Goal: Task Accomplishment & Management: Use online tool/utility

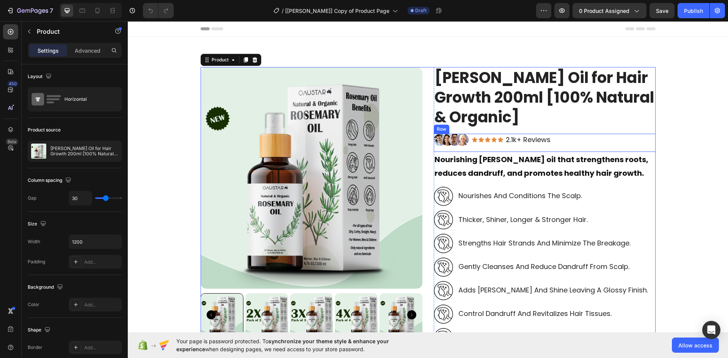
scroll to position [190, 0]
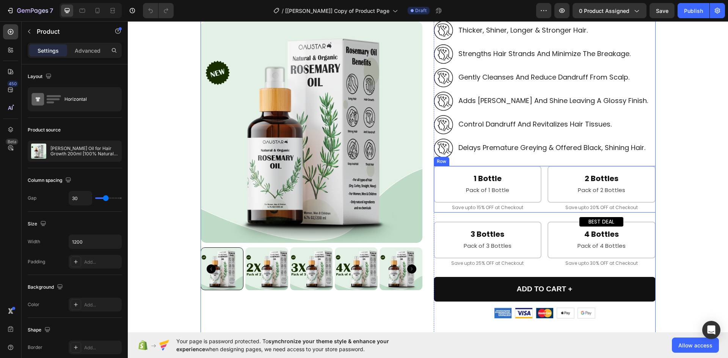
click at [541, 196] on div "1 Bottle Heading Pack of 1 Bottle Text Block Row Save upto 15% OFF at Checkout …" at bounding box center [545, 189] width 222 height 47
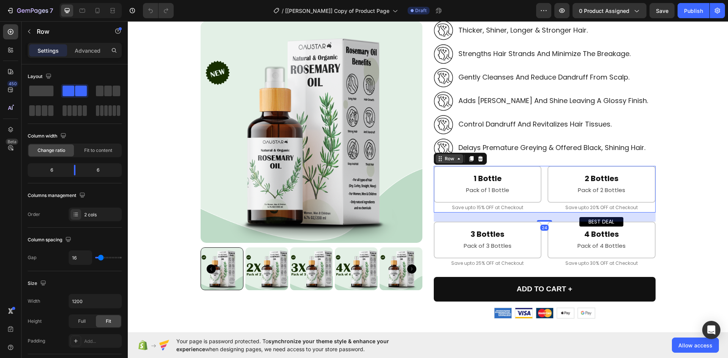
click at [443, 163] on div "Row" at bounding box center [449, 158] width 28 height 9
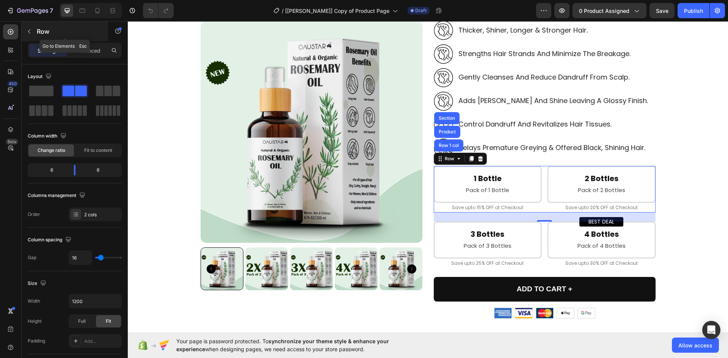
click at [30, 29] on icon "button" at bounding box center [29, 31] width 6 height 6
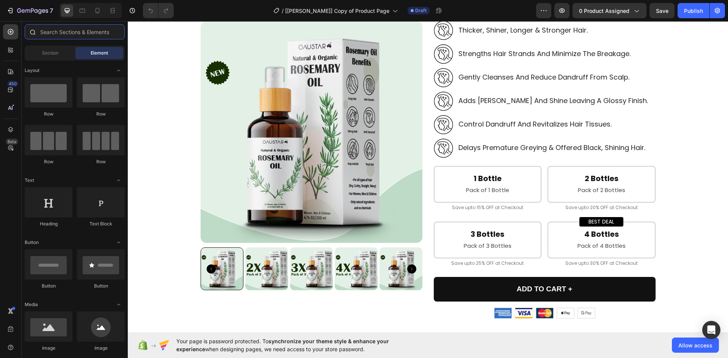
click at [59, 33] on input "text" at bounding box center [75, 31] width 100 height 15
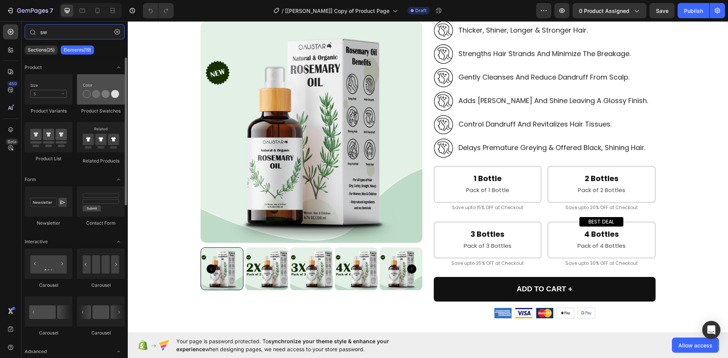
type input "sw"
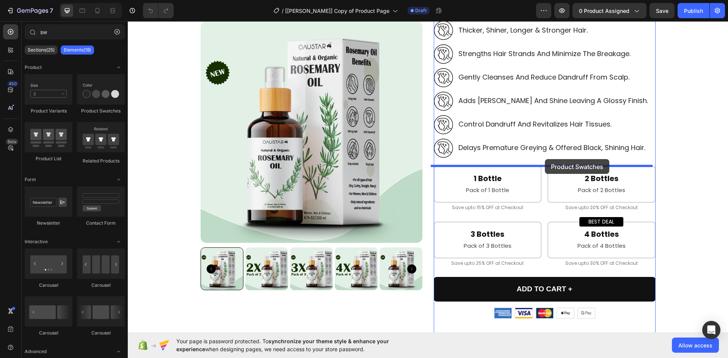
drag, startPoint x: 247, startPoint y: 118, endPoint x: 545, endPoint y: 159, distance: 300.3
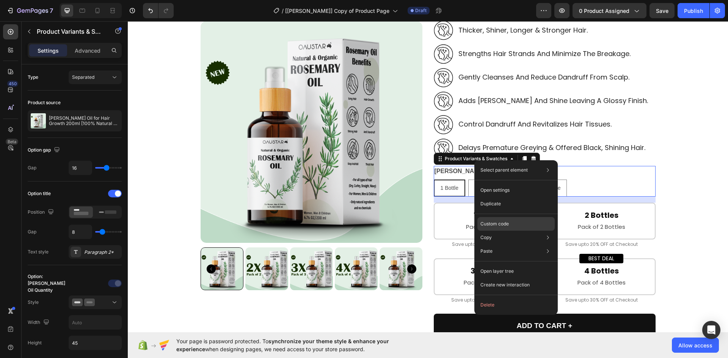
click at [497, 244] on div "Custom code" at bounding box center [515, 251] width 77 height 14
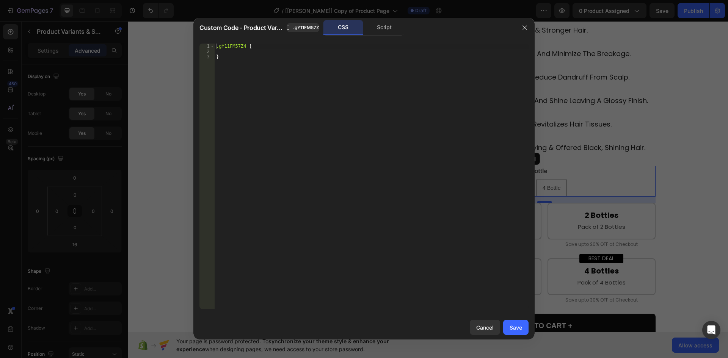
click at [309, 133] on div ".gY11FM57Z4 { }" at bounding box center [372, 182] width 314 height 276
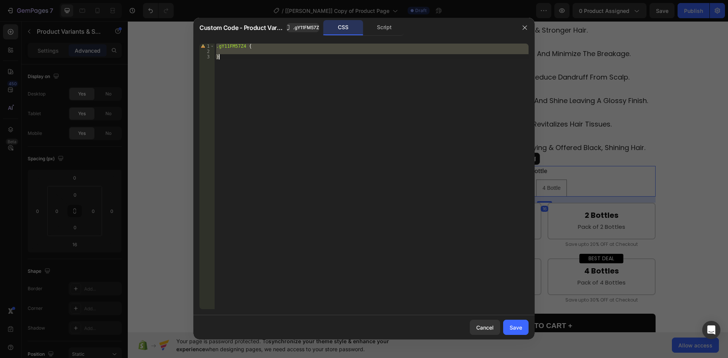
paste textarea
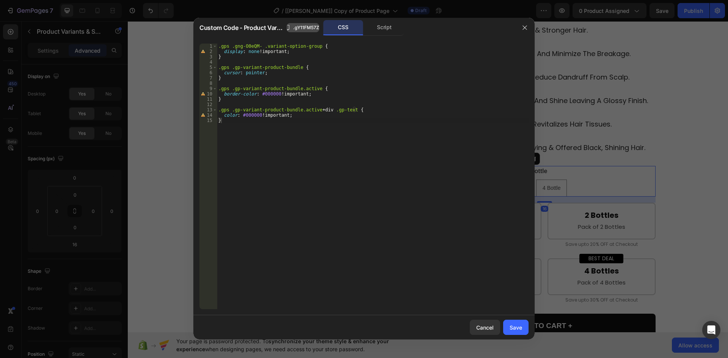
click at [307, 29] on span ".gY11FM57Z4" at bounding box center [307, 27] width 29 height 7
drag, startPoint x: 232, startPoint y: 47, endPoint x: 258, endPoint y: 47, distance: 26.2
click at [258, 47] on div ".gps .gng-O0eQM- .variant-option-group { display : none !important ; } .gps .gp…" at bounding box center [373, 182] width 312 height 276
paste textarea "Y11FM57Z4"
click at [379, 27] on div "Script" at bounding box center [384, 27] width 40 height 15
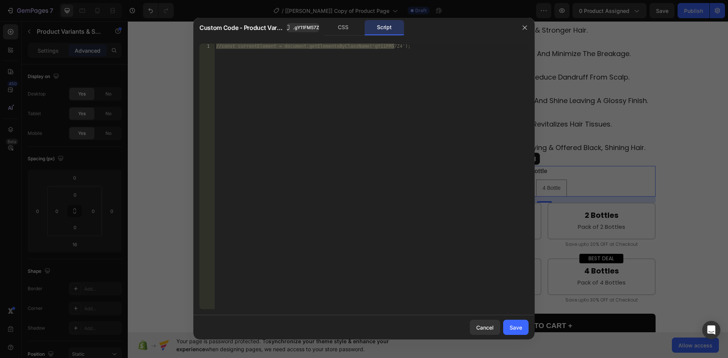
click at [345, 112] on div "//const currentElement = document.getElementsByClassName('gY11FM57Z4');" at bounding box center [372, 177] width 314 height 266
paste textarea "}"
type textarea "});"
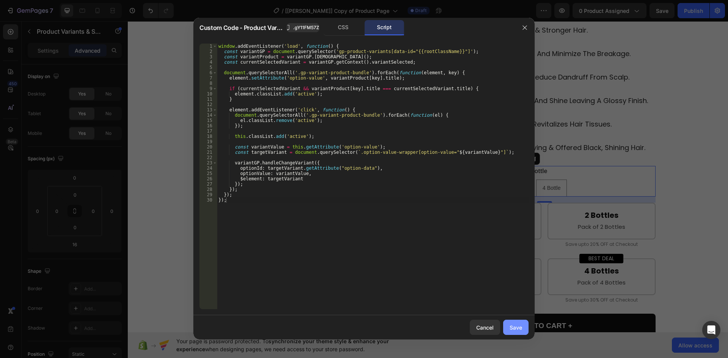
drag, startPoint x: 517, startPoint y: 326, endPoint x: 560, endPoint y: 35, distance: 294.6
click at [517, 326] on div "Save" at bounding box center [515, 328] width 13 height 8
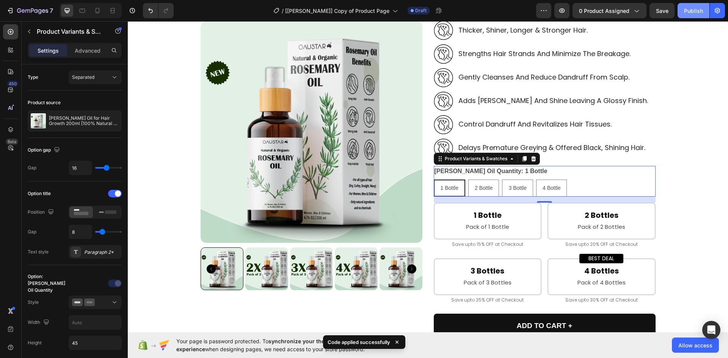
click at [688, 5] on button "Publish" at bounding box center [693, 10] width 32 height 15
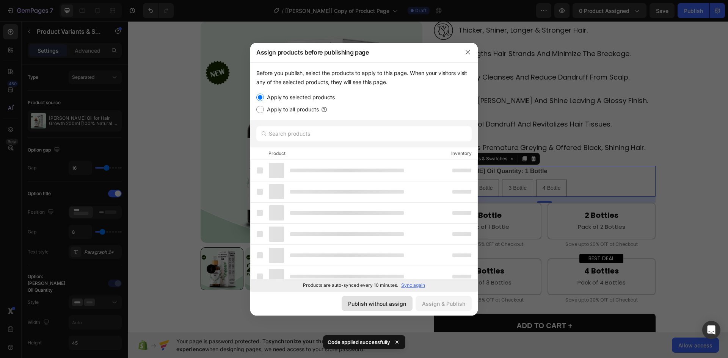
drag, startPoint x: 366, startPoint y: 305, endPoint x: 51, endPoint y: 119, distance: 366.0
click at [366, 305] on div "Publish without assign" at bounding box center [377, 304] width 58 height 8
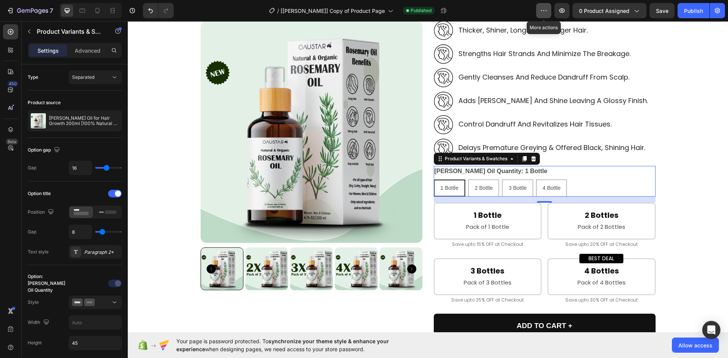
click at [545, 15] on button "button" at bounding box center [543, 10] width 15 height 15
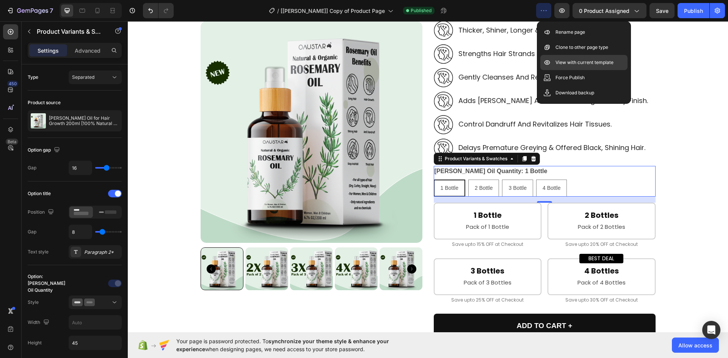
click at [577, 63] on p "View with current template" at bounding box center [584, 63] width 58 height 8
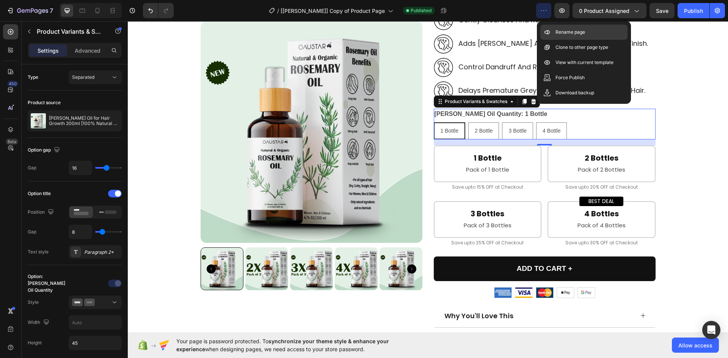
scroll to position [265, 0]
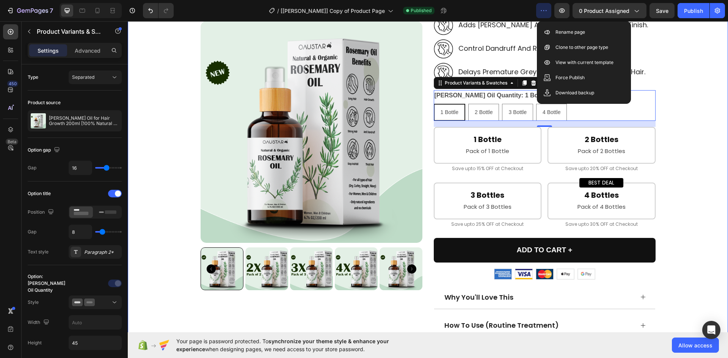
click at [714, 137] on div "Product Images [PERSON_NAME] Oil for Hair Growth 200ml [100% Natural & Organic]…" at bounding box center [427, 156] width 589 height 708
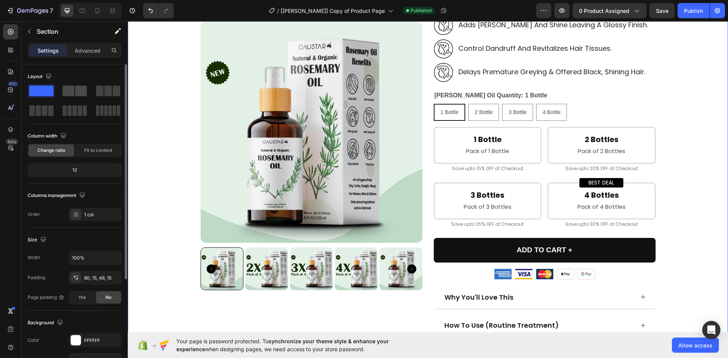
drag, startPoint x: 114, startPoint y: 92, endPoint x: 83, endPoint y: 88, distance: 30.6
click at [101, 104] on div at bounding box center [75, 100] width 94 height 33
click at [31, 30] on icon "button" at bounding box center [29, 31] width 6 height 6
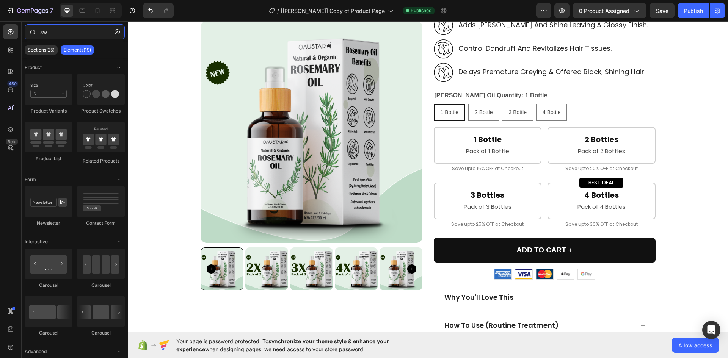
click at [61, 28] on input "sw" at bounding box center [75, 31] width 100 height 15
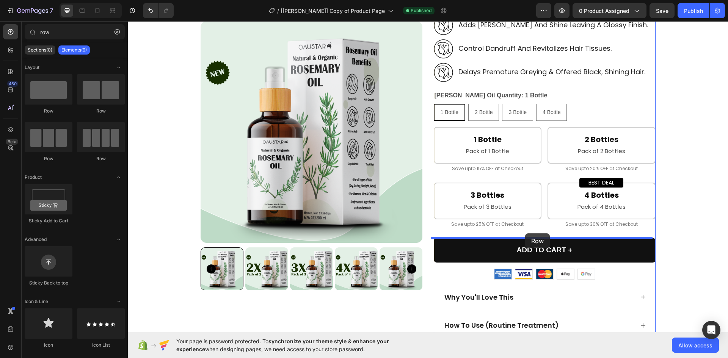
drag, startPoint x: 425, startPoint y: 237, endPoint x: 525, endPoint y: 233, distance: 99.7
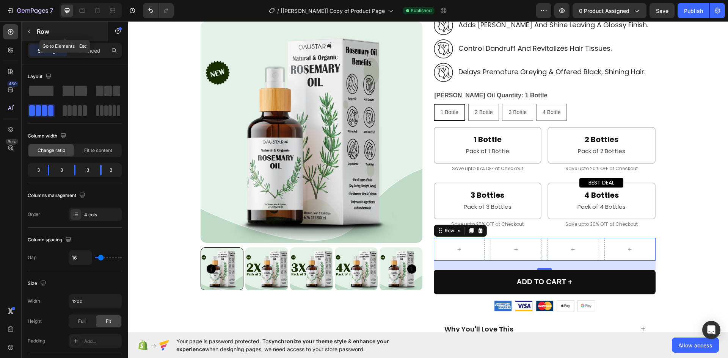
click at [31, 33] on icon "button" at bounding box center [29, 31] width 6 height 6
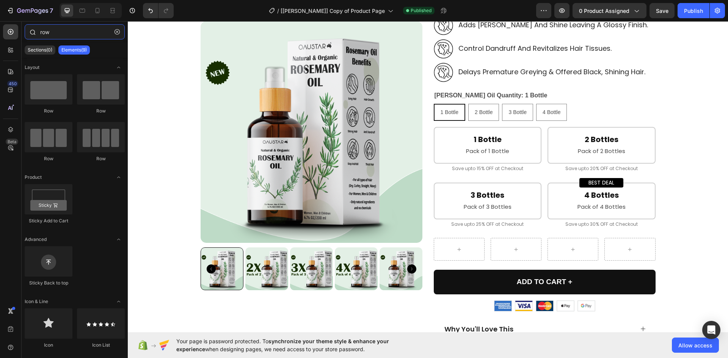
click at [66, 37] on input "row" at bounding box center [75, 31] width 100 height 15
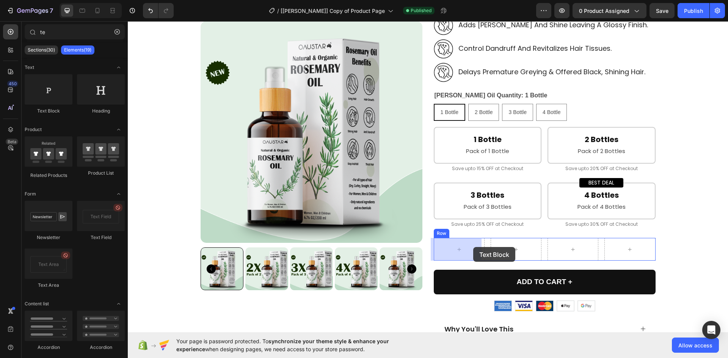
drag, startPoint x: 183, startPoint y: 113, endPoint x: 473, endPoint y: 247, distance: 319.3
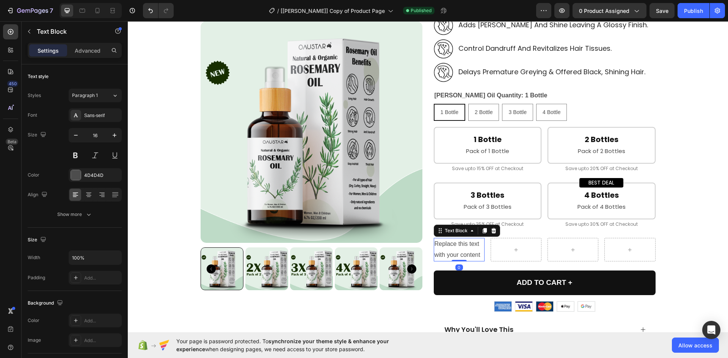
click at [453, 249] on div "Replace this text with your content" at bounding box center [459, 249] width 51 height 23
click at [453, 249] on p "Replace this text with your content" at bounding box center [458, 250] width 49 height 22
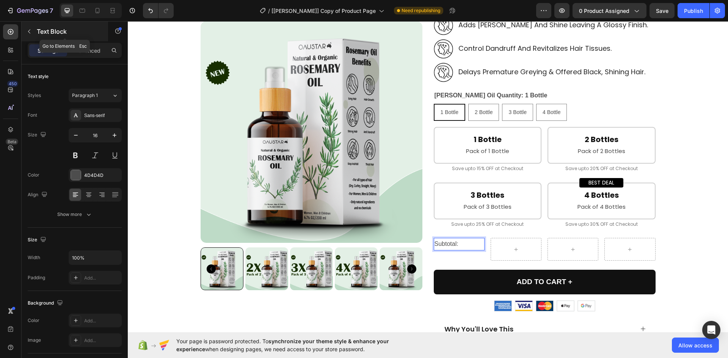
click at [32, 28] on button "button" at bounding box center [29, 31] width 12 height 12
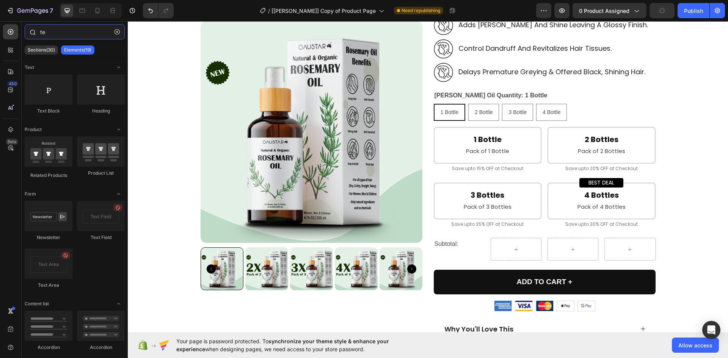
click at [69, 36] on input "te" at bounding box center [75, 31] width 100 height 15
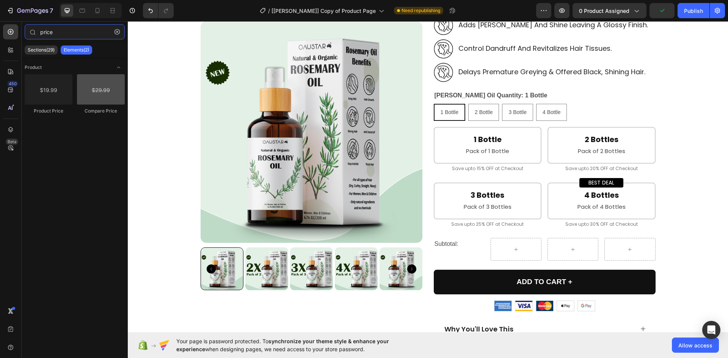
type input "price"
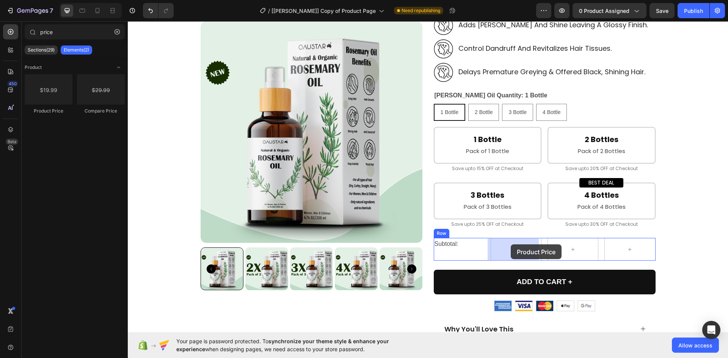
drag, startPoint x: 207, startPoint y: 120, endPoint x: 511, endPoint y: 244, distance: 327.9
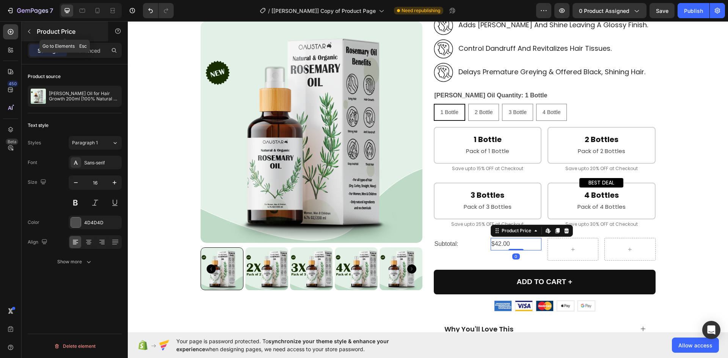
click at [30, 30] on icon "button" at bounding box center [29, 32] width 2 height 4
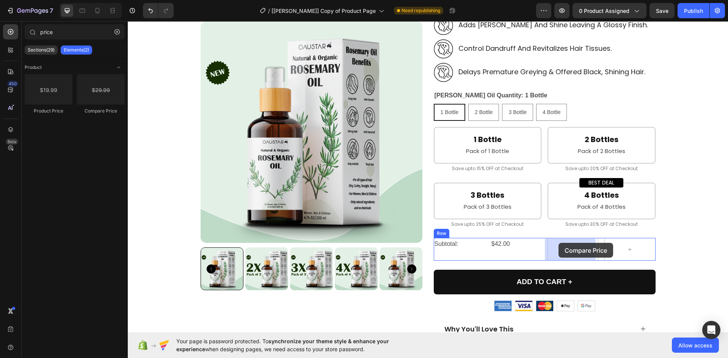
drag, startPoint x: 257, startPoint y: 121, endPoint x: 558, endPoint y: 243, distance: 324.7
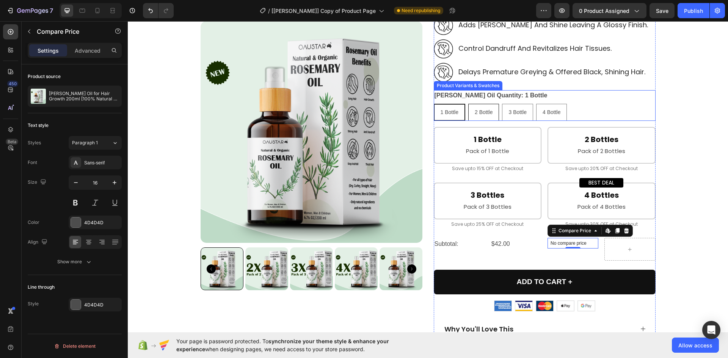
click at [482, 113] on span "2 Bottle" at bounding box center [484, 112] width 18 height 6
click at [468, 104] on input "2 Bottle 2 Bottle 2 Bottle" at bounding box center [468, 103] width 0 height 0
radio input "true"
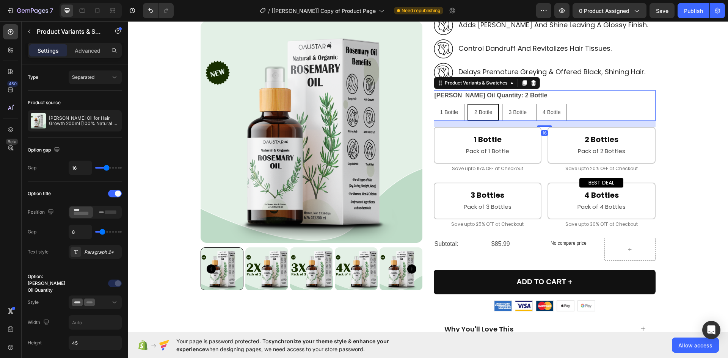
click at [502, 110] on div "3 Bottle" at bounding box center [517, 113] width 30 height 16
click at [501, 104] on input "3 Bottle 3 Bottle 3 Bottle" at bounding box center [501, 103] width 0 height 0
radio input "true"
click at [548, 112] on span "4 Bottle" at bounding box center [551, 112] width 18 height 6
click at [536, 104] on input "4 Bottle 4 Bottle 4 Bottle" at bounding box center [536, 103] width 0 height 0
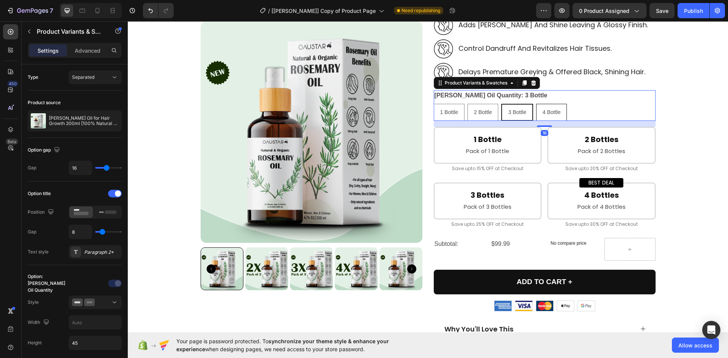
radio input "true"
click at [515, 111] on span "3 Bottle" at bounding box center [517, 112] width 18 height 6
click at [501, 104] on input "3 Bottle 3 Bottle 3 Bottle" at bounding box center [501, 103] width 0 height 0
radio input "true"
click at [489, 111] on div "2 Bottle" at bounding box center [483, 113] width 30 height 16
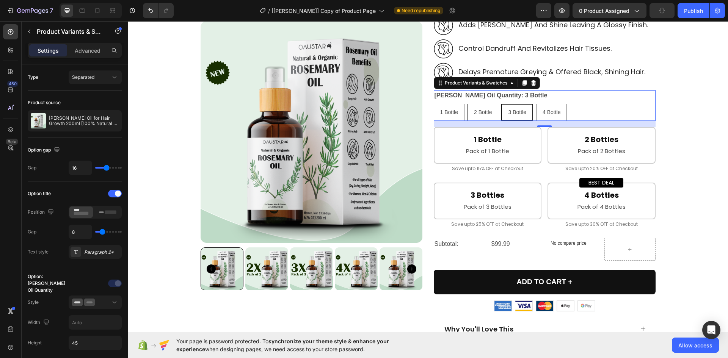
click at [467, 104] on input "2 Bottle 2 Bottle 2 Bottle" at bounding box center [467, 103] width 0 height 0
radio input "true"
click at [443, 110] on span "1 Bottle" at bounding box center [449, 112] width 18 height 6
click at [434, 104] on input "1 Bottle 1 Bottle 1 Bottle" at bounding box center [433, 103] width 0 height 0
radio input "true"
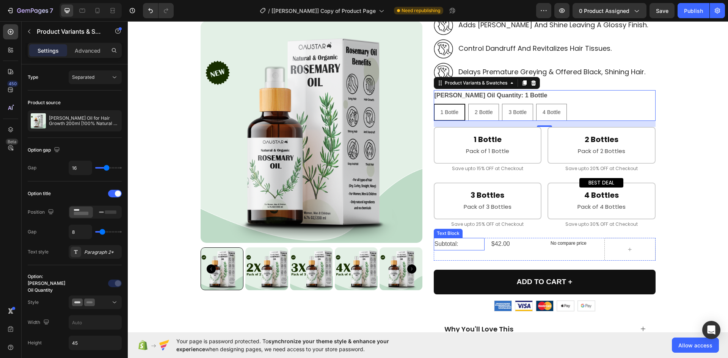
click at [439, 244] on p "Subtotal:" at bounding box center [458, 244] width 49 height 11
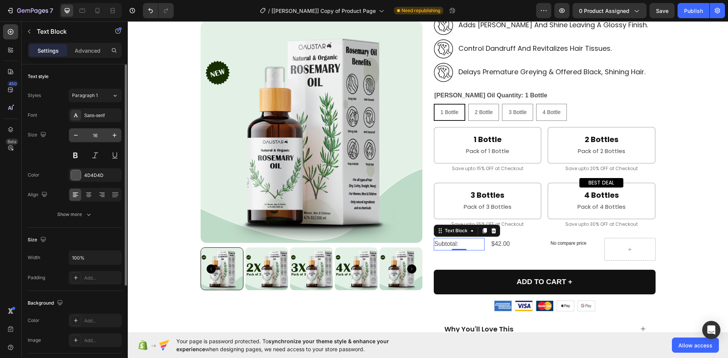
click at [97, 133] on input "16" at bounding box center [95, 135] width 25 height 14
type input "20"
click at [72, 174] on div at bounding box center [76, 175] width 10 height 10
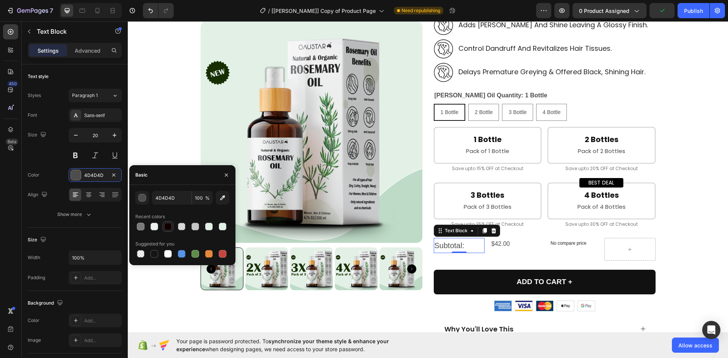
click at [166, 228] on div at bounding box center [168, 227] width 8 height 8
type input "110000"
click at [500, 244] on div "$42.00" at bounding box center [515, 244] width 51 height 13
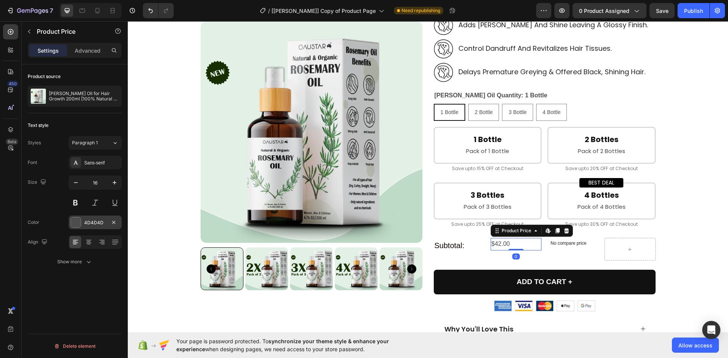
click at [75, 221] on div at bounding box center [76, 223] width 10 height 10
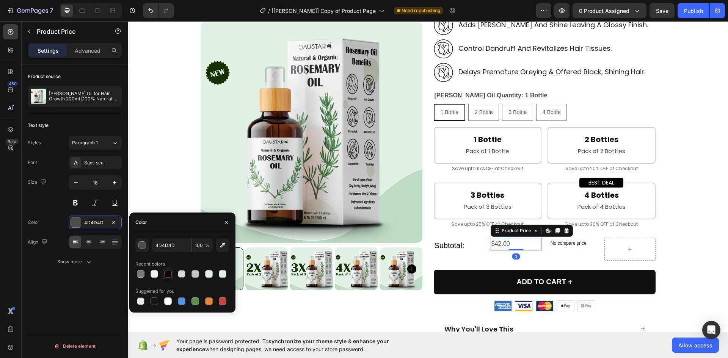
click at [168, 273] on div at bounding box center [168, 274] width 8 height 8
type input "110000"
click at [227, 221] on icon "button" at bounding box center [226, 222] width 6 height 6
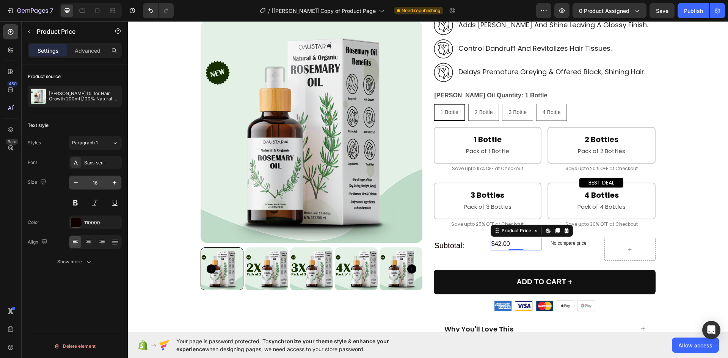
click at [100, 179] on input "16" at bounding box center [95, 183] width 25 height 14
type input "20"
click at [446, 246] on p "Subtotal:" at bounding box center [458, 246] width 49 height 14
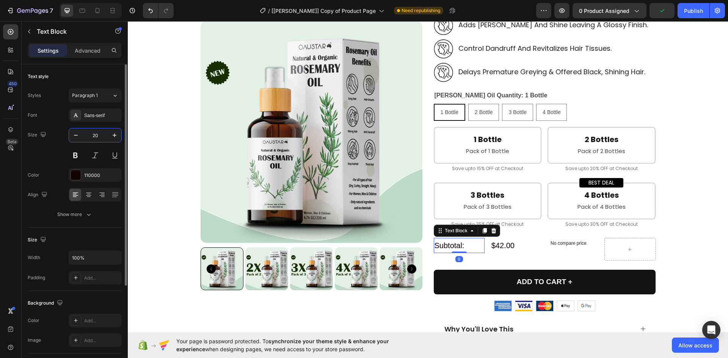
click at [92, 140] on input "20" at bounding box center [95, 135] width 25 height 14
type input "18"
click at [506, 240] on div "$42.00" at bounding box center [515, 245] width 51 height 15
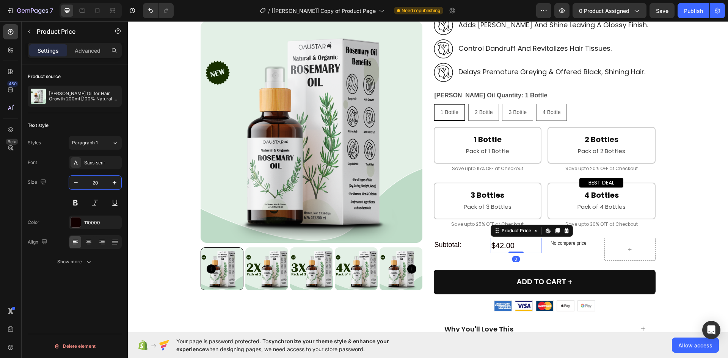
click at [97, 181] on input "20" at bounding box center [95, 183] width 25 height 14
type input "18"
click at [0, 202] on div "450 Beta" at bounding box center [11, 189] width 22 height 337
click at [69, 261] on div "Show more" at bounding box center [74, 262] width 35 height 8
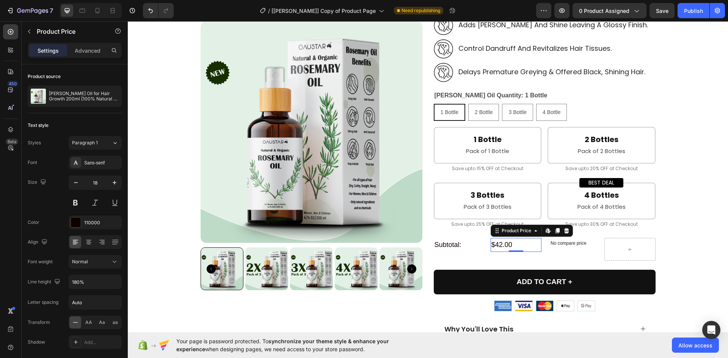
scroll to position [47, 0]
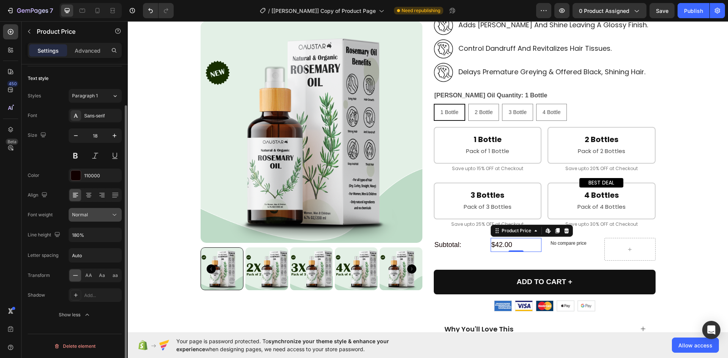
click at [81, 214] on span "Normal" at bounding box center [80, 215] width 16 height 6
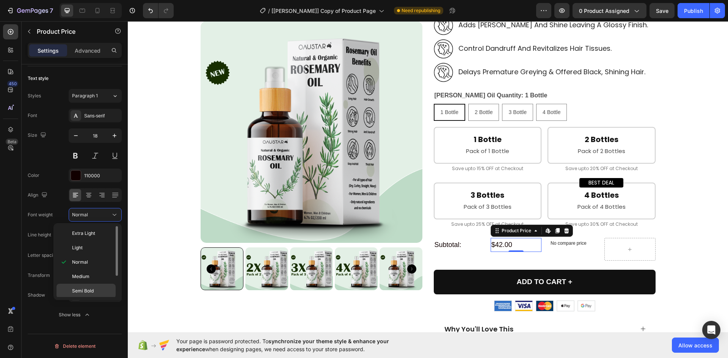
scroll to position [30, 0]
click at [81, 273] on span "Bold" at bounding box center [76, 275] width 9 height 7
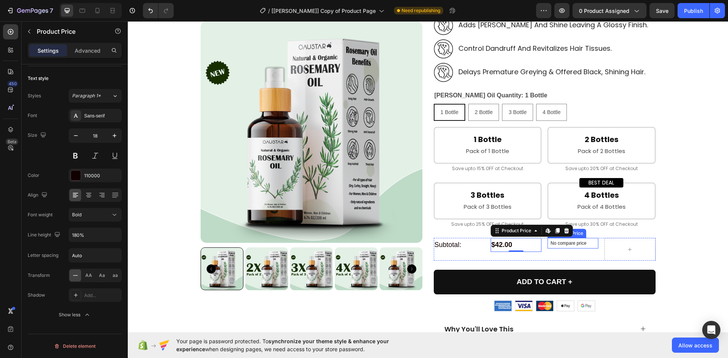
click at [548, 247] on div "No compare price" at bounding box center [572, 243] width 51 height 11
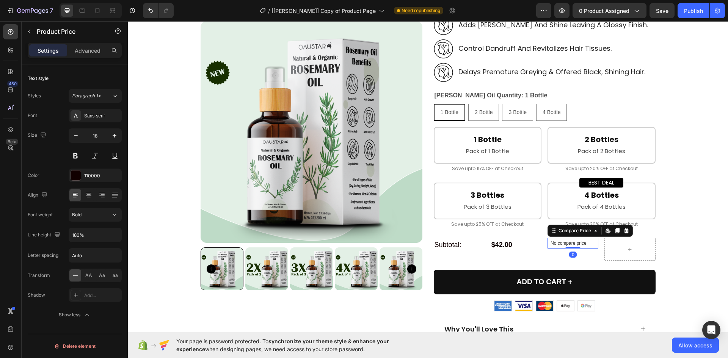
scroll to position [0, 0]
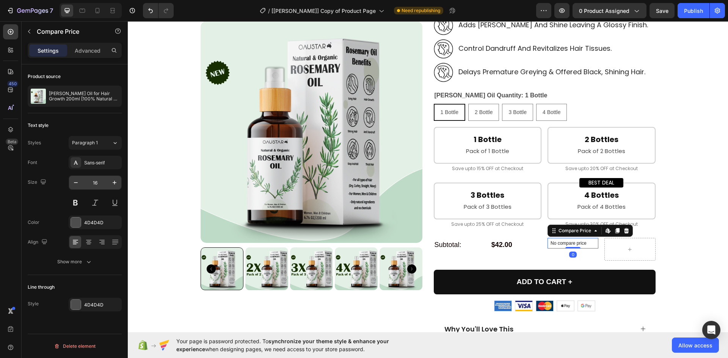
click at [99, 184] on input "16" at bounding box center [95, 183] width 25 height 14
click at [75, 264] on div "Show more" at bounding box center [74, 262] width 35 height 8
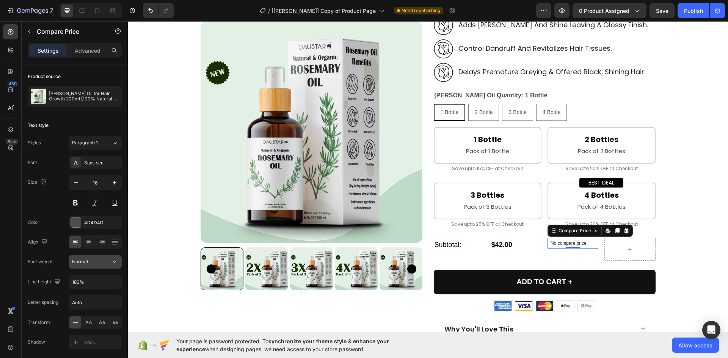
click at [83, 258] on button "Normal" at bounding box center [95, 262] width 53 height 14
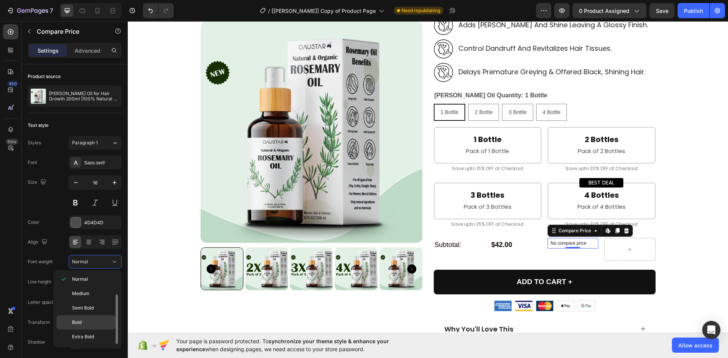
drag, startPoint x: 83, startPoint y: 322, endPoint x: 284, endPoint y: 237, distance: 218.3
click at [83, 322] on p "Bold" at bounding box center [92, 322] width 40 height 7
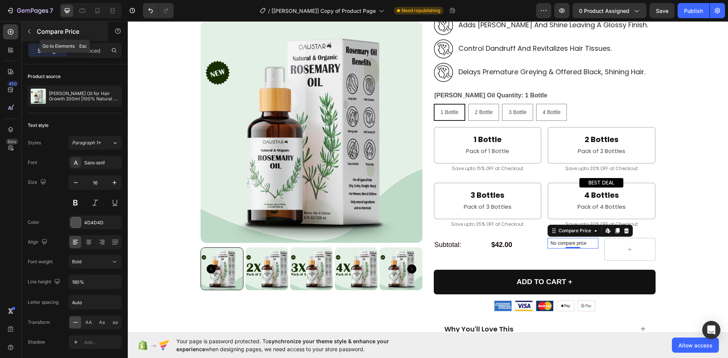
click at [29, 33] on icon "button" at bounding box center [29, 31] width 6 height 6
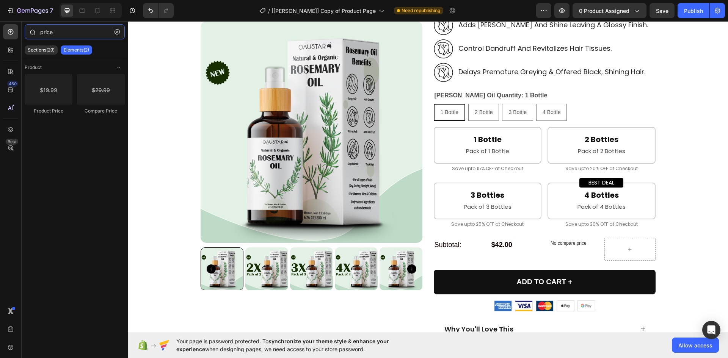
click at [63, 34] on input "price" at bounding box center [75, 31] width 100 height 15
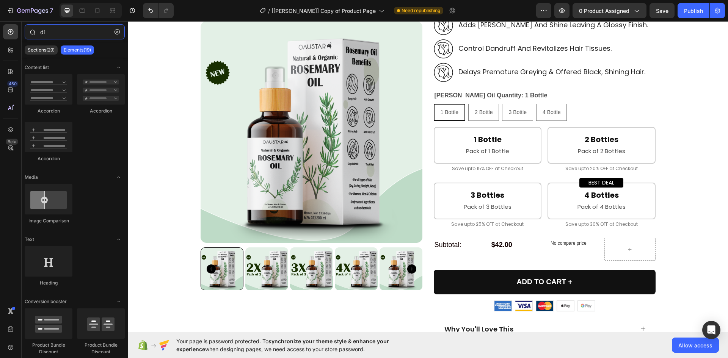
type input "d"
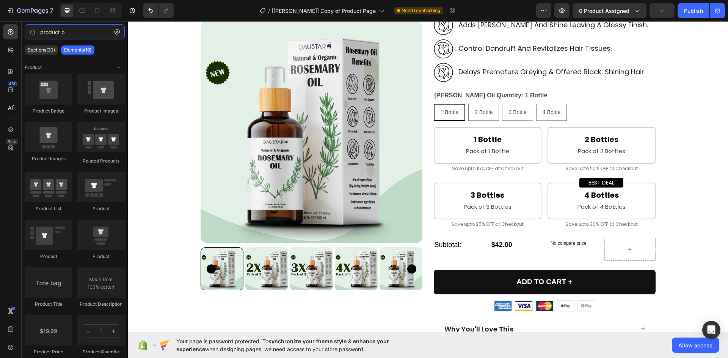
type input "product b"
drag, startPoint x: 260, startPoint y: 140, endPoint x: 622, endPoint y: 247, distance: 378.2
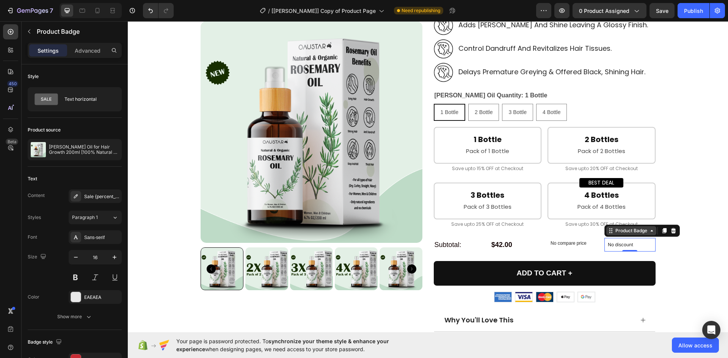
click at [616, 230] on div "Product Badge" at bounding box center [631, 230] width 35 height 7
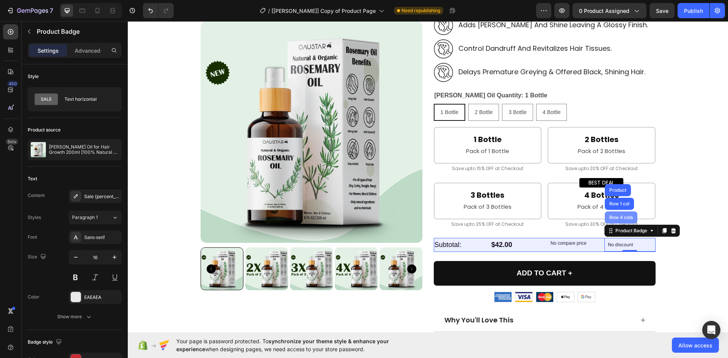
click at [614, 219] on div "Row 4 cols" at bounding box center [621, 217] width 27 height 5
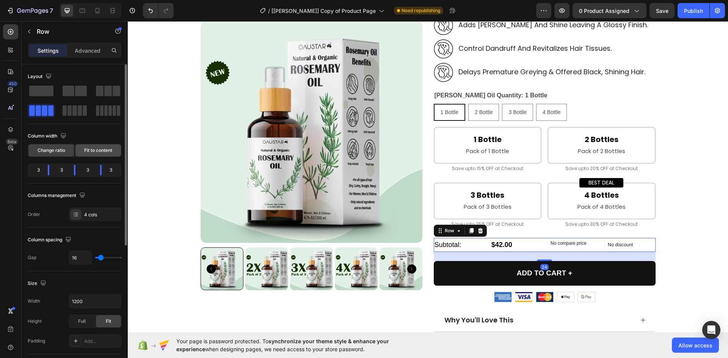
click at [87, 149] on span "Fit to content" at bounding box center [98, 150] width 28 height 7
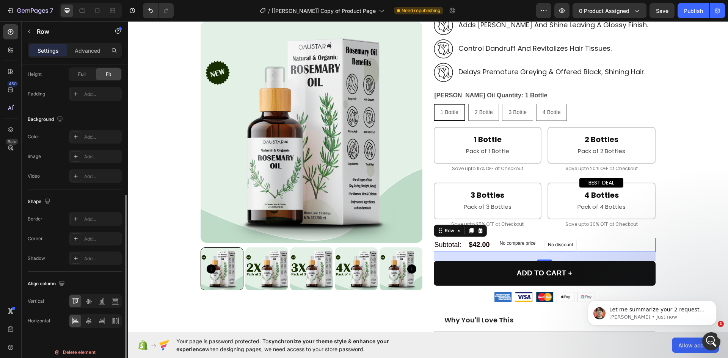
scroll to position [0, 0]
click at [113, 326] on div at bounding box center [115, 321] width 12 height 12
click at [77, 321] on icon at bounding box center [75, 322] width 5 height 2
click at [443, 235] on div "Row" at bounding box center [449, 230] width 28 height 9
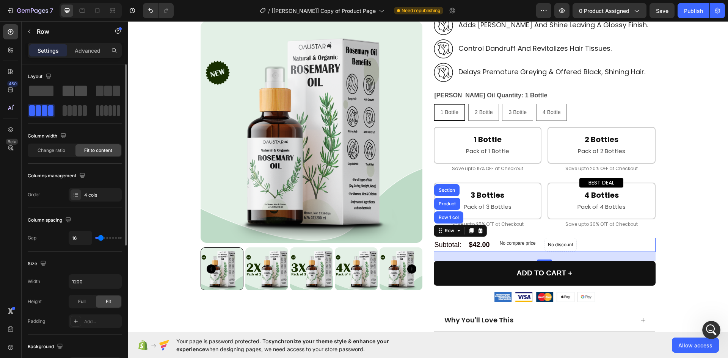
click at [69, 91] on span at bounding box center [69, 91] width 12 height 11
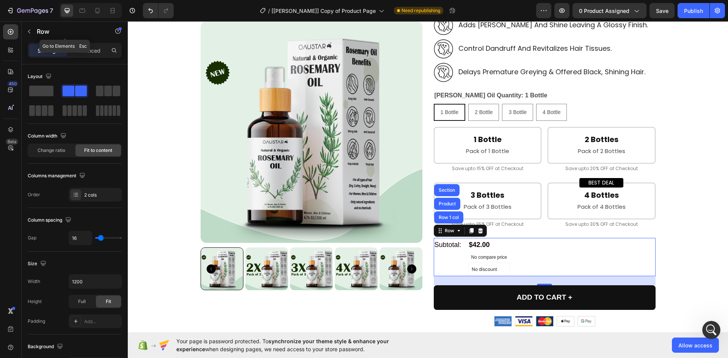
drag, startPoint x: 27, startPoint y: 31, endPoint x: 36, endPoint y: 43, distance: 14.9
click at [27, 31] on icon "button" at bounding box center [29, 31] width 6 height 6
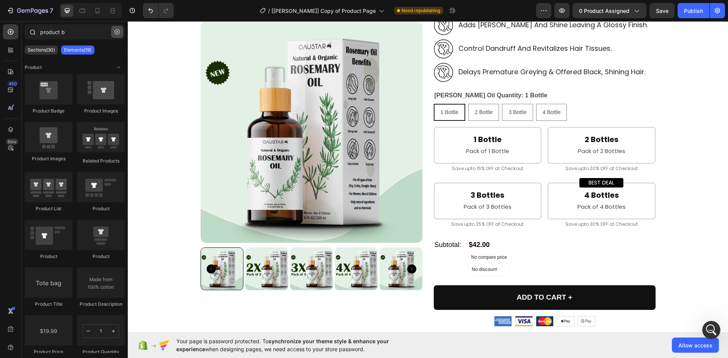
click at [117, 30] on icon "button" at bounding box center [116, 31] width 5 height 5
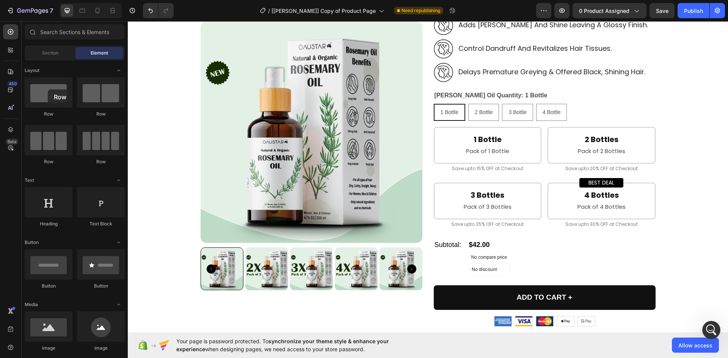
drag, startPoint x: 85, startPoint y: 107, endPoint x: 266, endPoint y: 0, distance: 209.6
click at [48, 89] on div at bounding box center [49, 92] width 48 height 30
drag, startPoint x: 187, startPoint y: 169, endPoint x: 440, endPoint y: 272, distance: 272.5
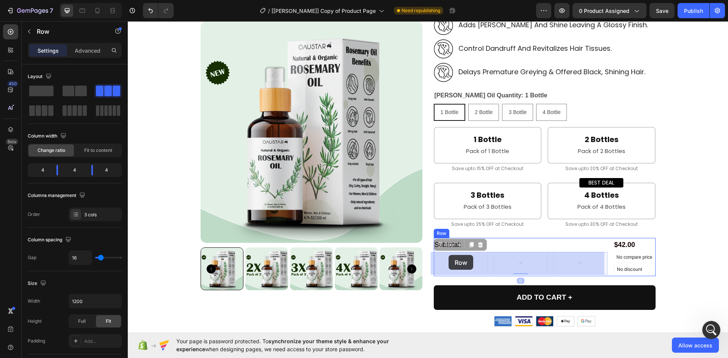
drag, startPoint x: 441, startPoint y: 247, endPoint x: 448, endPoint y: 255, distance: 11.3
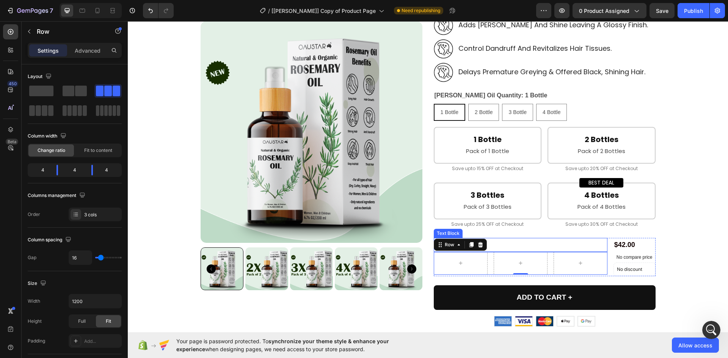
click at [512, 240] on p "Subtotal:" at bounding box center [520, 245] width 172 height 12
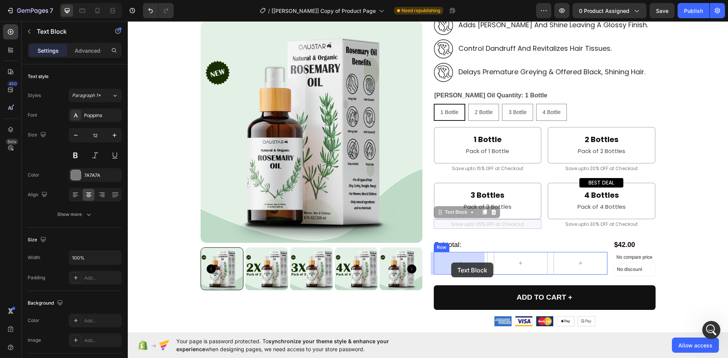
drag, startPoint x: 443, startPoint y: 266, endPoint x: 451, endPoint y: 263, distance: 8.7
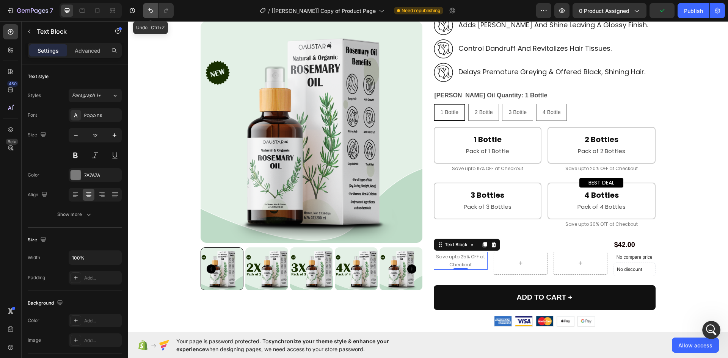
drag, startPoint x: 154, startPoint y: 16, endPoint x: 64, endPoint y: 8, distance: 90.2
click at [154, 16] on button "Undo/Redo" at bounding box center [150, 10] width 15 height 15
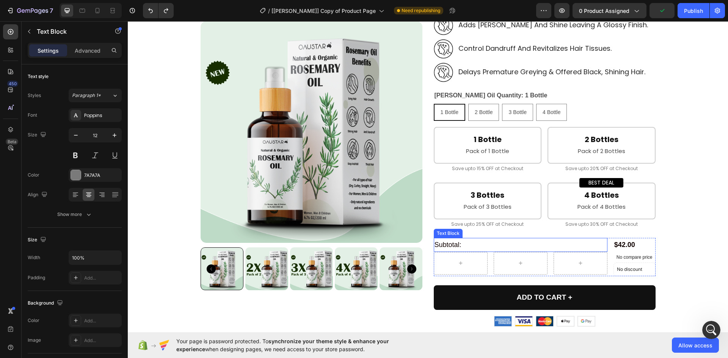
click at [452, 244] on p "Subtotal:" at bounding box center [520, 245] width 172 height 12
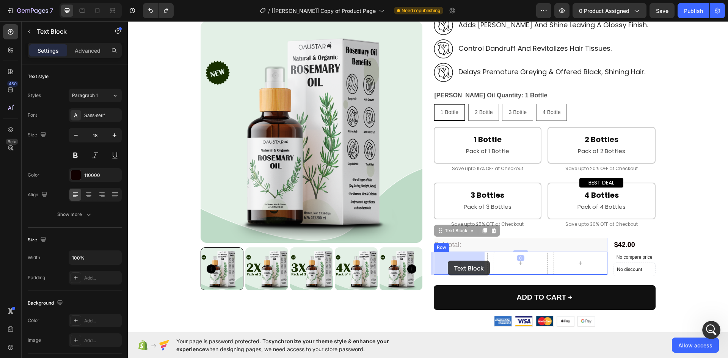
drag, startPoint x: 448, startPoint y: 233, endPoint x: 448, endPoint y: 260, distance: 27.3
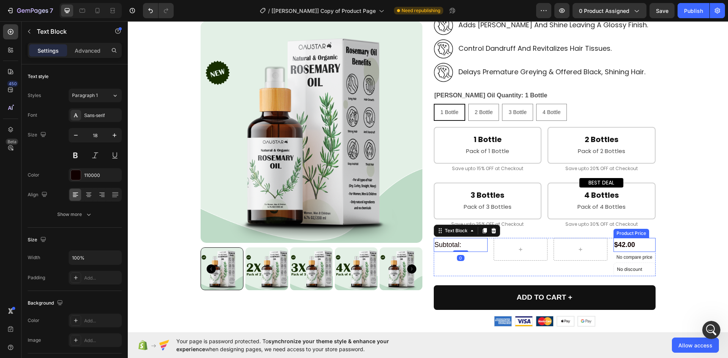
click at [627, 242] on div "$42.00" at bounding box center [634, 245] width 42 height 14
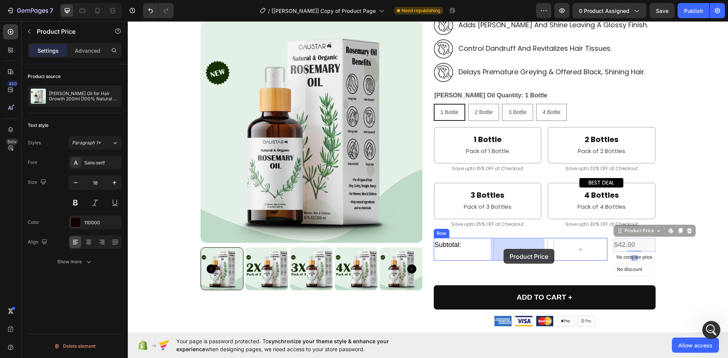
drag, startPoint x: 625, startPoint y: 233, endPoint x: 503, endPoint y: 249, distance: 122.8
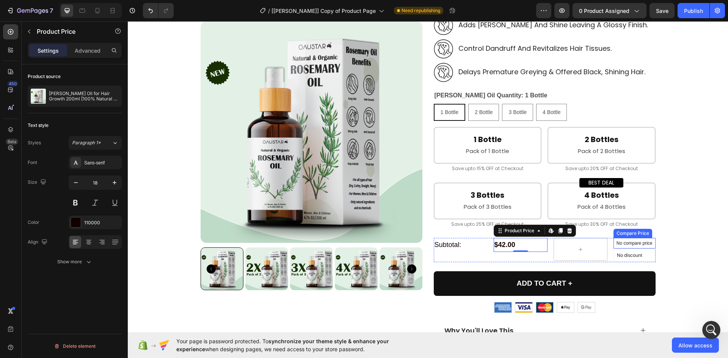
click at [631, 241] on p "No compare price" at bounding box center [634, 243] width 36 height 5
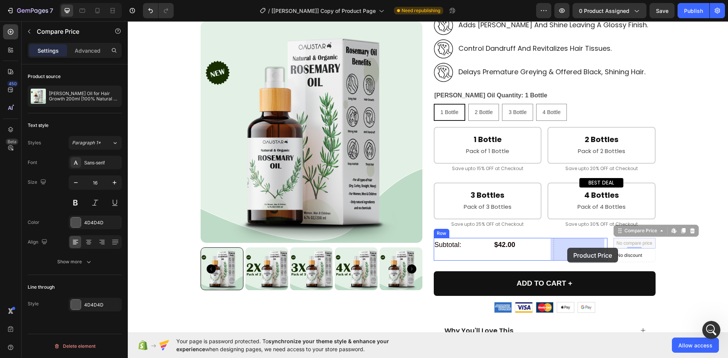
drag, startPoint x: 623, startPoint y: 232, endPoint x: 567, endPoint y: 248, distance: 58.8
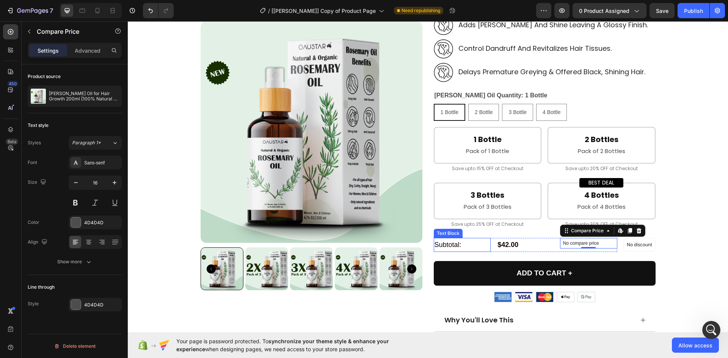
click at [473, 246] on p "Subtotal:" at bounding box center [462, 245] width 56 height 12
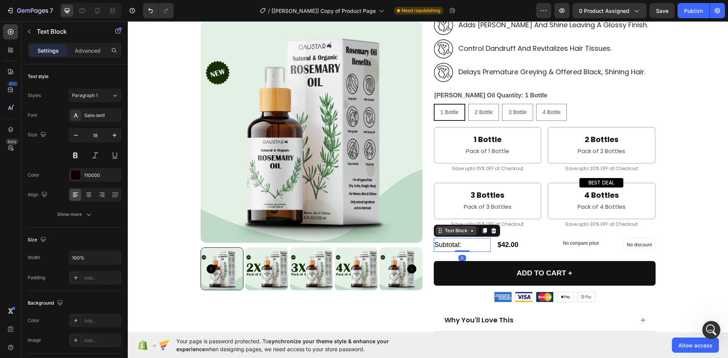
click at [445, 233] on div "Text Block" at bounding box center [456, 230] width 26 height 7
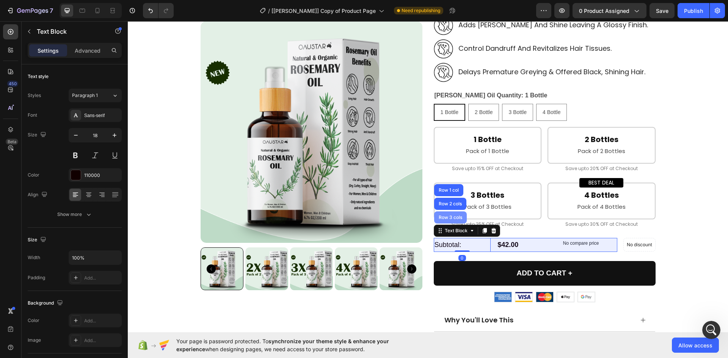
click at [445, 220] on div "Row 3 cols" at bounding box center [450, 217] width 33 height 12
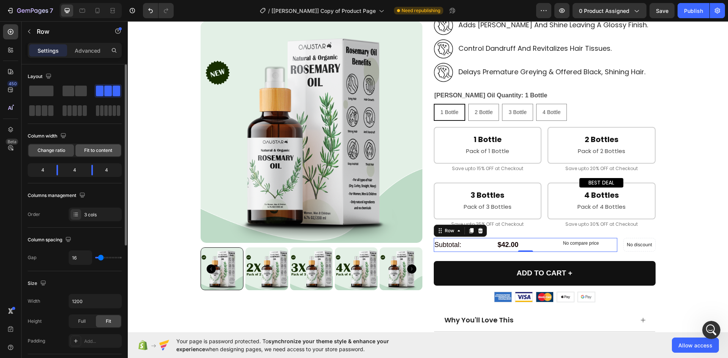
click at [93, 149] on span "Fit to content" at bounding box center [98, 150] width 28 height 7
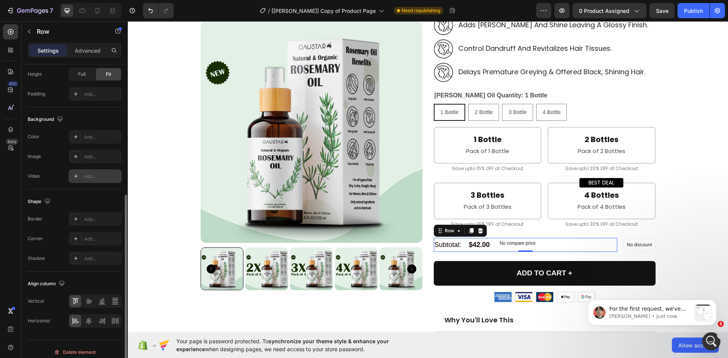
scroll to position [233, 0]
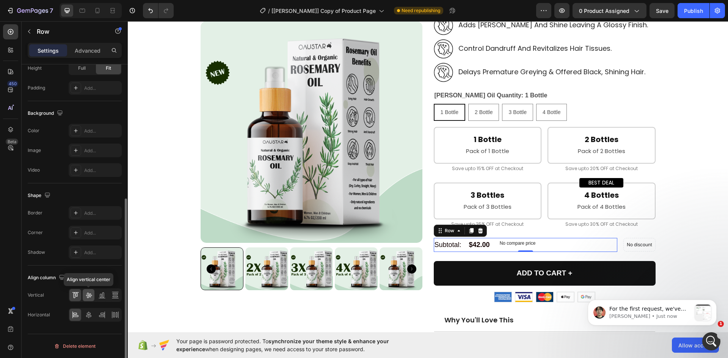
click at [92, 295] on icon at bounding box center [89, 295] width 8 height 8
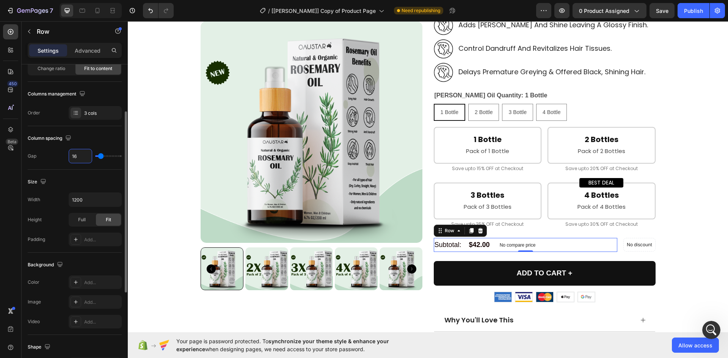
click at [83, 152] on input "16" at bounding box center [80, 156] width 23 height 14
type input "5"
click at [90, 135] on div "Column spacing" at bounding box center [75, 138] width 94 height 12
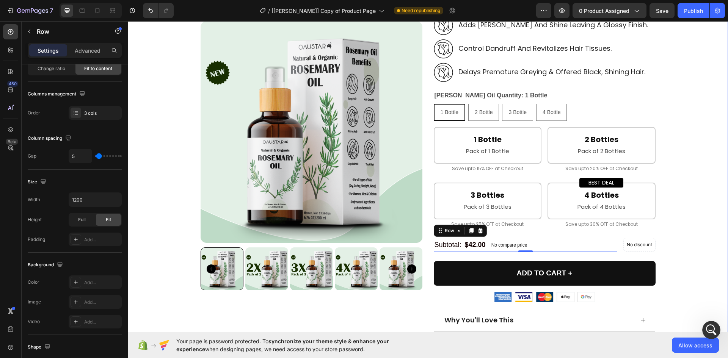
click at [681, 229] on div "Product Images [PERSON_NAME] Oil for Hair Growth 200ml [100% Natural & Organic]…" at bounding box center [427, 167] width 589 height 731
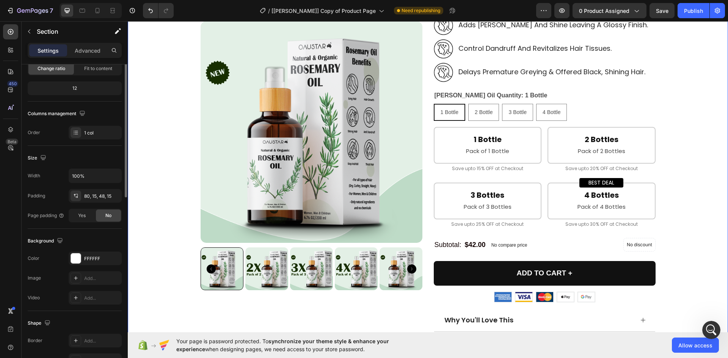
scroll to position [0, 0]
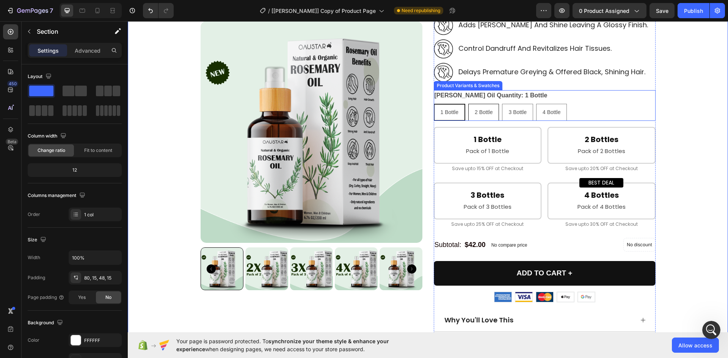
click at [478, 111] on span "2 Bottle" at bounding box center [484, 112] width 18 height 6
click at [468, 104] on input "2 Bottle 2 Bottle 2 Bottle" at bounding box center [468, 103] width 0 height 0
radio input "true"
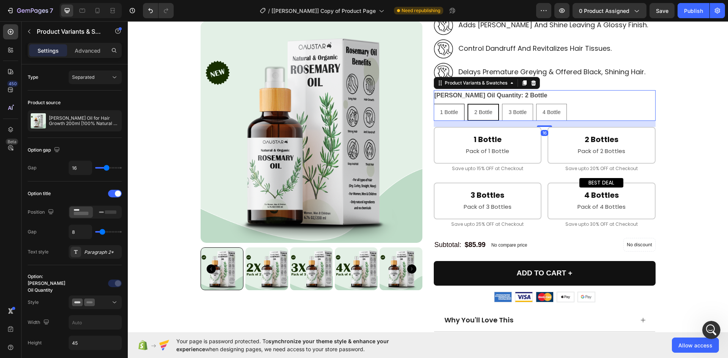
click at [442, 110] on span "1 Bottle" at bounding box center [449, 112] width 18 height 6
click at [434, 104] on input "1 Bottle 1 Bottle 1 Bottle" at bounding box center [433, 103] width 0 height 0
radio input "true"
click at [684, 121] on div "Product Images [PERSON_NAME] Oil for Hair Growth 200ml [100% Natural & Organic]…" at bounding box center [427, 167] width 589 height 731
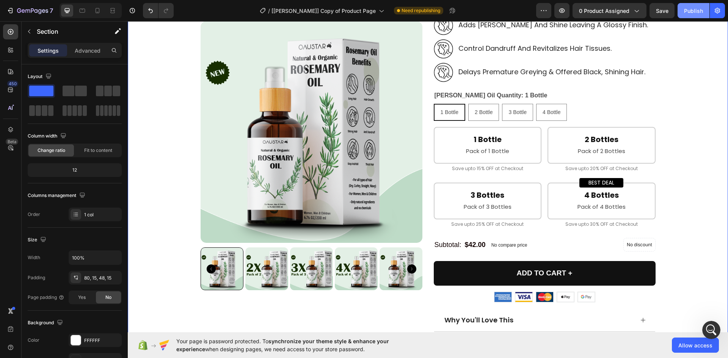
click at [689, 10] on div "Publish" at bounding box center [693, 11] width 19 height 8
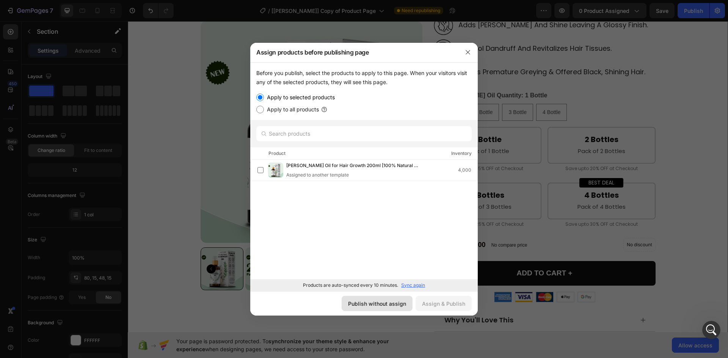
drag, startPoint x: 390, startPoint y: 307, endPoint x: 314, endPoint y: 264, distance: 88.1
click at [390, 307] on div "Publish without assign" at bounding box center [377, 304] width 58 height 8
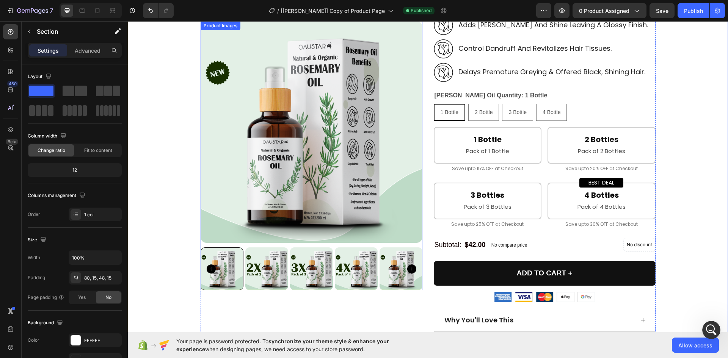
click at [277, 119] on img at bounding box center [311, 132] width 222 height 222
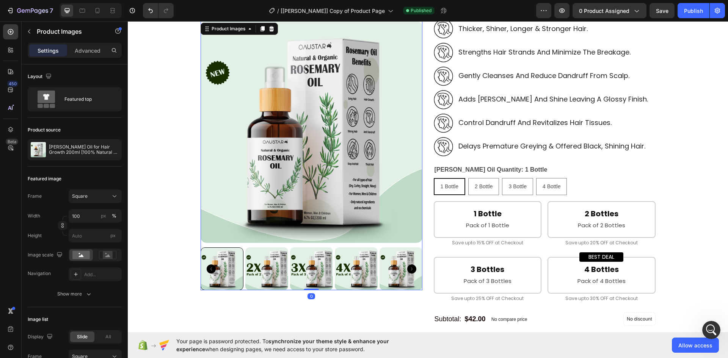
scroll to position [190, 0]
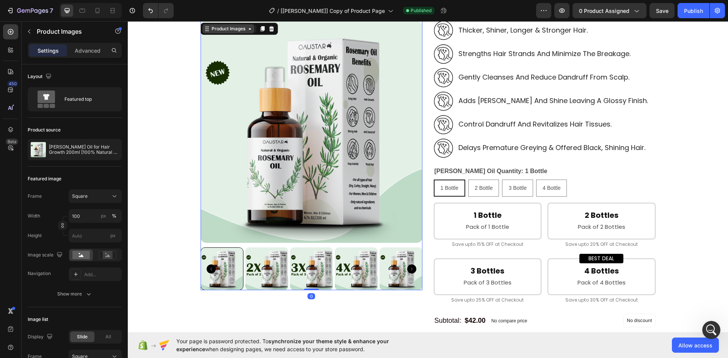
click at [217, 30] on div "Product Images" at bounding box center [228, 28] width 37 height 7
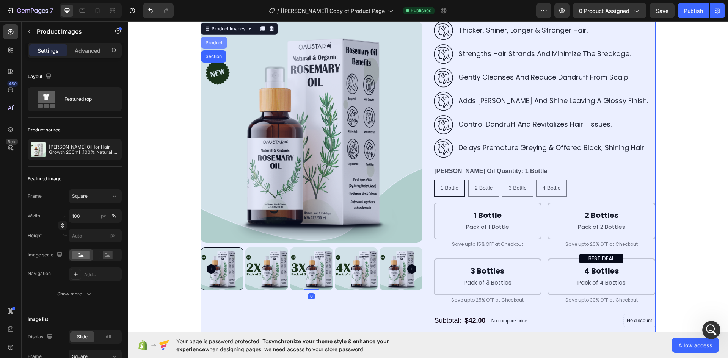
click at [211, 42] on div "Product" at bounding box center [214, 43] width 20 height 5
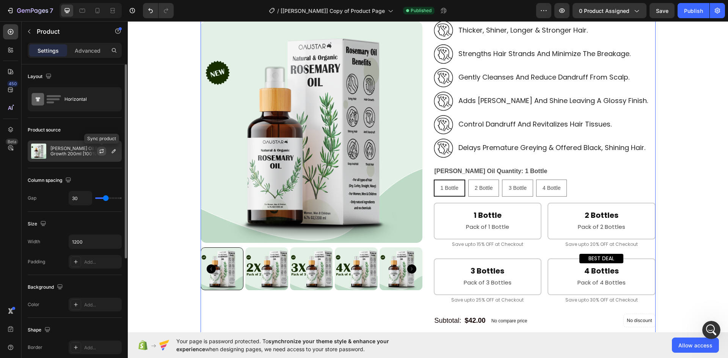
click at [100, 150] on icon "button" at bounding box center [102, 151] width 6 height 6
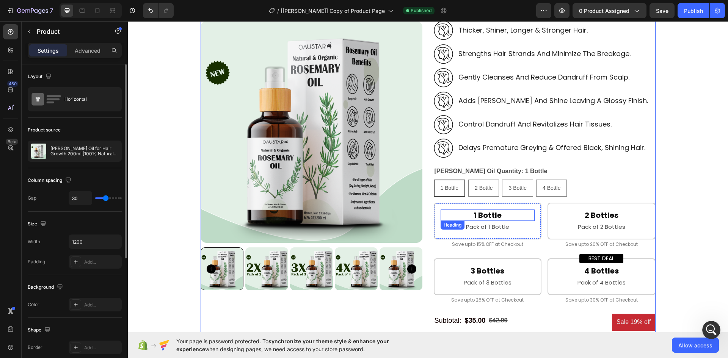
click at [515, 217] on h2 "1 Bottle" at bounding box center [487, 215] width 94 height 11
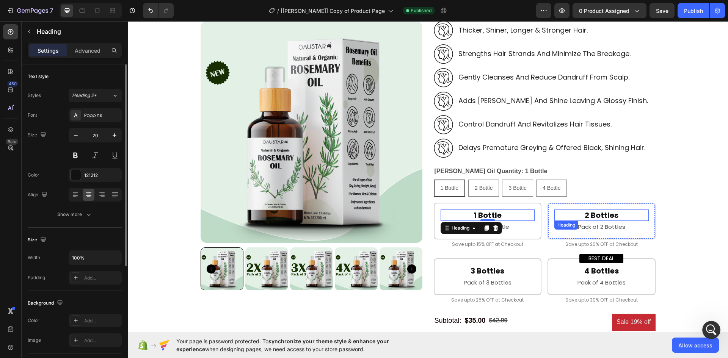
click at [569, 216] on h2 "2 Bottles" at bounding box center [601, 215] width 94 height 11
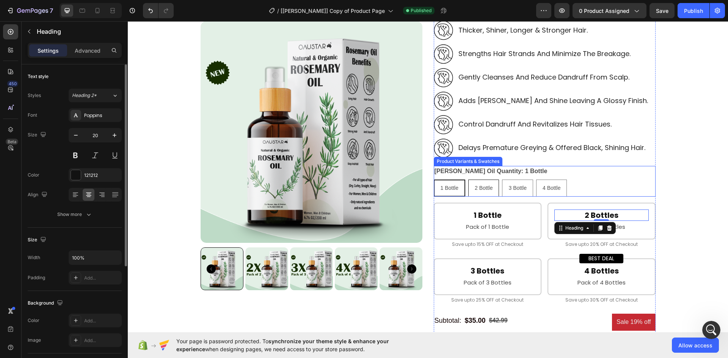
click at [483, 190] on span "2 Bottle" at bounding box center [484, 188] width 18 height 6
click at [468, 180] on input "2 Bottle 2 Bottle 2 Bottle" at bounding box center [468, 179] width 0 height 0
radio input "true"
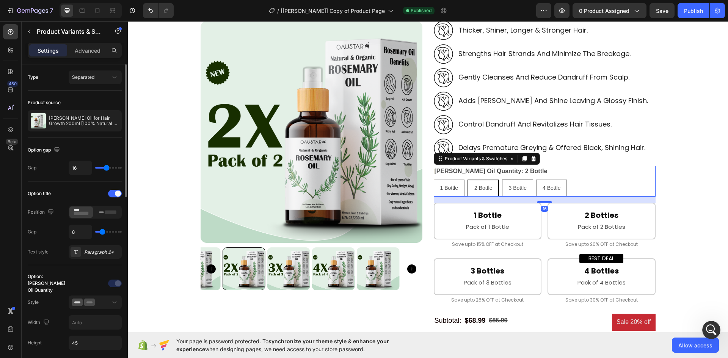
click at [511, 192] on div "3 Bottle" at bounding box center [517, 188] width 30 height 16
click at [502, 180] on input "3 Bottle 3 Bottle 3 Bottle" at bounding box center [501, 179] width 0 height 0
radio input "true"
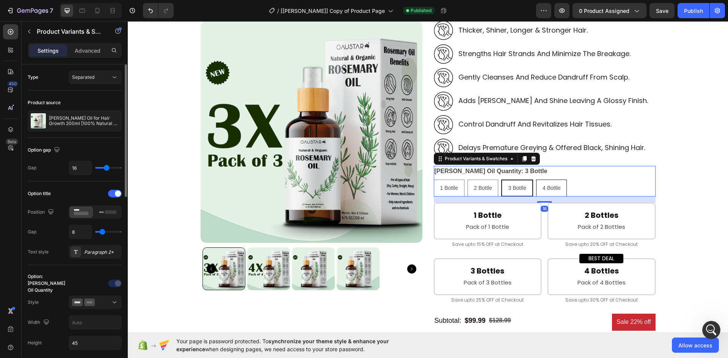
click at [542, 188] on span "4 Bottle" at bounding box center [551, 188] width 18 height 6
click at [536, 180] on input "4 Bottle 4 Bottle 4 Bottle" at bounding box center [536, 179] width 0 height 0
radio input "true"
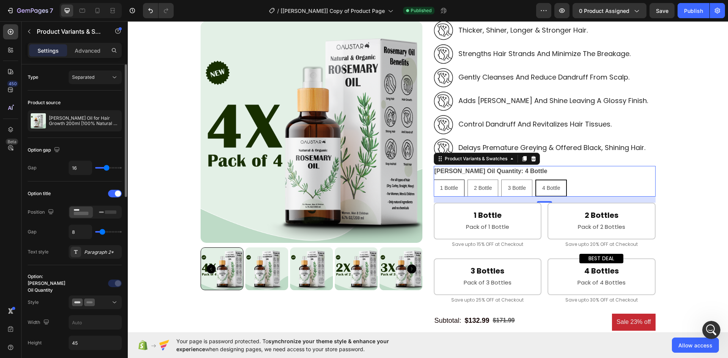
click at [446, 188] on span "1 Bottle" at bounding box center [449, 188] width 18 height 6
click at [434, 180] on input "1 Bottle 1 Bottle 1 Bottle" at bounding box center [433, 179] width 0 height 0
radio input "true"
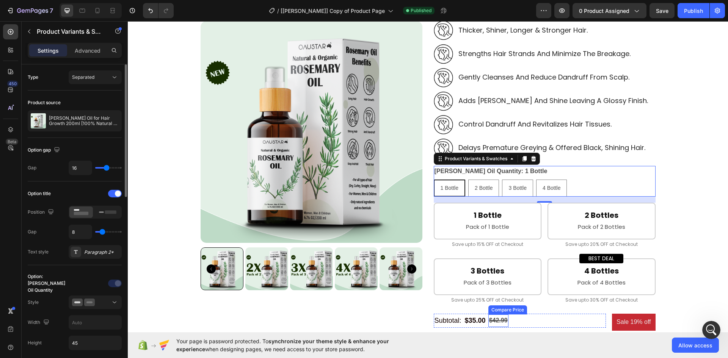
click at [496, 321] on div "$42.99" at bounding box center [498, 321] width 20 height 13
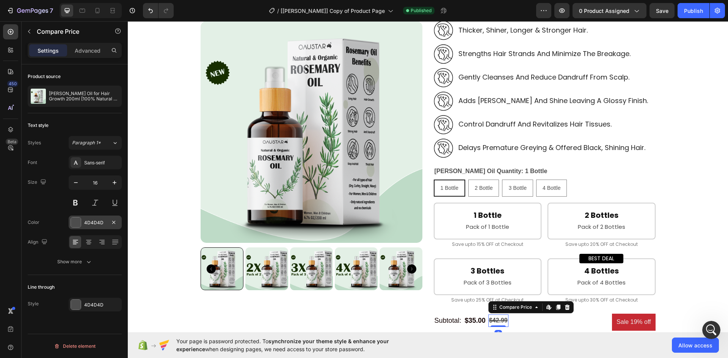
click at [75, 227] on div at bounding box center [76, 223] width 10 height 10
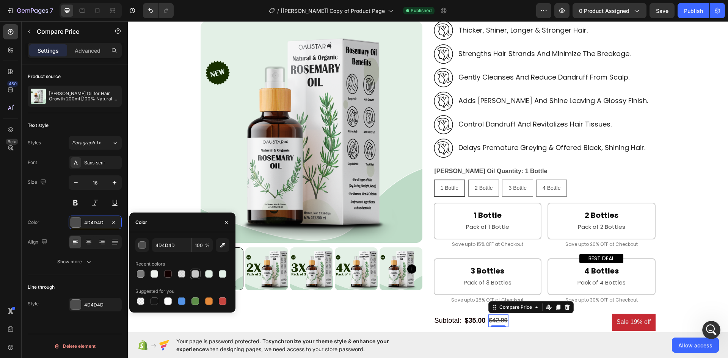
click at [196, 275] on div at bounding box center [195, 274] width 8 height 8
type input "C6C6C6"
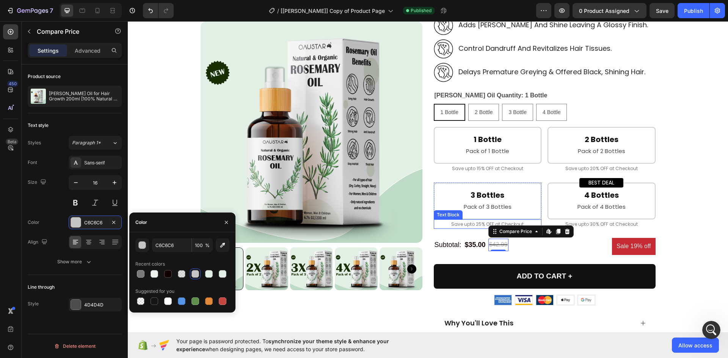
click at [450, 228] on p "Save upto 25% OFF at Checkout" at bounding box center [487, 224] width 107 height 8
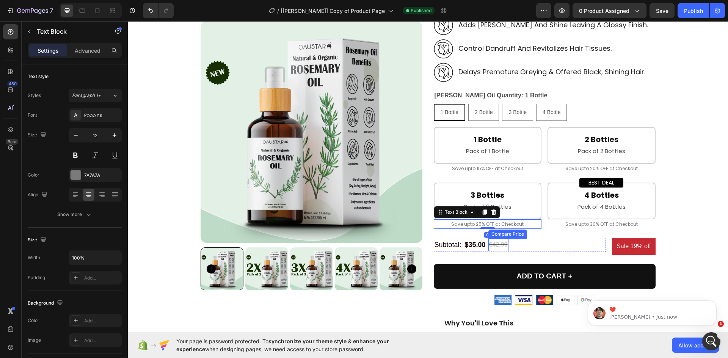
scroll to position [0, 0]
click at [492, 243] on div "$42.99" at bounding box center [498, 245] width 20 height 13
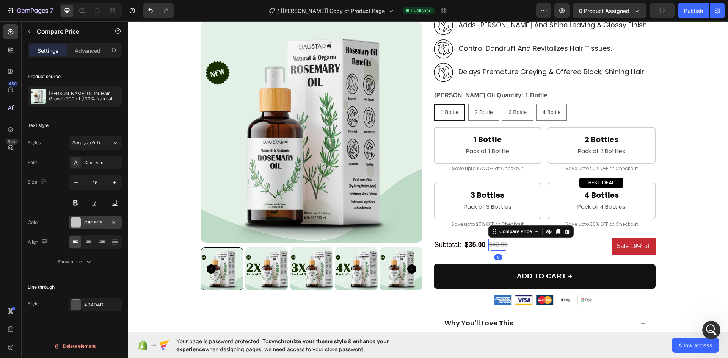
click at [105, 220] on div "C6C6C6" at bounding box center [95, 222] width 22 height 7
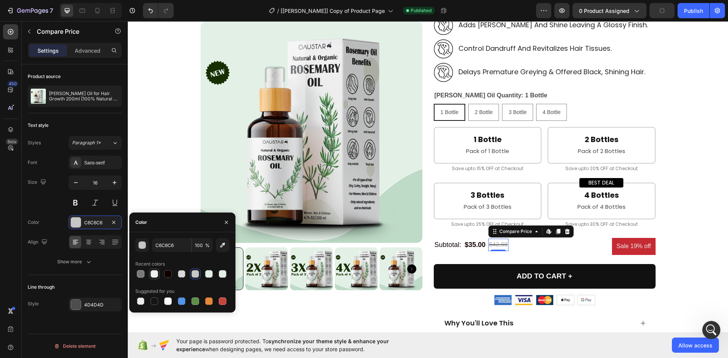
click at [153, 275] on div at bounding box center [154, 274] width 8 height 8
click at [226, 272] on div at bounding box center [223, 274] width 8 height 8
click at [217, 274] on div at bounding box center [222, 274] width 11 height 11
click at [214, 274] on div at bounding box center [182, 274] width 94 height 11
click at [209, 273] on div at bounding box center [209, 274] width 8 height 8
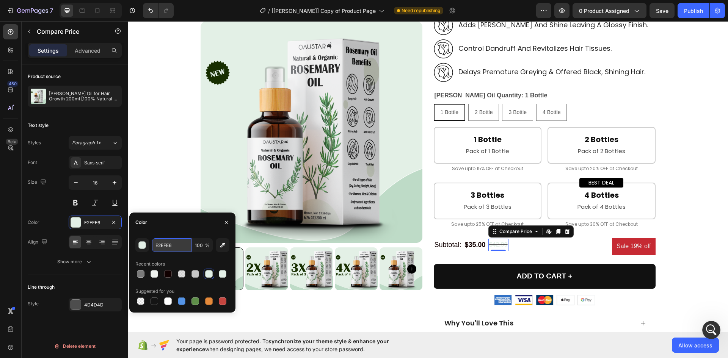
click at [171, 247] on input "E2EFE6" at bounding box center [171, 245] width 39 height 14
click at [192, 223] on div "Color" at bounding box center [182, 223] width 106 height 20
type input "7A7A7A"
click at [225, 222] on icon "button" at bounding box center [226, 222] width 6 height 6
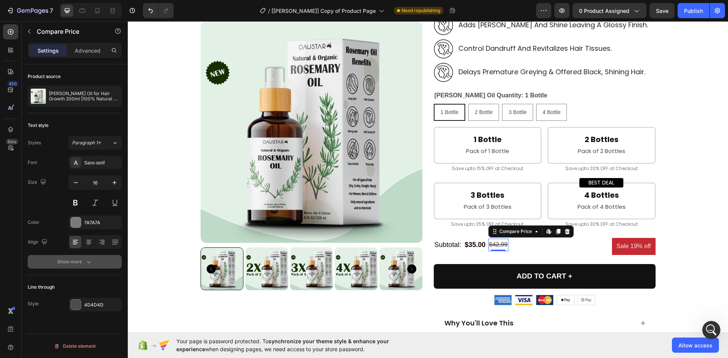
click at [80, 262] on div "Show more" at bounding box center [74, 262] width 35 height 8
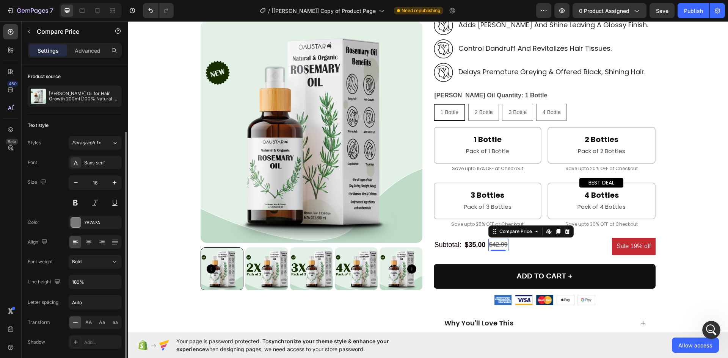
scroll to position [90, 0]
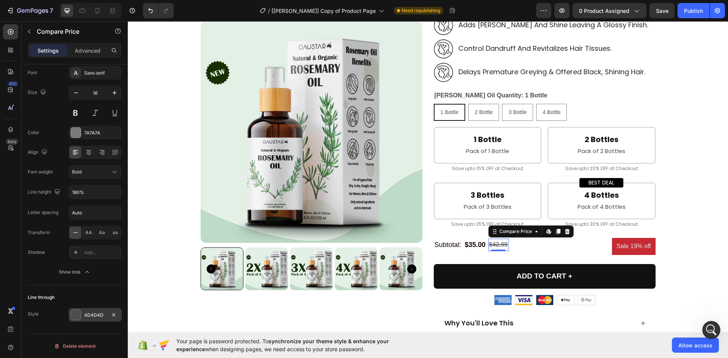
click at [72, 317] on div at bounding box center [76, 315] width 10 height 10
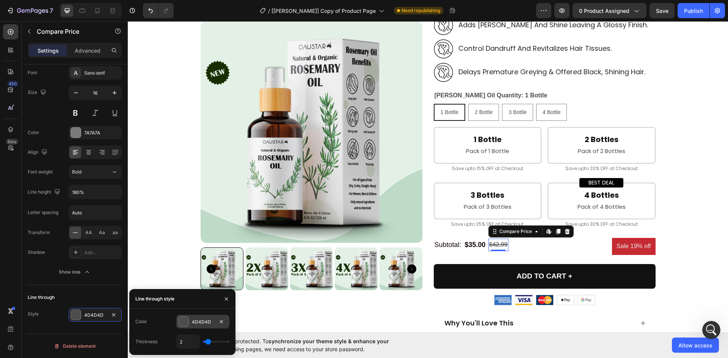
click at [180, 321] on div at bounding box center [184, 322] width 10 height 10
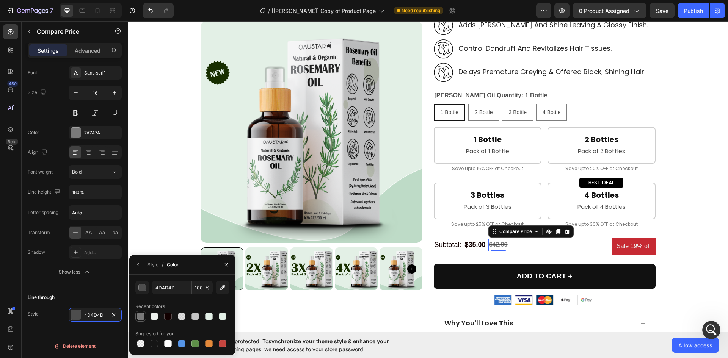
click at [142, 316] on div at bounding box center [141, 317] width 8 height 8
type input "7A7A7A"
click at [573, 248] on div "Subtotal: Text Block $35.00 Product Price Product Price $42.99 Compare Price Ed…" at bounding box center [520, 245] width 172 height 14
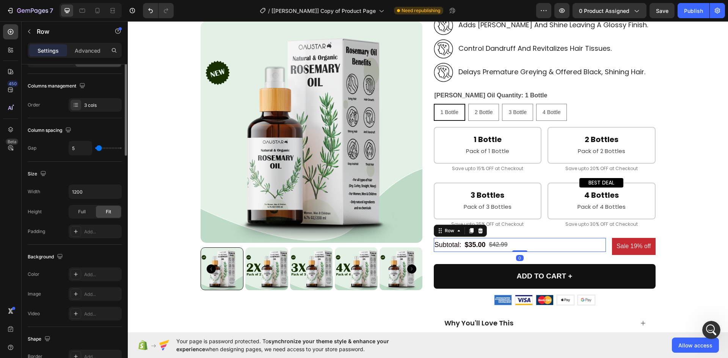
scroll to position [0, 0]
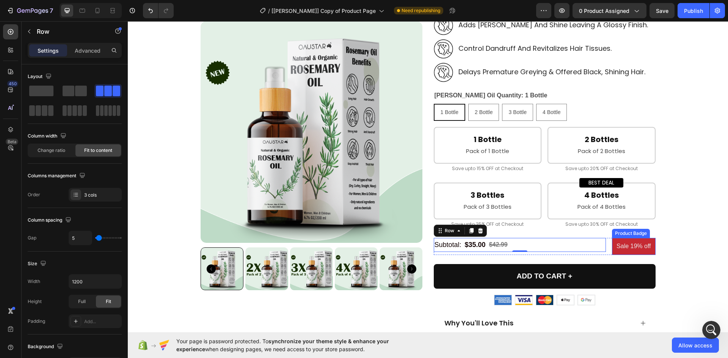
click at [623, 243] on pre "Sale 19% off" at bounding box center [633, 246] width 43 height 17
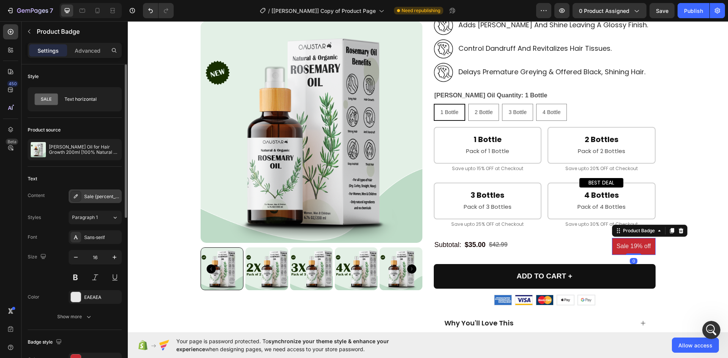
click at [89, 199] on div "Sale {percent_discount} off" at bounding box center [102, 196] width 36 height 7
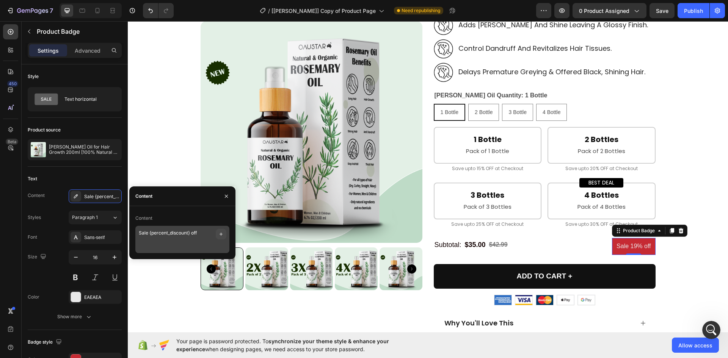
click at [218, 233] on icon "button" at bounding box center [221, 234] width 6 height 6
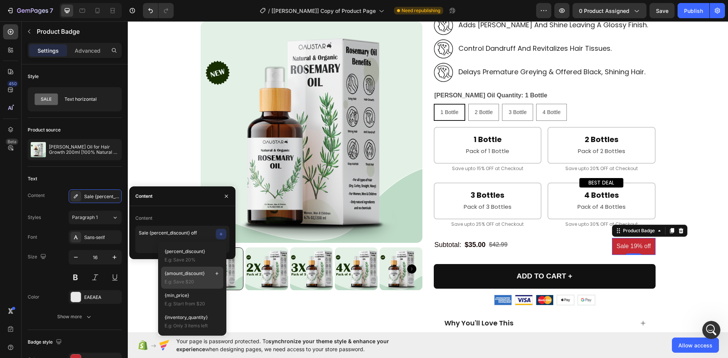
click at [182, 274] on span "{amount_discount}" at bounding box center [184, 273] width 40 height 7
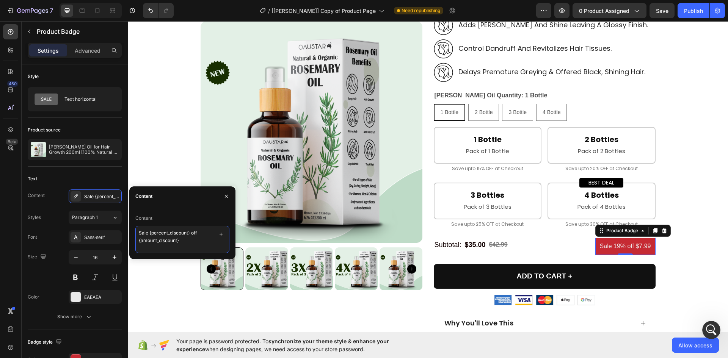
drag, startPoint x: 199, startPoint y: 232, endPoint x: 147, endPoint y: 233, distance: 51.6
click at [147, 233] on textarea "Sale {percent_discount} off {amount_discount}" at bounding box center [182, 239] width 94 height 27
click at [173, 234] on textarea "You are saving <strong>{amount_discount}" at bounding box center [182, 239] width 94 height 27
click at [191, 233] on textarea "You are saving <strong>{amount_discount}" at bounding box center [182, 239] width 94 height 27
click at [182, 240] on textarea "You are saving <strong>{amount_discount}" at bounding box center [182, 239] width 94 height 27
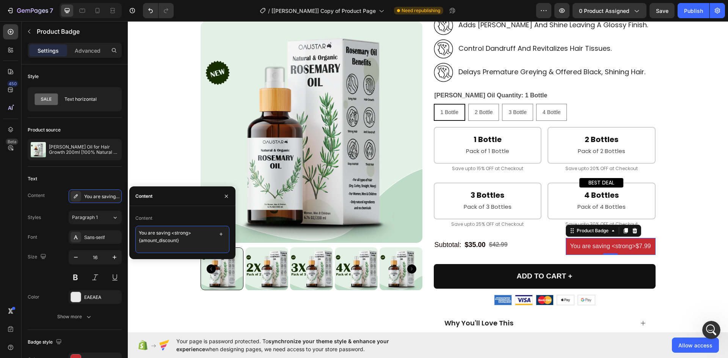
paste textarea "<strong>"
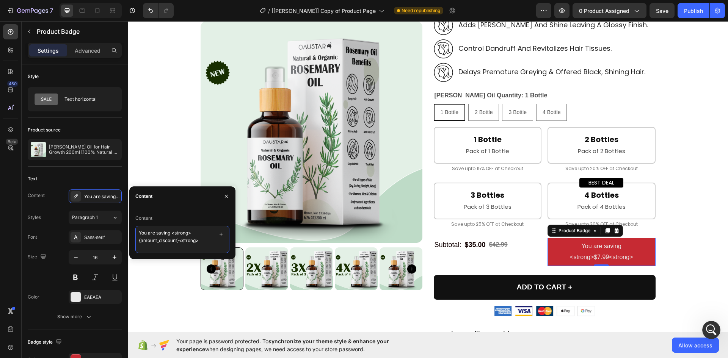
click at [182, 241] on textarea "You are saving <strong>{amount_discount}<strong>" at bounding box center [182, 239] width 94 height 27
drag, startPoint x: 179, startPoint y: 240, endPoint x: 205, endPoint y: 239, distance: 25.8
click at [205, 239] on textarea "You are saving <strong>{amount_discount}</strong>" at bounding box center [182, 239] width 94 height 27
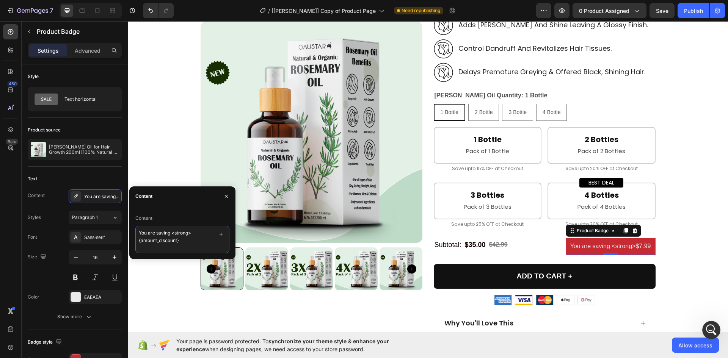
drag, startPoint x: 192, startPoint y: 234, endPoint x: 172, endPoint y: 236, distance: 19.8
click at [172, 236] on textarea "You are saving <strong>{amount_discount}" at bounding box center [182, 239] width 94 height 27
click at [167, 194] on div "Content" at bounding box center [182, 196] width 106 height 20
click at [0, 220] on div "450 Beta" at bounding box center [11, 189] width 22 height 337
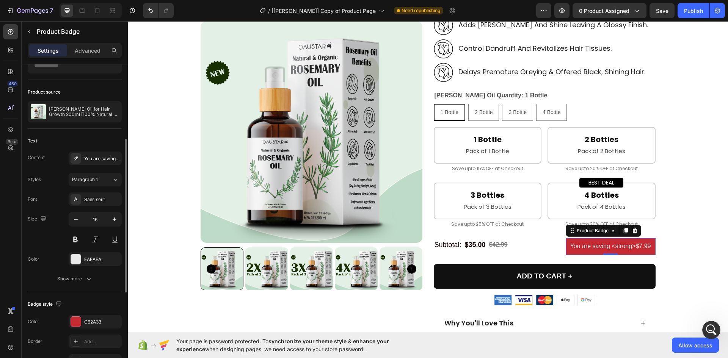
scroll to position [76, 0]
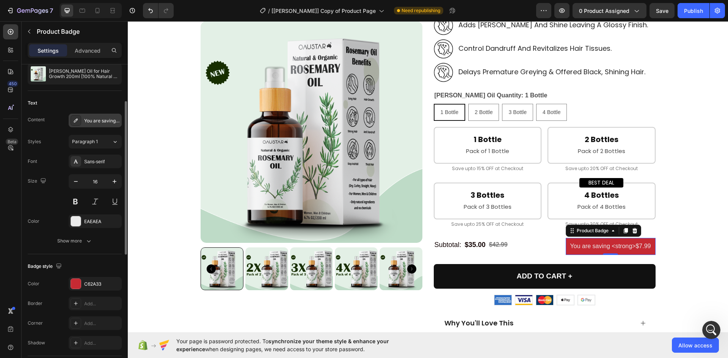
click at [98, 124] on div "You are saving {amount_discount}" at bounding box center [102, 120] width 36 height 7
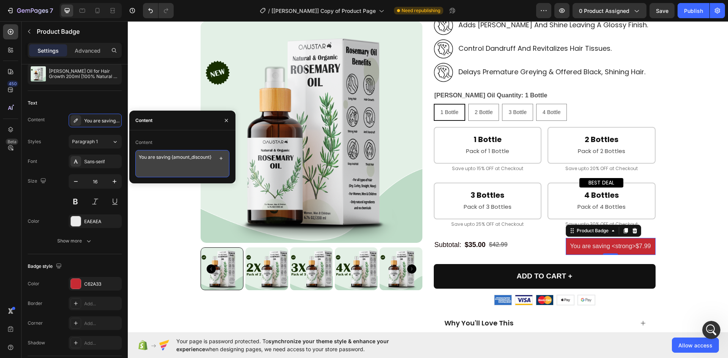
click at [174, 157] on textarea "You are saving {amount_discount}" at bounding box center [182, 163] width 94 height 27
click at [171, 160] on textarea "You are saving {amount_discount}" at bounding box center [182, 163] width 94 height 27
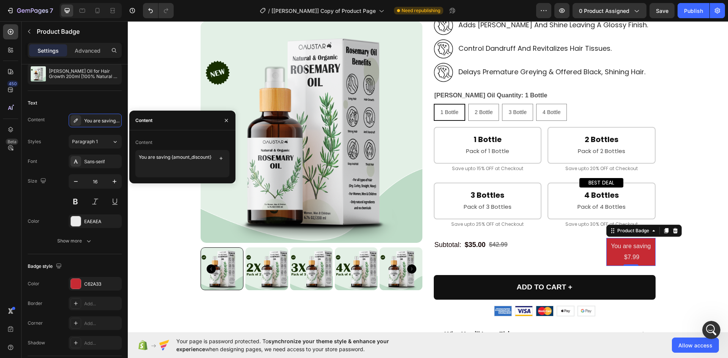
click at [176, 143] on div "Content" at bounding box center [182, 142] width 94 height 12
click at [173, 160] on textarea "You are saving {amount_discount}" at bounding box center [182, 163] width 94 height 27
click at [171, 157] on textarea "You are saving {amount_discount}" at bounding box center [182, 163] width 94 height 27
click at [172, 157] on textarea "You are saving {amount_discount}" at bounding box center [182, 163] width 94 height 27
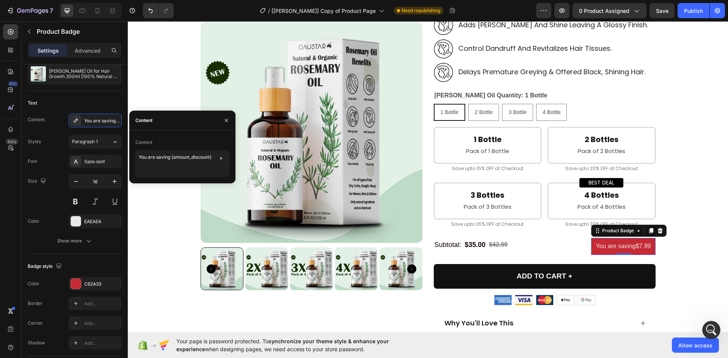
click at [180, 144] on div "Content" at bounding box center [182, 142] width 94 height 12
click at [171, 157] on textarea "You are saving {amount_discount}" at bounding box center [182, 163] width 94 height 27
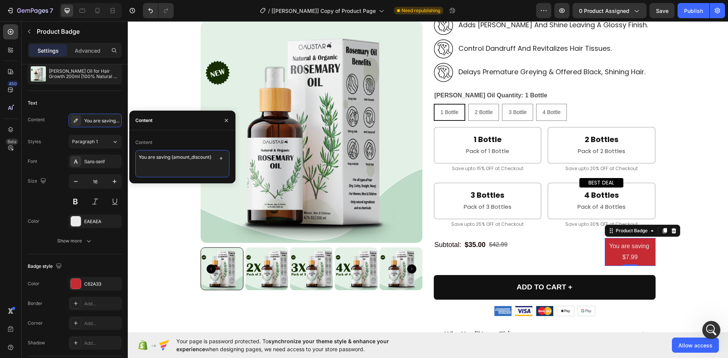
click at [138, 160] on textarea "You are saving {amount_discount}" at bounding box center [182, 163] width 94 height 27
click at [218, 157] on icon "button" at bounding box center [221, 158] width 6 height 6
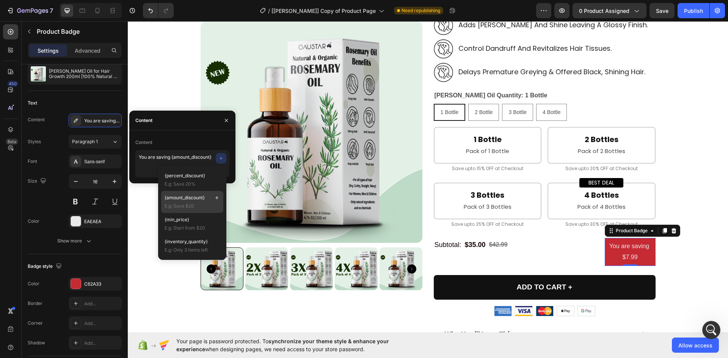
click at [176, 197] on span "{amount_discount}" at bounding box center [184, 197] width 40 height 7
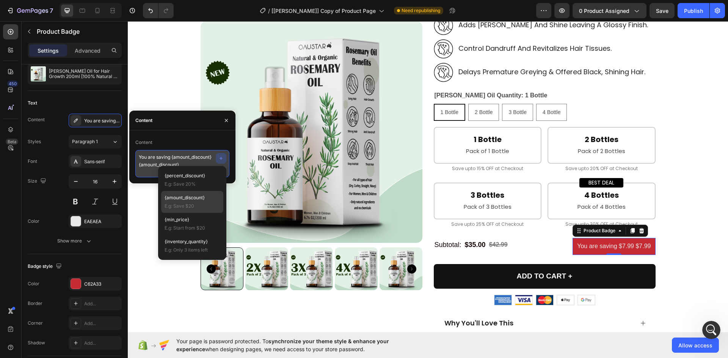
click at [183, 163] on textarea "You are saving {amount_discount} {amount_discount}" at bounding box center [182, 163] width 94 height 27
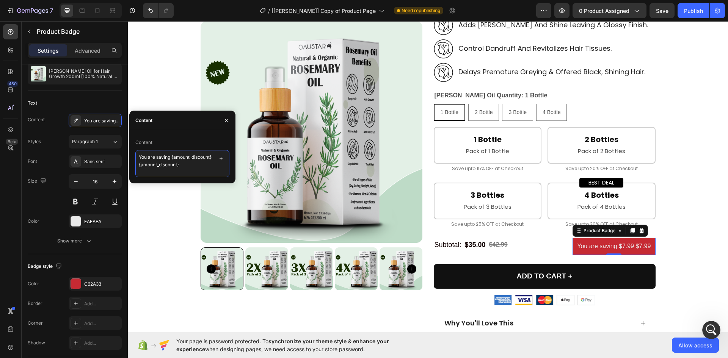
drag, startPoint x: 183, startPoint y: 163, endPoint x: 138, endPoint y: 164, distance: 45.1
click at [138, 164] on textarea "You are saving {amount_discount} {amount_discount}" at bounding box center [182, 163] width 94 height 27
type textarea "You are saving {amount_discount}"
click at [179, 120] on div "Content" at bounding box center [182, 121] width 106 height 20
click at [226, 120] on icon "button" at bounding box center [226, 120] width 3 height 3
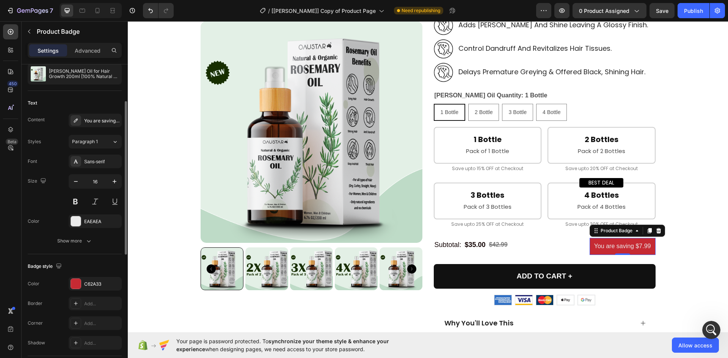
click at [66, 241] on div "Show more" at bounding box center [74, 241] width 35 height 8
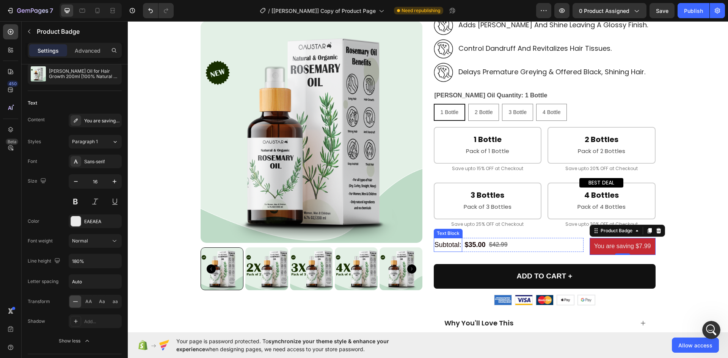
click at [442, 243] on p "Subtotal:" at bounding box center [447, 245] width 27 height 12
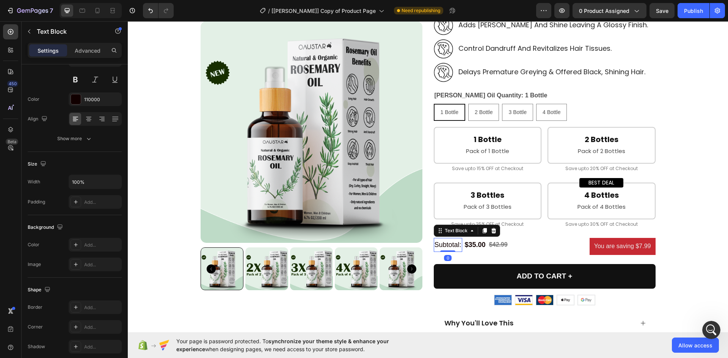
scroll to position [0, 0]
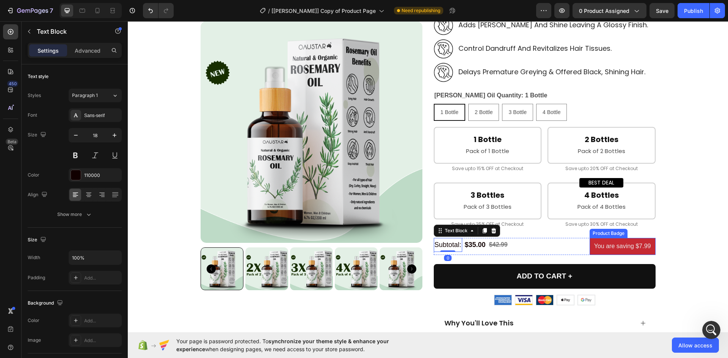
click at [589, 242] on pre "You are saving $7.99" at bounding box center [622, 246] width 66 height 17
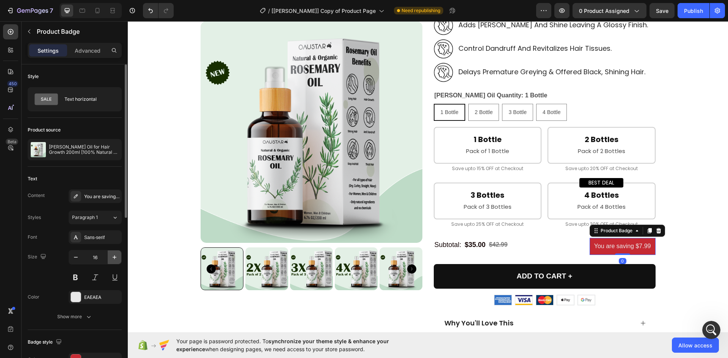
click at [114, 254] on icon "button" at bounding box center [115, 258] width 8 height 8
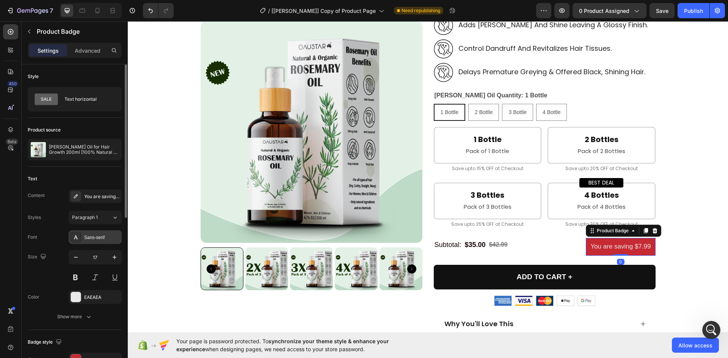
type input "18"
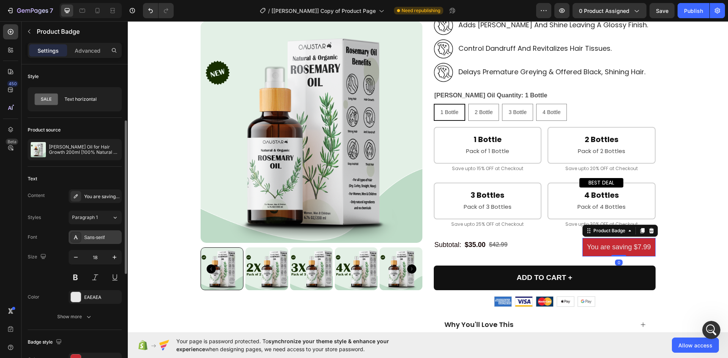
scroll to position [76, 0]
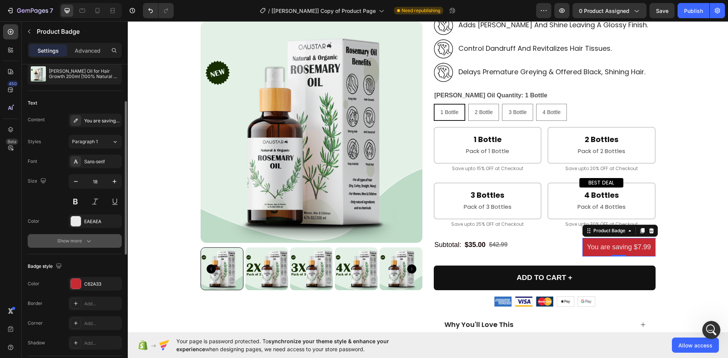
click at [74, 245] on button "Show more" at bounding box center [75, 241] width 94 height 14
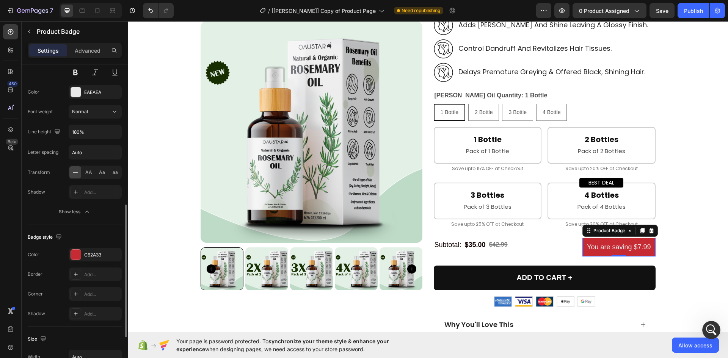
scroll to position [243, 0]
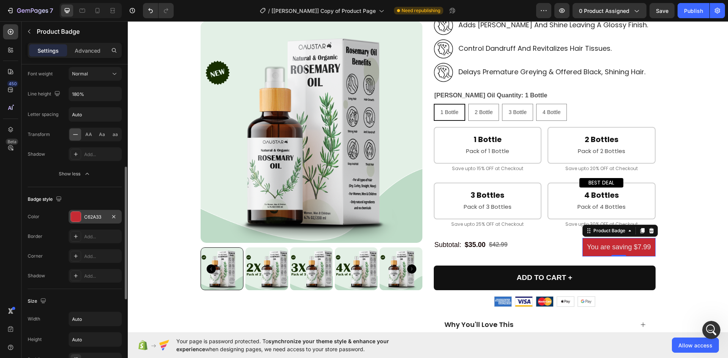
click at [77, 218] on div at bounding box center [76, 217] width 10 height 10
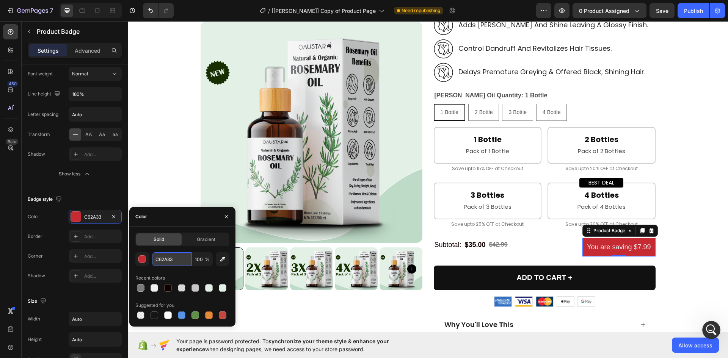
click at [165, 261] on input "C62A33" at bounding box center [171, 259] width 39 height 14
paste input "#bef8d1"
click at [161, 221] on div "Color" at bounding box center [182, 217] width 106 height 20
type input "BEF8D1"
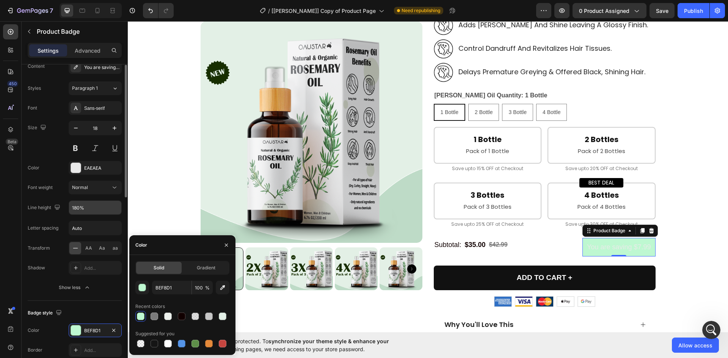
scroll to position [91, 0]
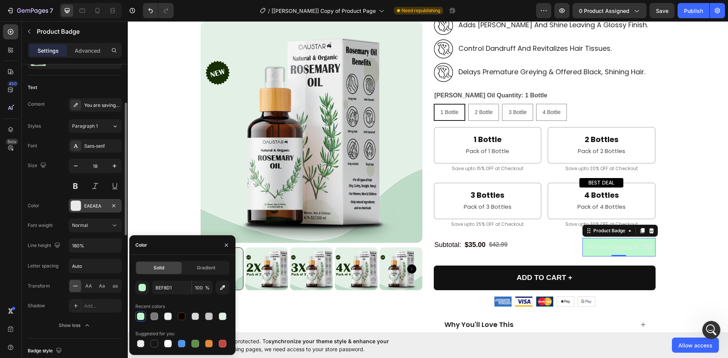
click at [92, 207] on div "EAEAEA" at bounding box center [95, 206] width 22 height 7
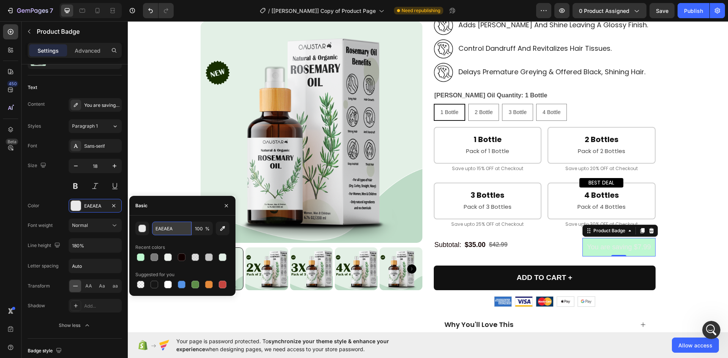
click at [172, 225] on input "EAEAEA" at bounding box center [171, 229] width 39 height 14
paste input "#345851"
click at [170, 210] on div "Basic" at bounding box center [182, 206] width 106 height 20
type input "345851"
click at [10, 196] on div "450 Beta" at bounding box center [10, 163] width 15 height 279
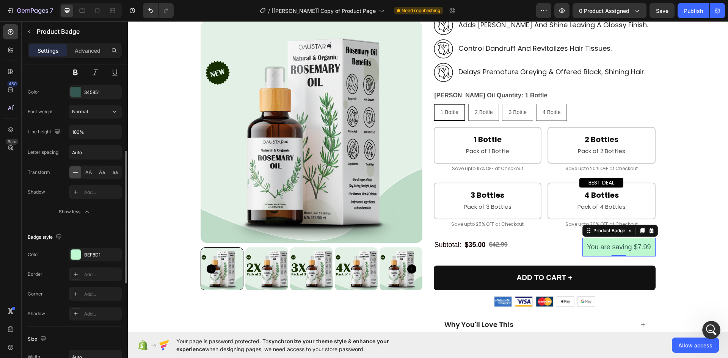
scroll to position [281, 0]
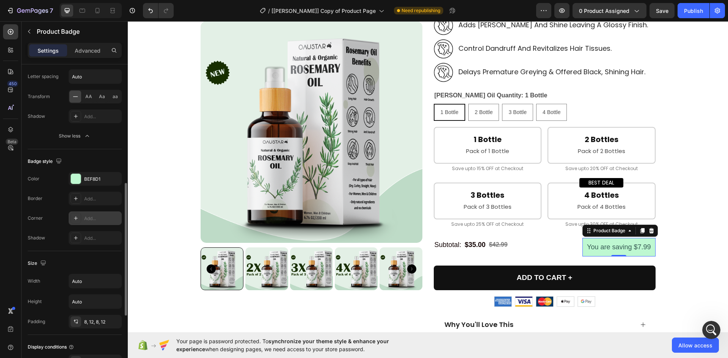
click at [75, 217] on icon at bounding box center [76, 218] width 6 height 6
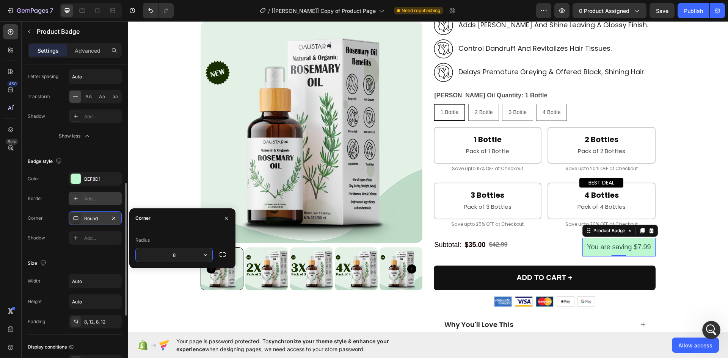
click at [76, 199] on icon at bounding box center [76, 199] width 4 height 4
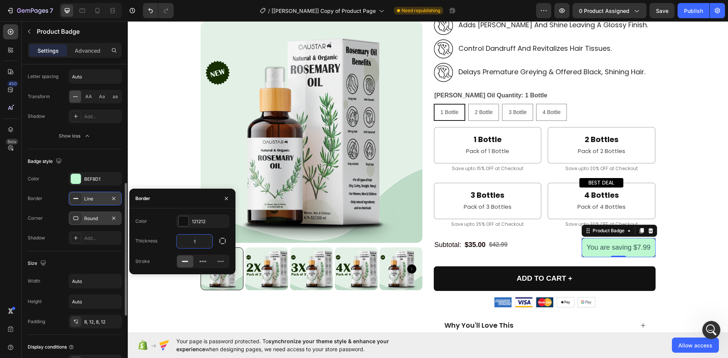
click at [200, 240] on input "1" at bounding box center [195, 242] width 36 height 14
type input "2"
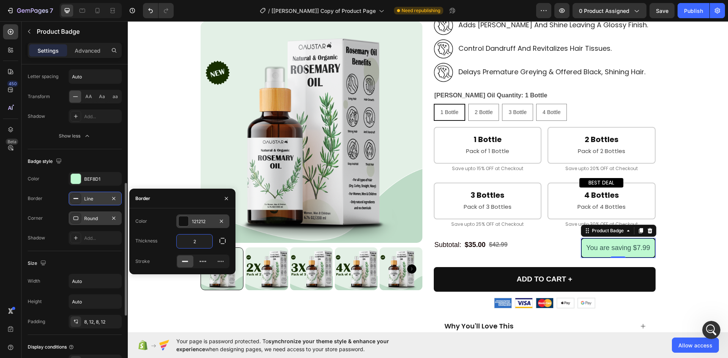
click at [206, 221] on div "121212" at bounding box center [203, 221] width 22 height 7
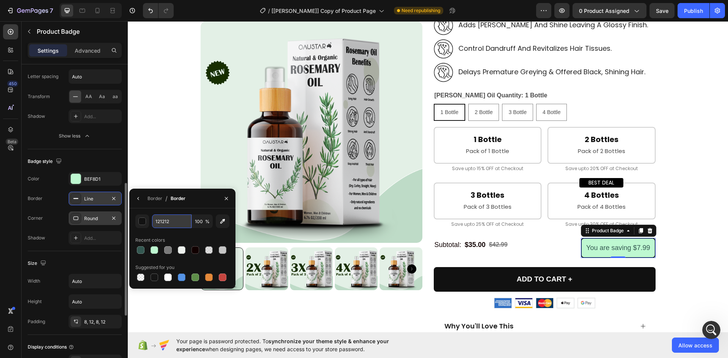
click at [0, 0] on input "121212" at bounding box center [0, 0] width 0 height 0
paste input "#1cd090"
click at [178, 207] on div "Border / Border" at bounding box center [158, 198] width 59 height 19
type input "1CD090"
click at [227, 197] on icon "button" at bounding box center [226, 199] width 6 height 6
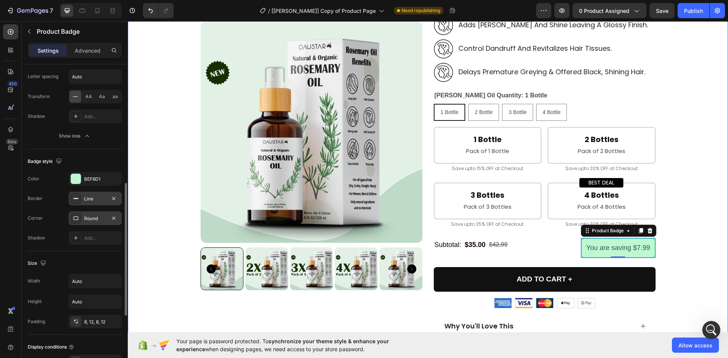
click at [698, 215] on div "Product Images [PERSON_NAME] Oil for Hair Growth 200ml [100% Natural & Organic]…" at bounding box center [427, 170] width 589 height 737
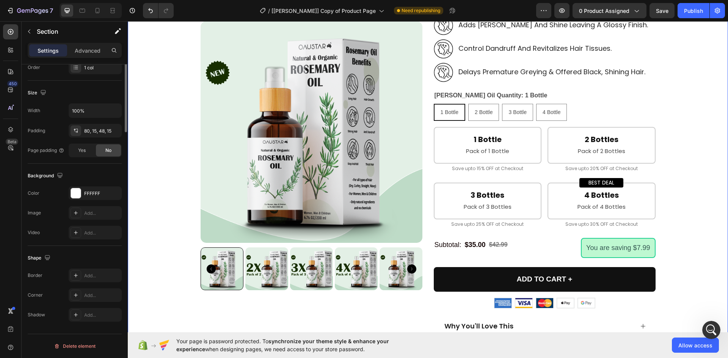
scroll to position [0, 0]
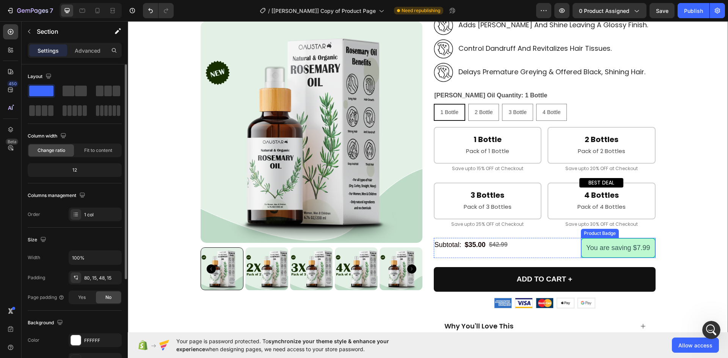
click at [638, 238] on div "You are saving $7.99" at bounding box center [618, 248] width 74 height 20
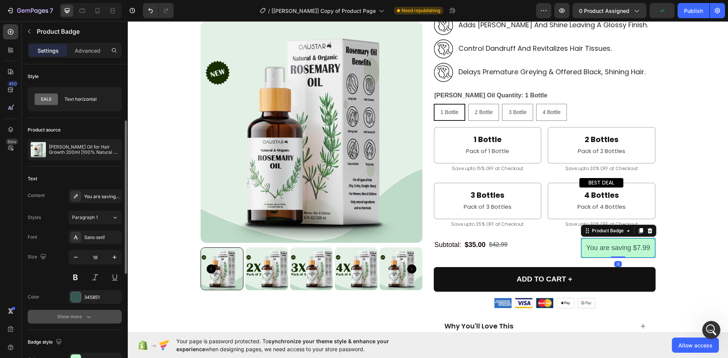
scroll to position [76, 0]
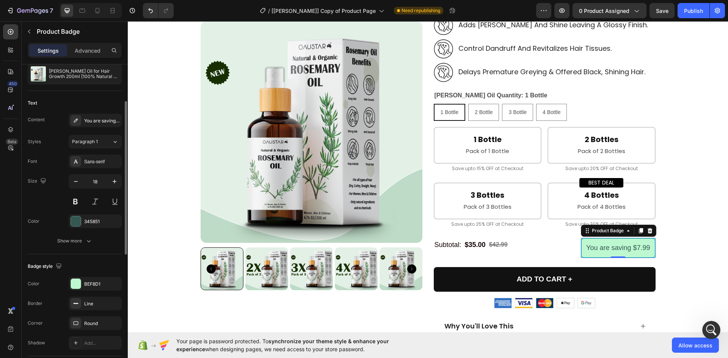
drag, startPoint x: 75, startPoint y: 242, endPoint x: 50, endPoint y: 216, distance: 36.2
click at [75, 242] on div "Show more" at bounding box center [74, 241] width 35 height 8
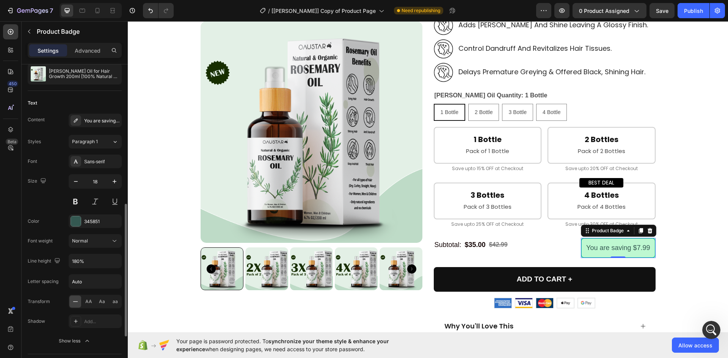
scroll to position [152, 0]
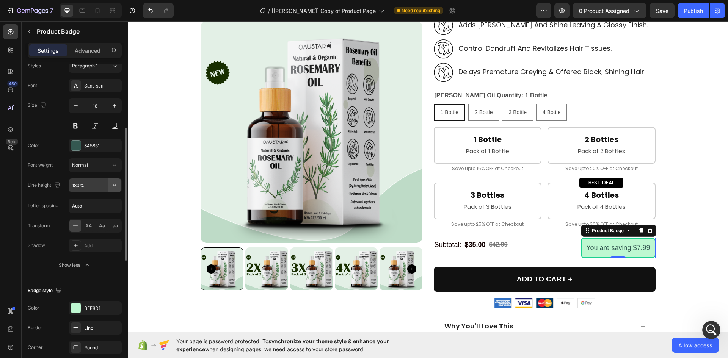
click at [110, 185] on button "button" at bounding box center [115, 186] width 14 height 14
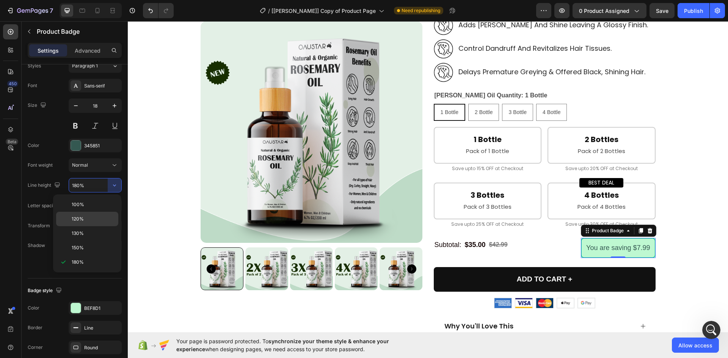
click at [82, 220] on span "120%" at bounding box center [78, 219] width 12 height 7
type input "120%"
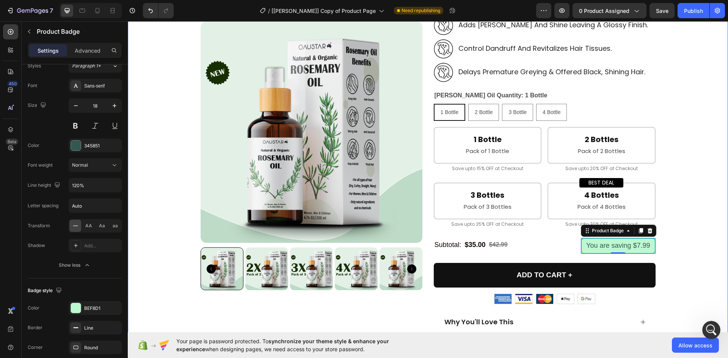
click at [696, 222] on div "Product Images [PERSON_NAME] Oil for Hair Growth 200ml [100% Natural & Organic]…" at bounding box center [427, 168] width 589 height 733
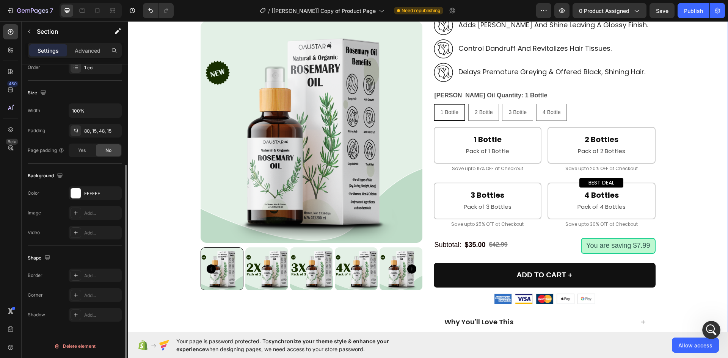
scroll to position [0, 0]
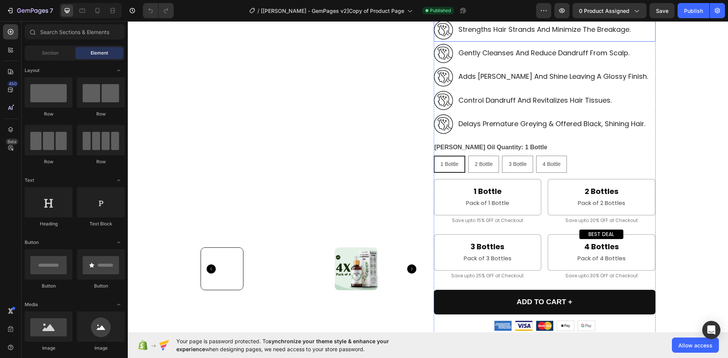
scroll to position [265, 0]
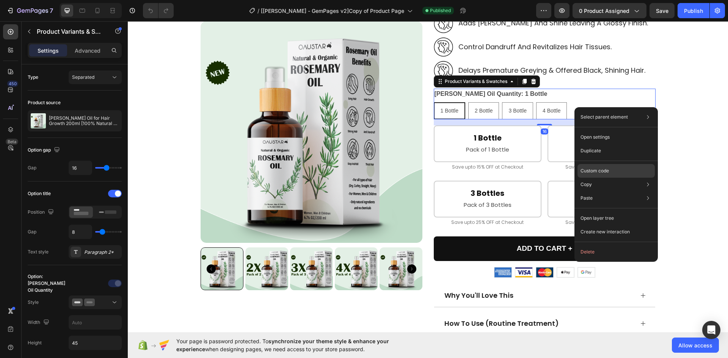
click at [605, 168] on p "Custom code" at bounding box center [594, 171] width 28 height 7
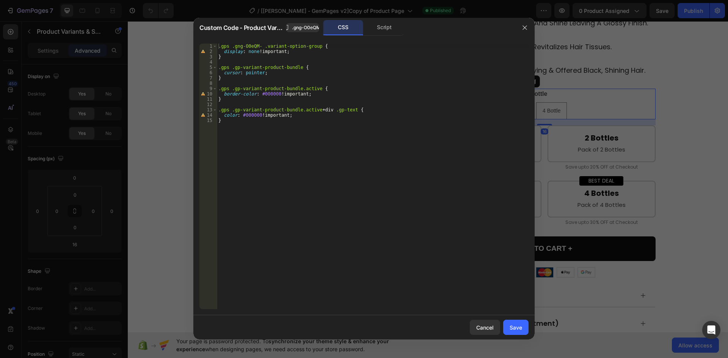
click at [321, 111] on div ".gps .gng-O0eQM- .variant-option-group { display : none !important ; } .gps .gp…" at bounding box center [373, 182] width 312 height 276
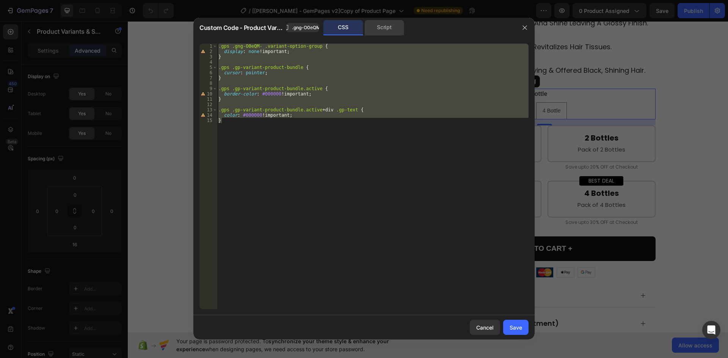
click at [386, 27] on div "Script" at bounding box center [384, 27] width 40 height 15
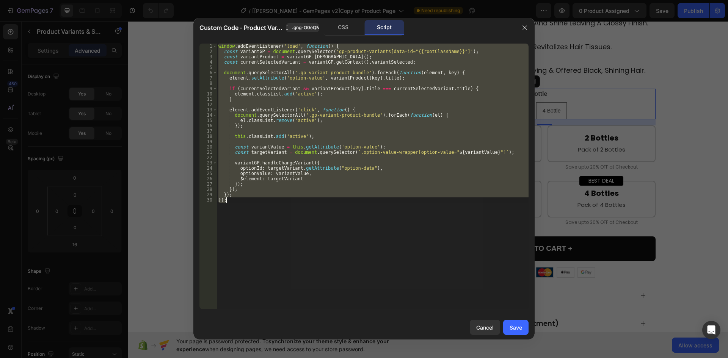
click at [294, 109] on div "window . addEventListener ( 'load' , function ( ) { const variantGP = document …" at bounding box center [373, 177] width 312 height 266
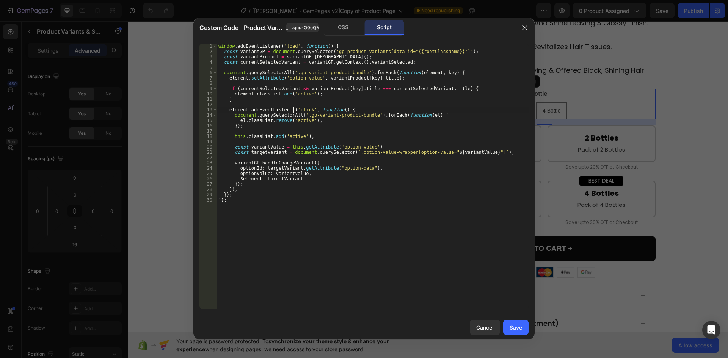
type textarea "}); });"
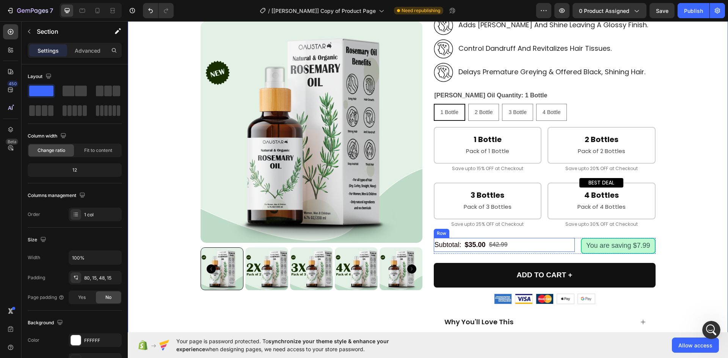
click at [518, 245] on div "Subtotal: Text Block $35.00 Product Price Product Price $42.99 Compare Price Co…" at bounding box center [504, 245] width 141 height 14
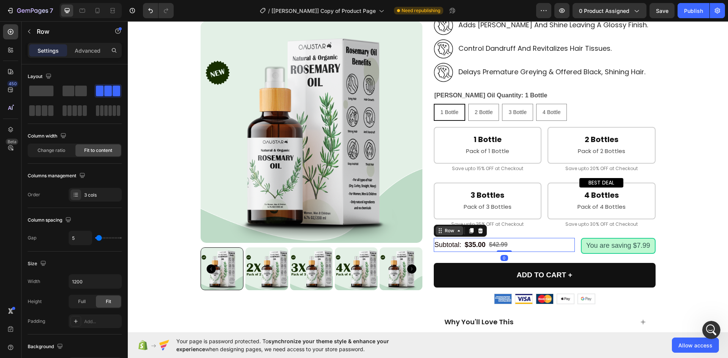
click at [445, 227] on div "Row" at bounding box center [449, 230] width 28 height 9
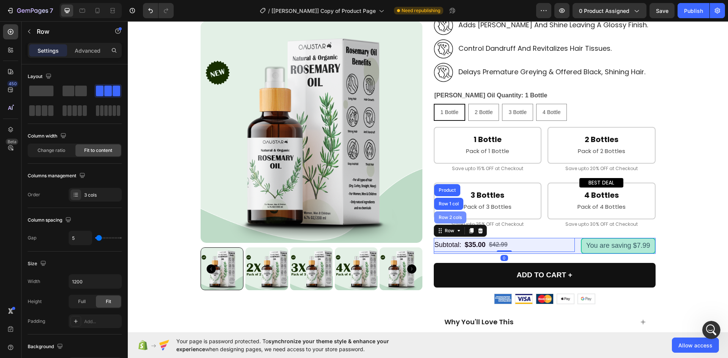
click at [443, 215] on div "Row 2 cols" at bounding box center [450, 217] width 26 height 5
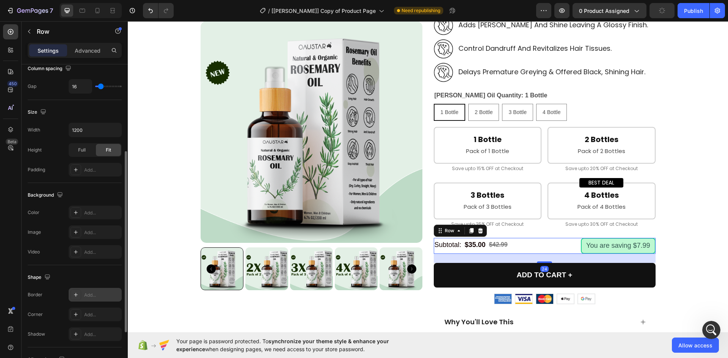
scroll to position [233, 0]
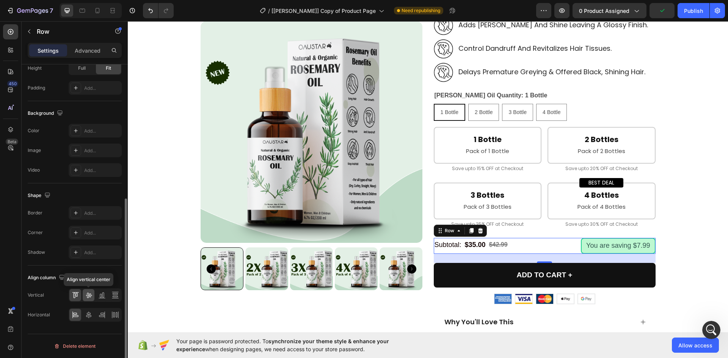
click at [90, 296] on icon at bounding box center [89, 295] width 8 height 8
click at [97, 273] on div "Align column" at bounding box center [75, 278] width 94 height 12
click at [514, 246] on div "Subtotal: Text Block $35.00 Product Price Product Price $42.99 Compare Price Co…" at bounding box center [504, 246] width 141 height 14
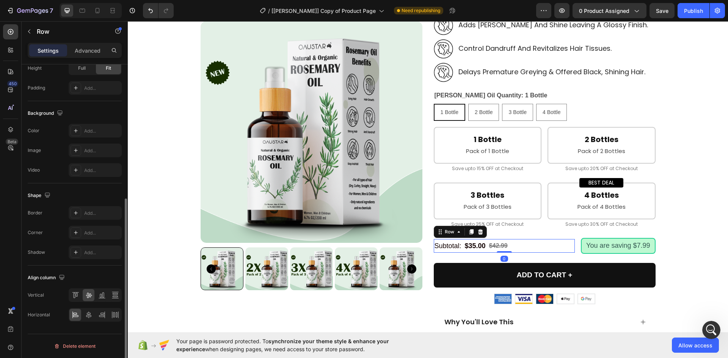
scroll to position [82, 0]
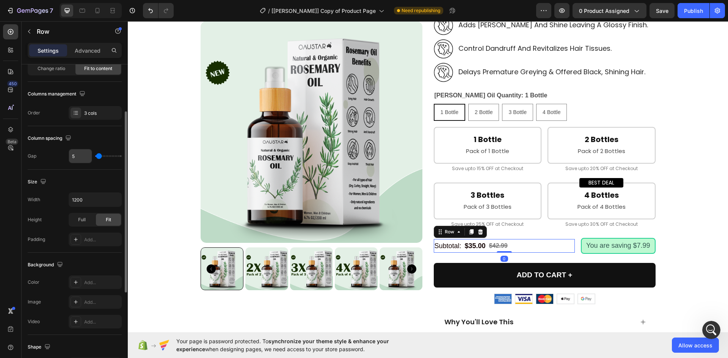
click at [80, 160] on input "5" at bounding box center [80, 156] width 23 height 14
type input "2"
click at [83, 158] on input "2" at bounding box center [80, 156] width 23 height 14
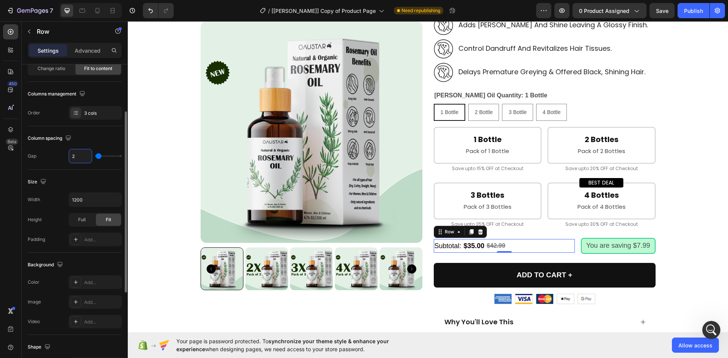
type input "0"
type input "2"
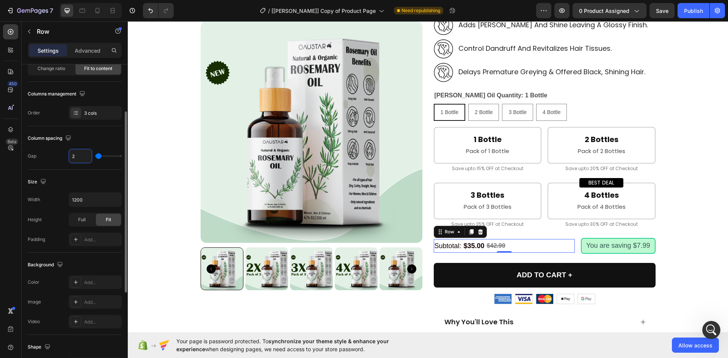
click at [96, 139] on div "Column spacing" at bounding box center [75, 138] width 94 height 12
click at [685, 180] on div "Product Images [PERSON_NAME] Oil for Hair Growth 200ml [100% Natural & Organic]…" at bounding box center [427, 168] width 589 height 733
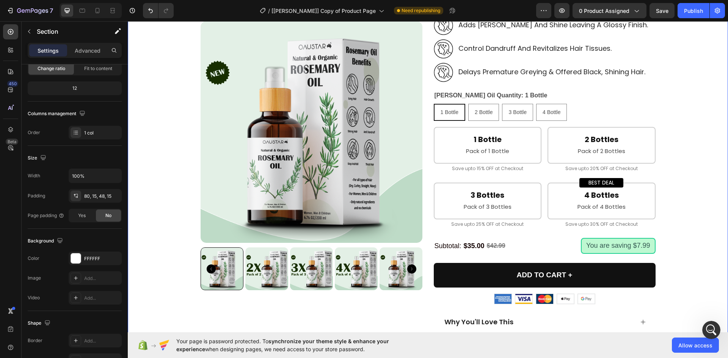
scroll to position [0, 0]
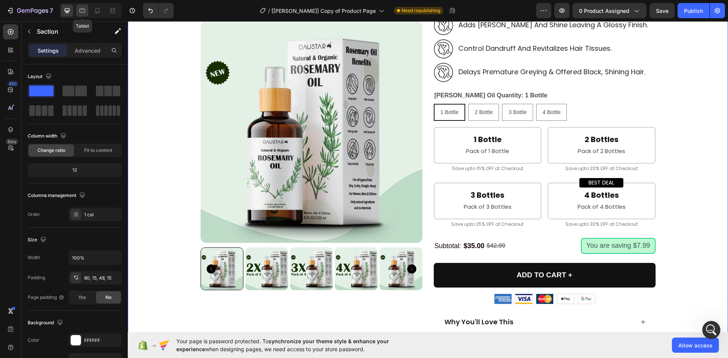
click at [81, 9] on icon at bounding box center [82, 11] width 8 height 8
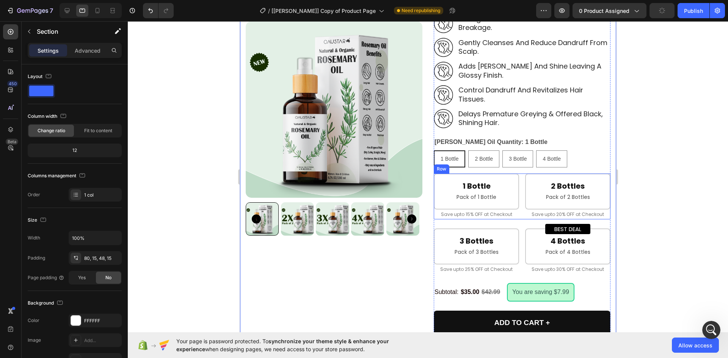
scroll to position [341, 0]
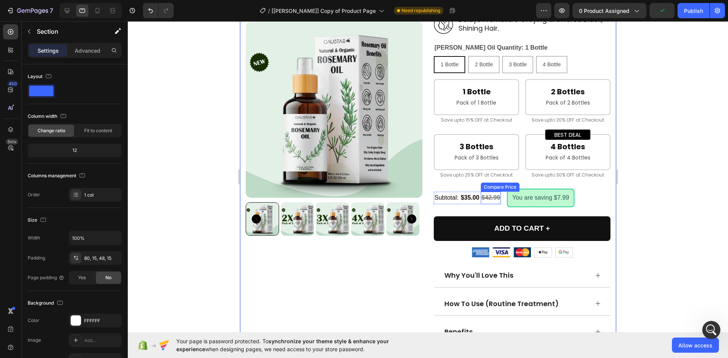
click at [497, 192] on div "$42.99" at bounding box center [490, 198] width 20 height 13
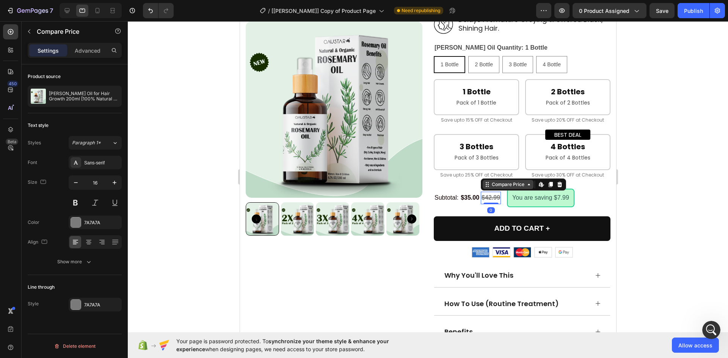
click at [496, 181] on div "Compare Price" at bounding box center [508, 184] width 36 height 7
click at [494, 169] on div "Row 3 cols" at bounding box center [497, 171] width 27 height 5
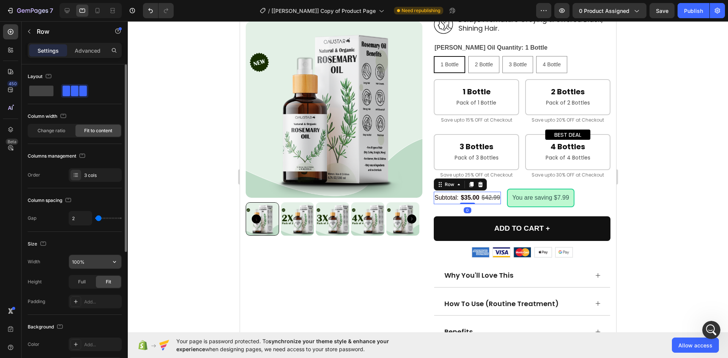
click at [107, 262] on input "100%" at bounding box center [95, 262] width 52 height 14
click at [114, 261] on icon "button" at bounding box center [115, 262] width 8 height 8
click at [94, 259] on input "100%" at bounding box center [95, 262] width 52 height 14
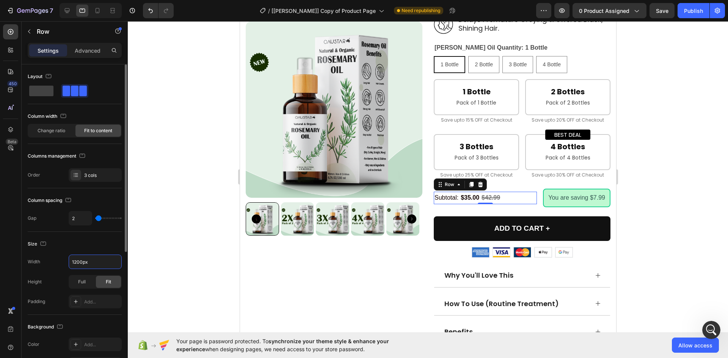
click at [111, 243] on div "Size" at bounding box center [75, 244] width 94 height 12
type input "1200"
click at [551, 190] on pre "You are saving $7.99" at bounding box center [576, 198] width 66 height 17
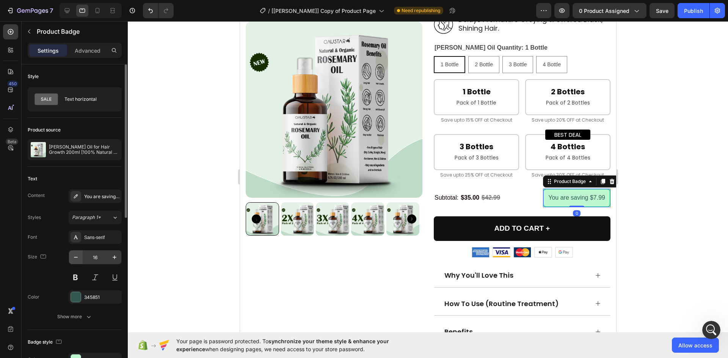
scroll to position [76, 0]
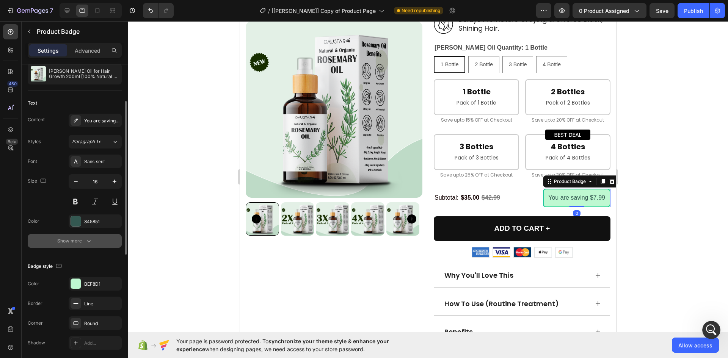
click at [87, 246] on button "Show more" at bounding box center [75, 241] width 94 height 14
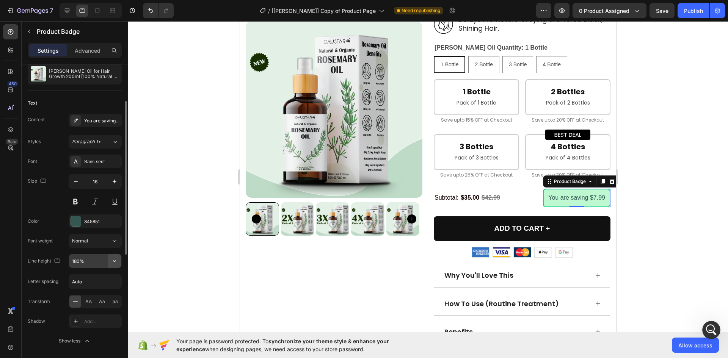
click at [116, 262] on icon "button" at bounding box center [115, 261] width 8 height 8
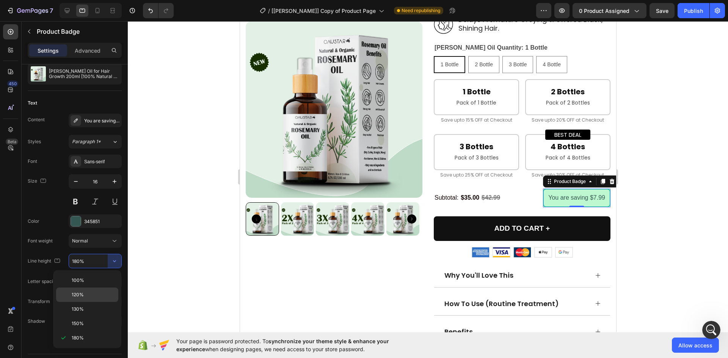
click at [84, 294] on p "120%" at bounding box center [93, 294] width 43 height 7
type input "120%"
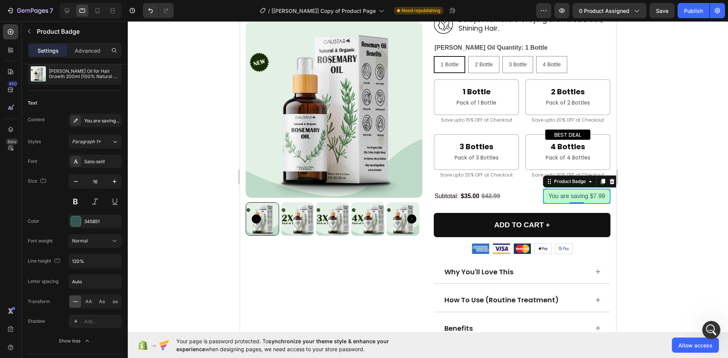
click at [11, 207] on div "450 Beta" at bounding box center [10, 163] width 15 height 279
click at [560, 178] on div "Product Badge" at bounding box center [569, 181] width 35 height 7
click at [14, 168] on div "450 Beta" at bounding box center [10, 163] width 15 height 279
click at [100, 12] on icon at bounding box center [98, 11] width 8 height 8
type input "14"
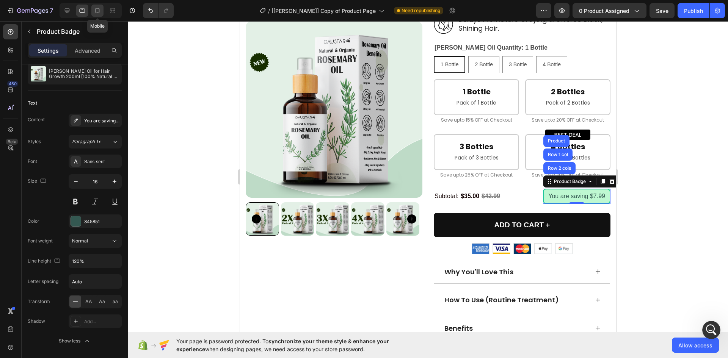
type input "180%"
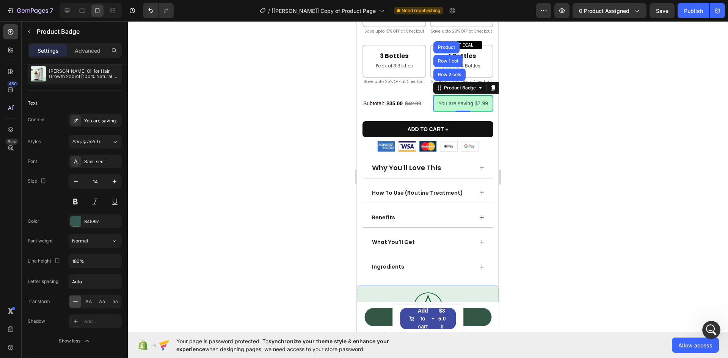
scroll to position [631, 0]
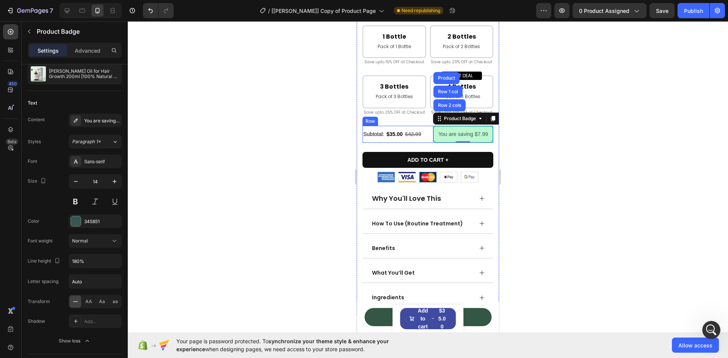
click at [381, 143] on div "Subtotal: Text Block $35.00 Product Price Product Price $42.99 Compare Price Co…" at bounding box center [394, 134] width 64 height 17
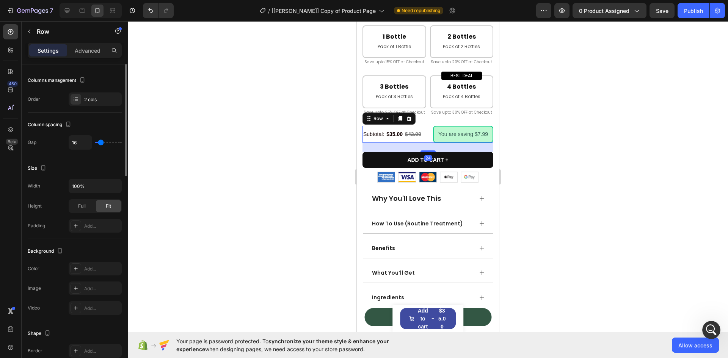
scroll to position [0, 0]
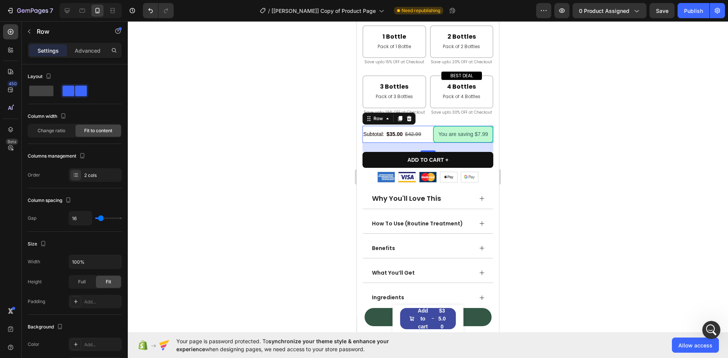
click at [553, 139] on div at bounding box center [428, 189] width 600 height 337
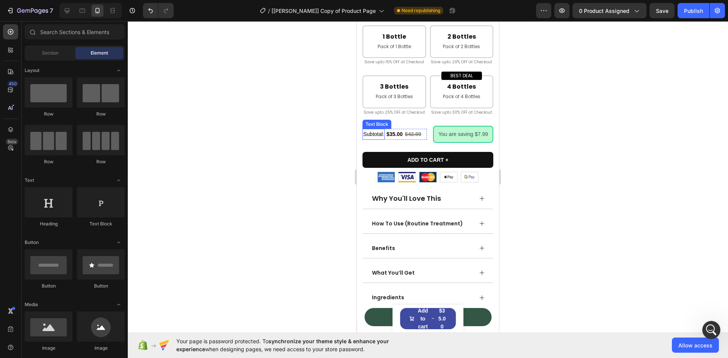
click at [374, 139] on p "Subtotal:" at bounding box center [373, 134] width 21 height 9
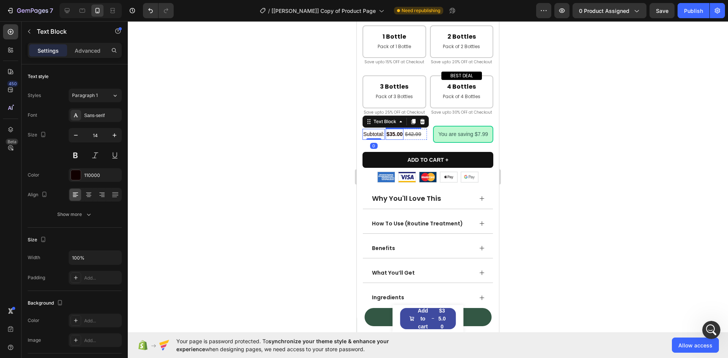
click at [395, 140] on div "$35.00" at bounding box center [394, 134] width 18 height 11
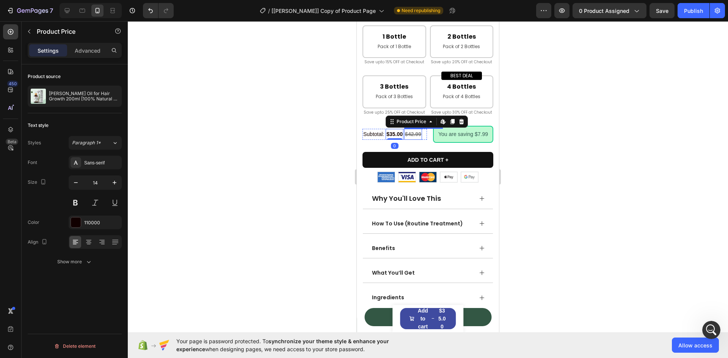
click at [413, 140] on div "$42.99" at bounding box center [413, 134] width 18 height 11
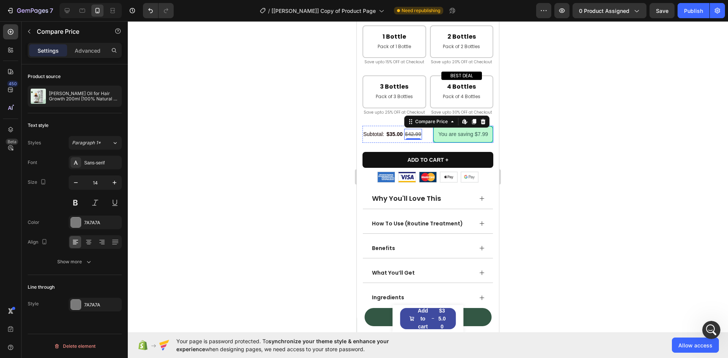
click at [440, 142] on pre "You are saving $7.99" at bounding box center [463, 135] width 59 height 16
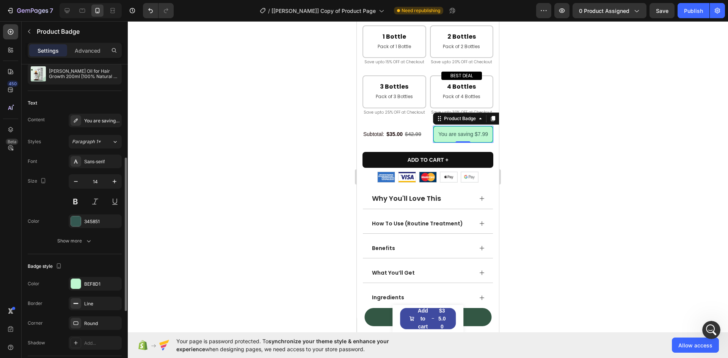
scroll to position [114, 0]
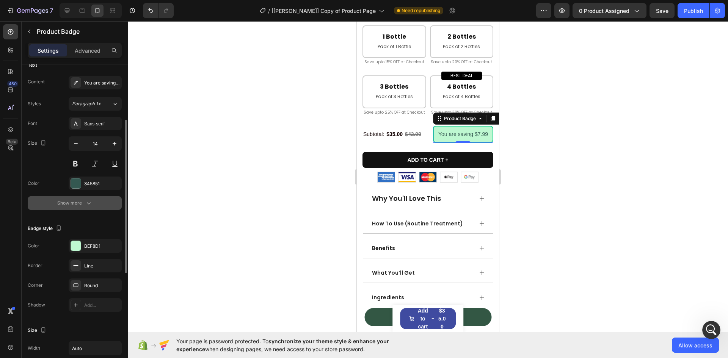
click at [81, 204] on div "Show more" at bounding box center [74, 203] width 35 height 8
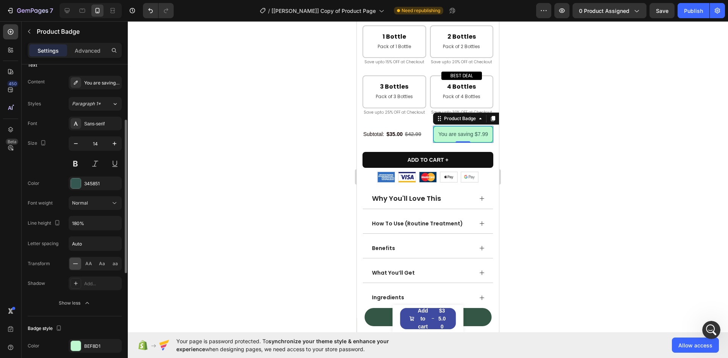
scroll to position [152, 0]
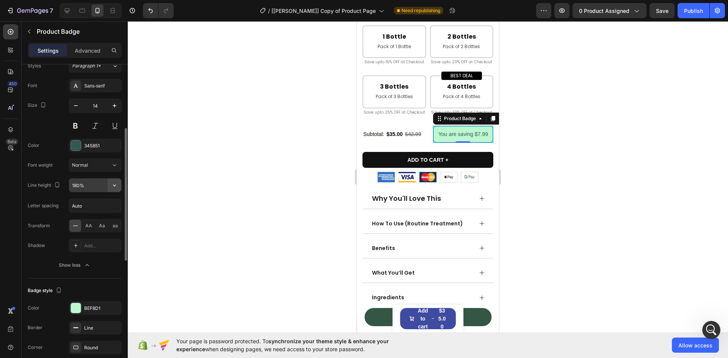
click at [113, 183] on icon "button" at bounding box center [115, 186] width 8 height 8
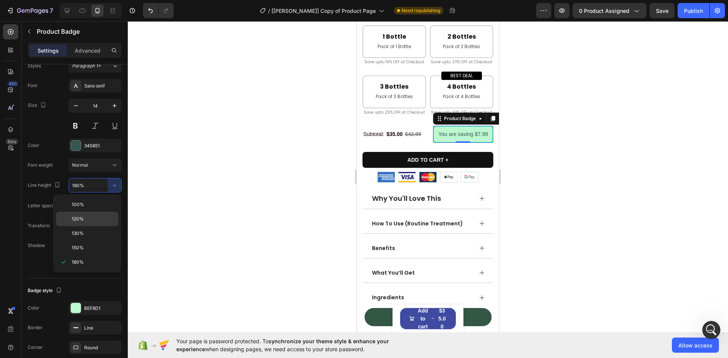
click at [85, 220] on p "120%" at bounding box center [93, 219] width 43 height 7
type input "120%"
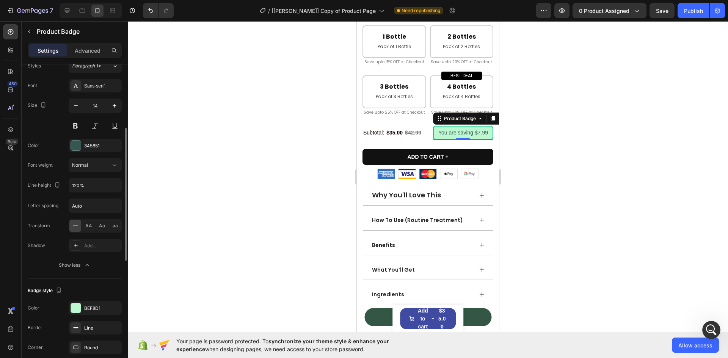
drag, startPoint x: 57, startPoint y: 259, endPoint x: 60, endPoint y: 256, distance: 4.0
click at [58, 259] on button "Show less" at bounding box center [75, 265] width 94 height 14
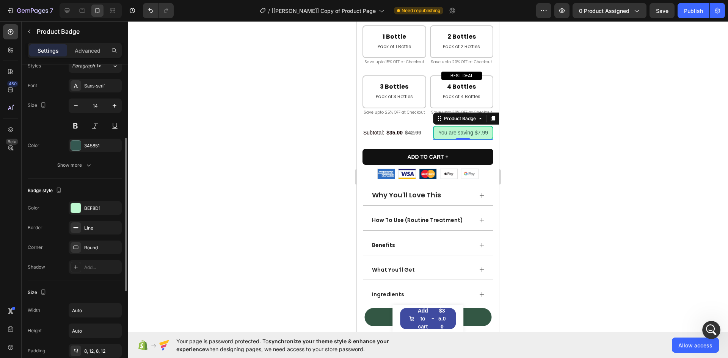
click at [75, 174] on div "Text Content You are saving {amount_discount} Styles Paragraph 1* Font Sans-ser…" at bounding box center [75, 96] width 94 height 163
click at [69, 168] on div "Show more" at bounding box center [74, 165] width 35 height 8
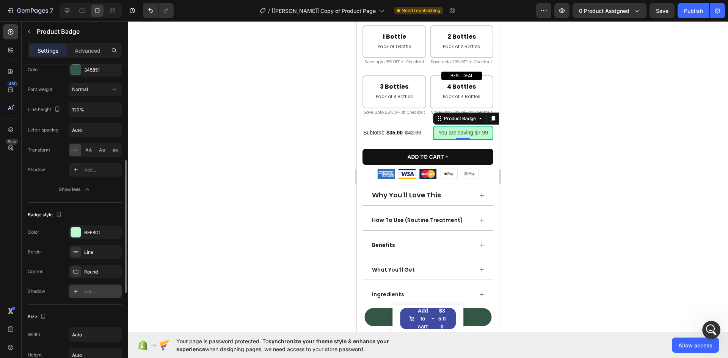
scroll to position [303, 0]
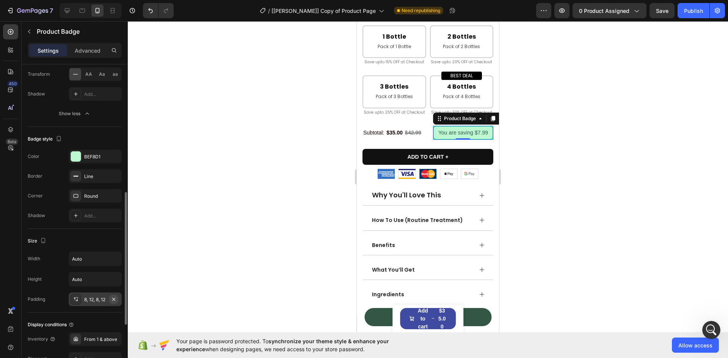
click at [114, 299] on icon "button" at bounding box center [113, 299] width 3 height 3
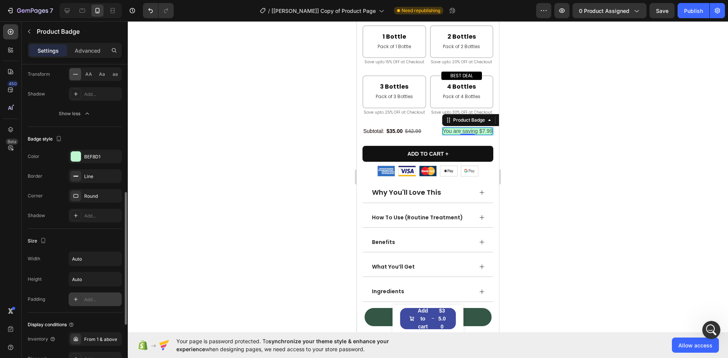
click at [72, 299] on div at bounding box center [75, 299] width 11 height 11
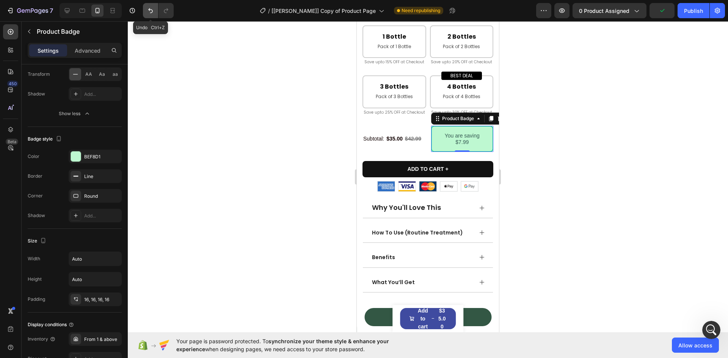
click at [153, 9] on icon "Undo/Redo" at bounding box center [151, 11] width 8 height 8
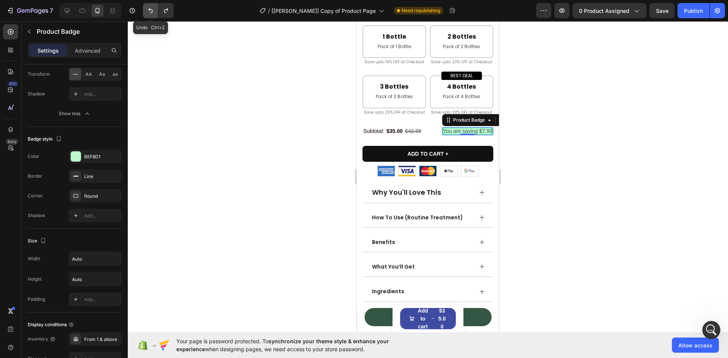
click at [153, 9] on icon "Undo/Redo" at bounding box center [151, 11] width 8 height 8
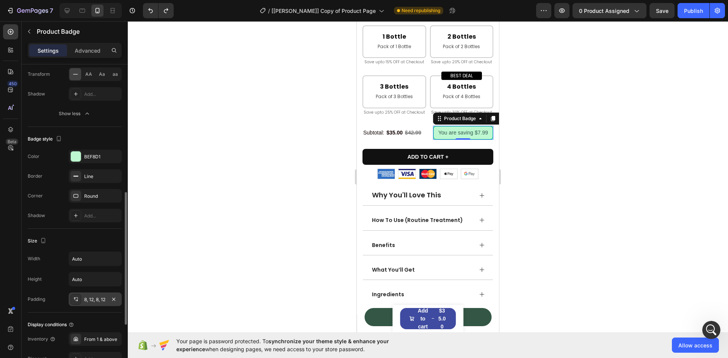
click at [77, 298] on icon at bounding box center [76, 299] width 6 height 6
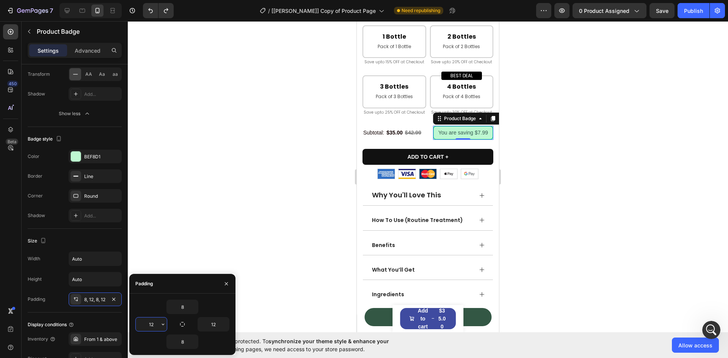
click at [150, 327] on input "12" at bounding box center [151, 325] width 31 height 14
click at [153, 326] on input "4" at bounding box center [151, 325] width 31 height 14
type input "8"
click at [219, 325] on input "12" at bounding box center [213, 325] width 31 height 14
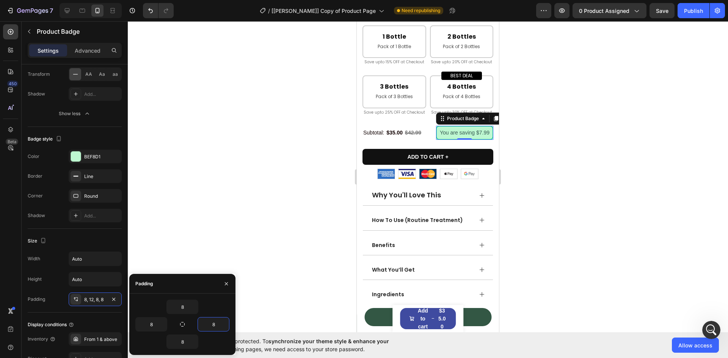
type input "8"
click at [212, 301] on div "8" at bounding box center [182, 307] width 94 height 14
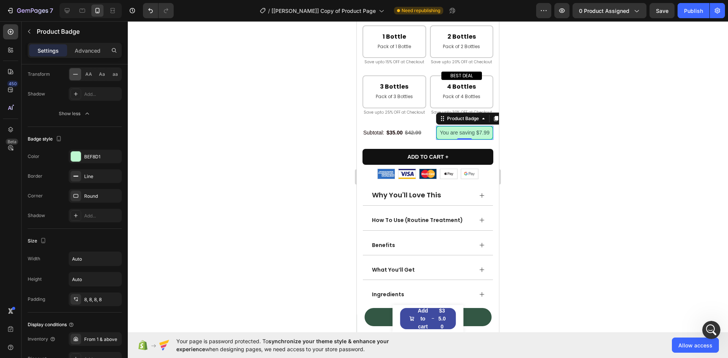
click at [576, 142] on div at bounding box center [428, 189] width 600 height 337
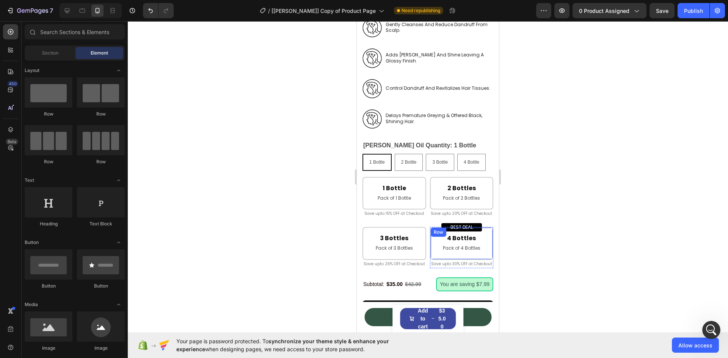
scroll to position [555, 0]
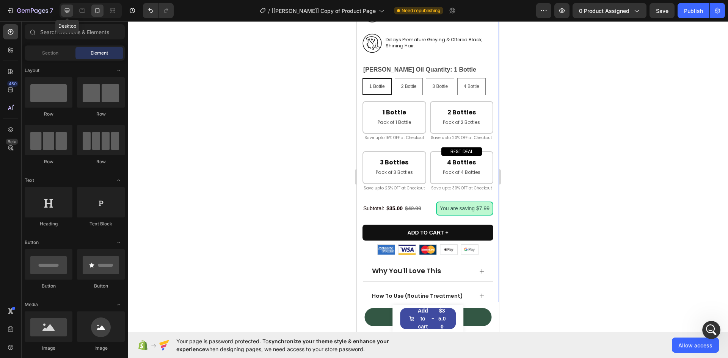
click at [66, 13] on icon at bounding box center [67, 11] width 8 height 8
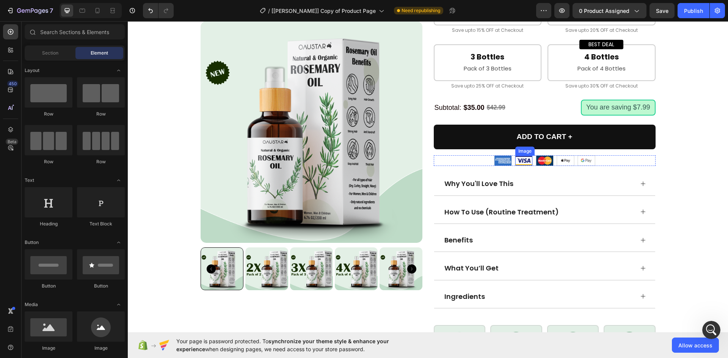
scroll to position [290, 0]
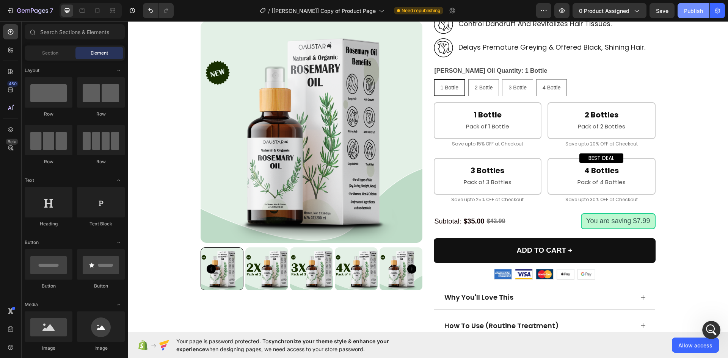
click at [692, 11] on div "Publish" at bounding box center [693, 11] width 19 height 8
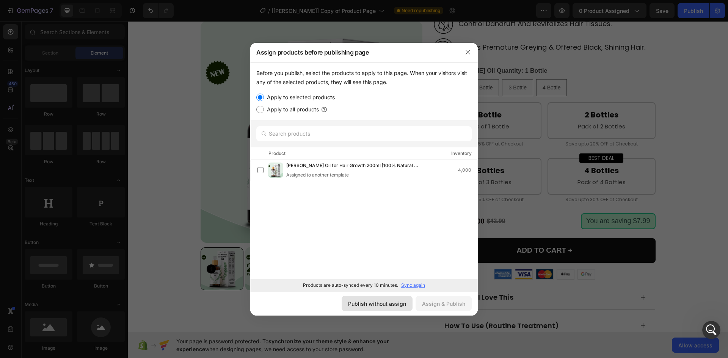
click at [384, 299] on button "Publish without assign" at bounding box center [376, 303] width 71 height 15
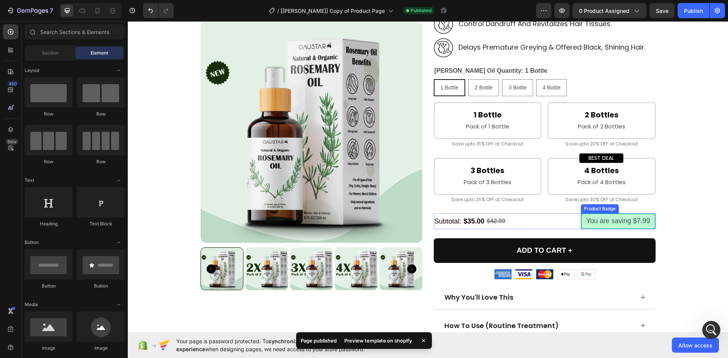
click at [611, 219] on pre "You are saving $7.99" at bounding box center [617, 221] width 73 height 14
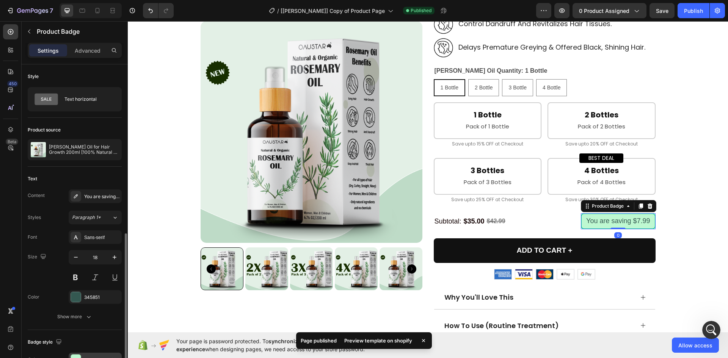
scroll to position [152, 0]
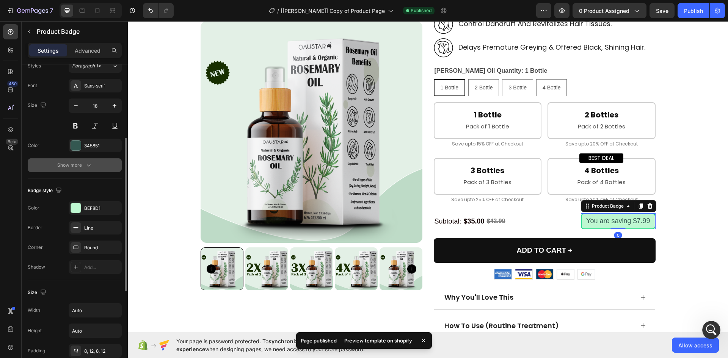
click at [66, 167] on div "Show more" at bounding box center [74, 165] width 35 height 8
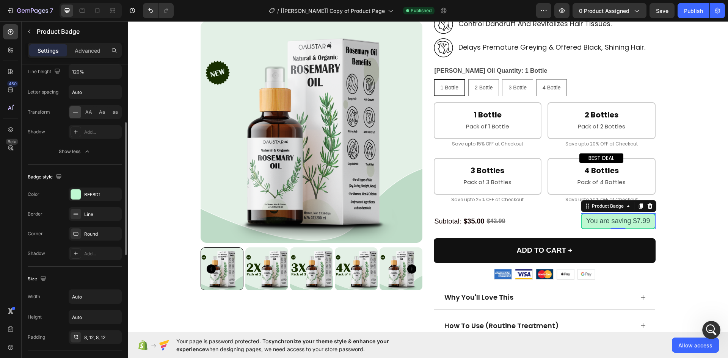
scroll to position [76, 0]
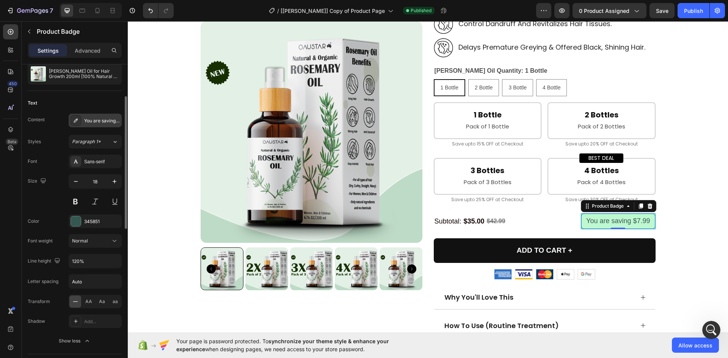
click at [88, 122] on div "You are saving {amount_discount}" at bounding box center [102, 120] width 36 height 7
click at [77, 202] on button at bounding box center [76, 202] width 14 height 14
click at [96, 124] on div "You are saving {amount_discount}" at bounding box center [95, 121] width 53 height 14
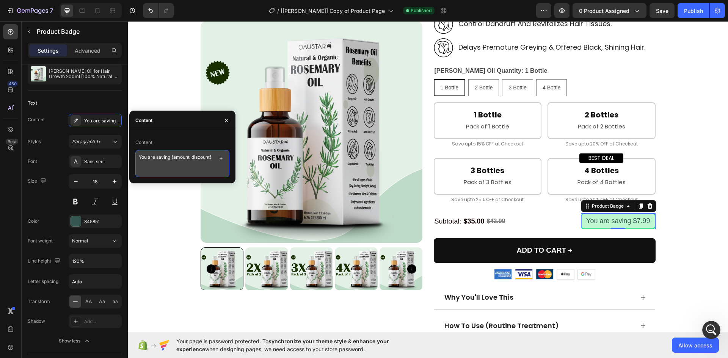
click at [211, 155] on textarea "You are saving {amount_discount}" at bounding box center [182, 163] width 94 height 27
click at [216, 155] on button "button" at bounding box center [221, 158] width 11 height 11
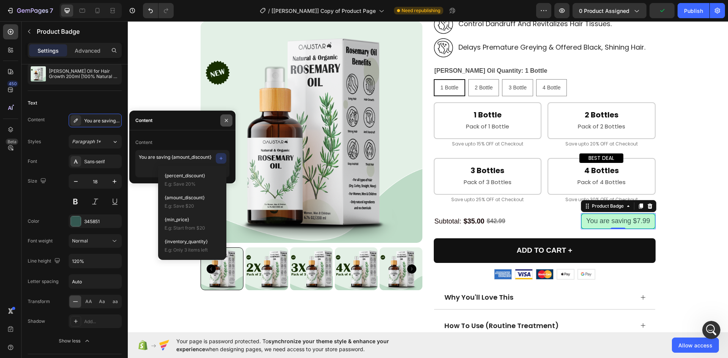
drag, startPoint x: 224, startPoint y: 121, endPoint x: 99, endPoint y: 99, distance: 126.6
click at [224, 121] on icon "button" at bounding box center [226, 120] width 6 height 6
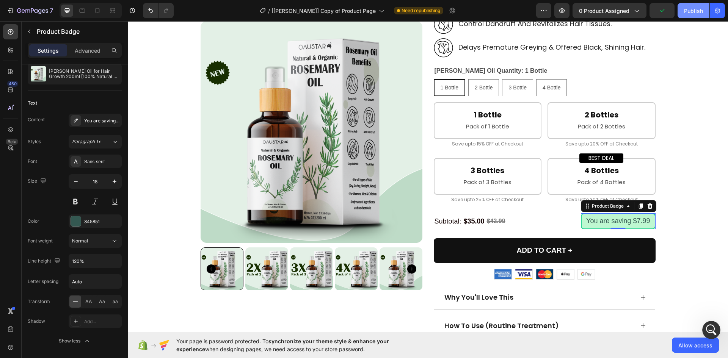
click at [694, 10] on div "Publish" at bounding box center [693, 11] width 19 height 8
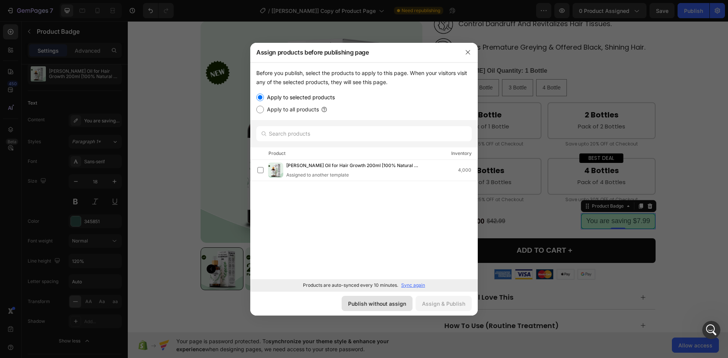
drag, startPoint x: 364, startPoint y: 306, endPoint x: 135, endPoint y: 196, distance: 254.3
click at [364, 306] on div "Publish without assign" at bounding box center [377, 304] width 58 height 8
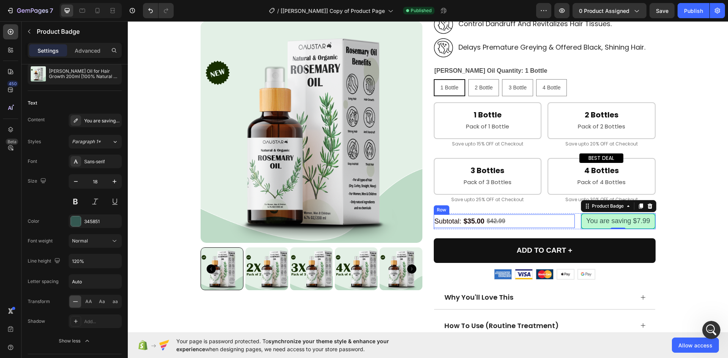
click at [486, 228] on div "$42.99 Compare Price Compare Price" at bounding box center [496, 222] width 20 height 14
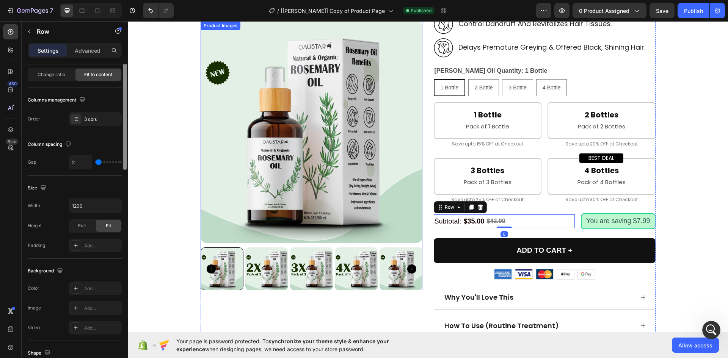
scroll to position [0, 0]
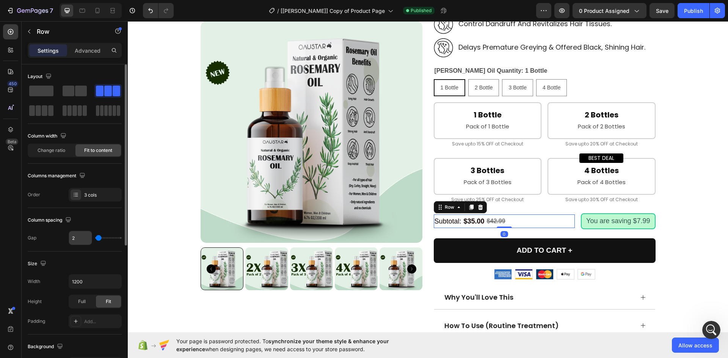
click at [81, 232] on input "2" at bounding box center [80, 238] width 23 height 14
type input "5"
click at [91, 219] on div "Column spacing" at bounding box center [75, 220] width 94 height 12
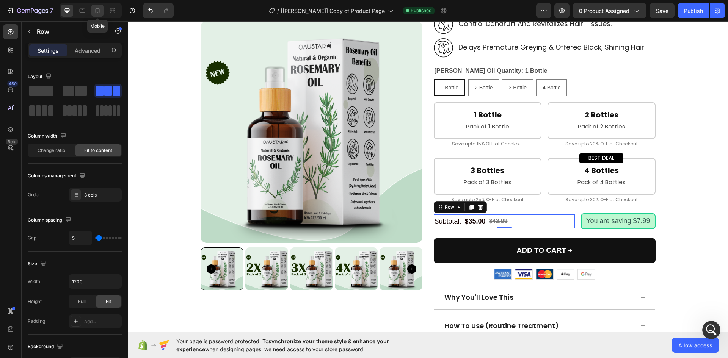
click at [102, 10] on div at bounding box center [97, 11] width 12 height 12
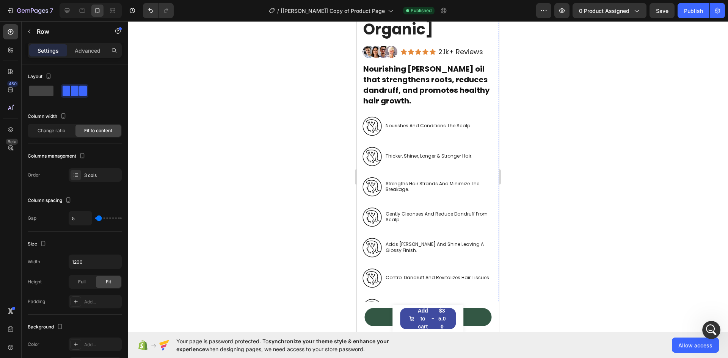
scroll to position [719, 0]
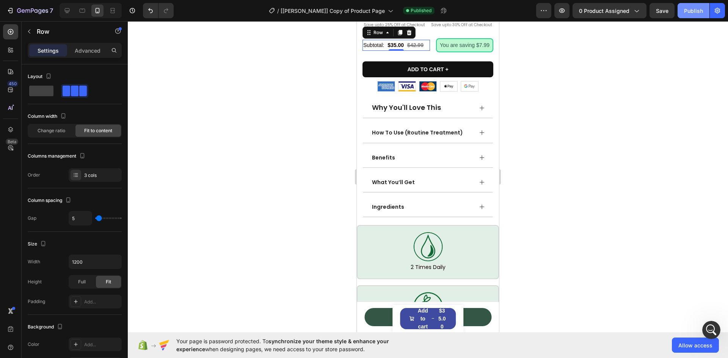
click at [695, 11] on div "Publish" at bounding box center [693, 11] width 19 height 8
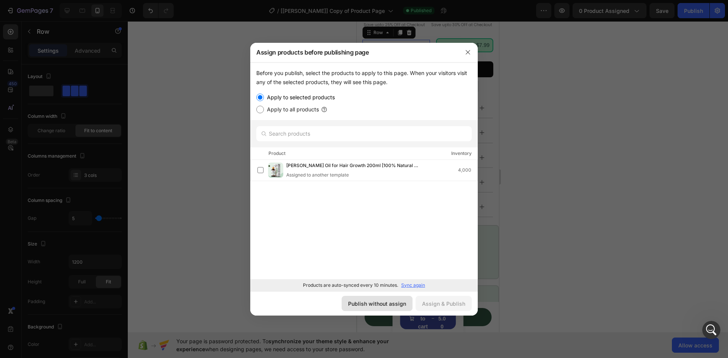
click at [374, 307] on div "Publish without assign" at bounding box center [377, 304] width 58 height 8
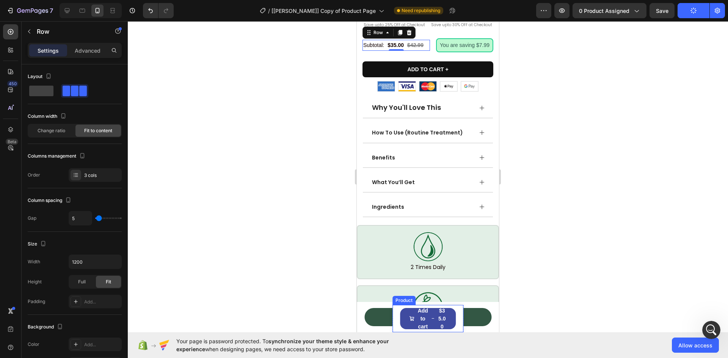
drag, startPoint x: 396, startPoint y: 313, endPoint x: 398, endPoint y: 307, distance: 6.7
click at [396, 313] on div "Product Images Rosemary Oil for Hair Growth 200ml [100% Natural & Organic] Prod…" at bounding box center [427, 318] width 71 height 27
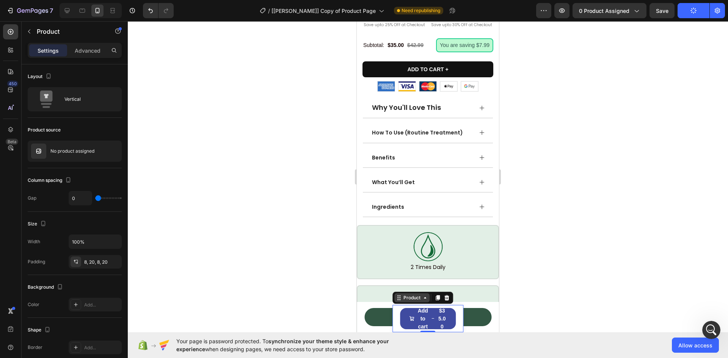
click at [399, 301] on div "Product" at bounding box center [411, 297] width 35 height 9
click at [401, 287] on div "Sticky" at bounding box center [404, 285] width 23 height 12
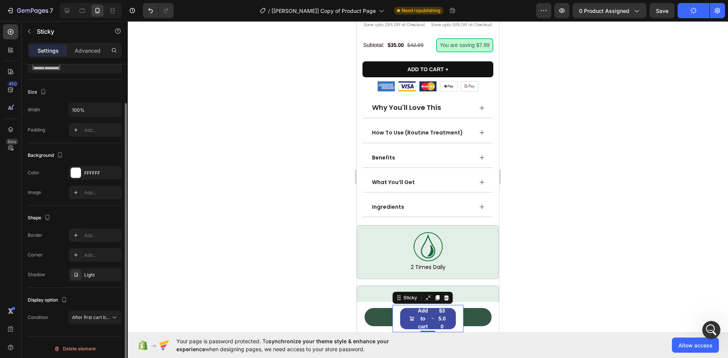
scroll to position [41, 0]
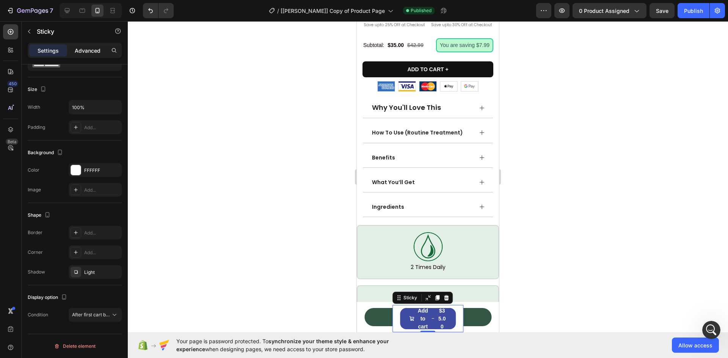
click at [95, 52] on p "Advanced" at bounding box center [88, 51] width 26 height 8
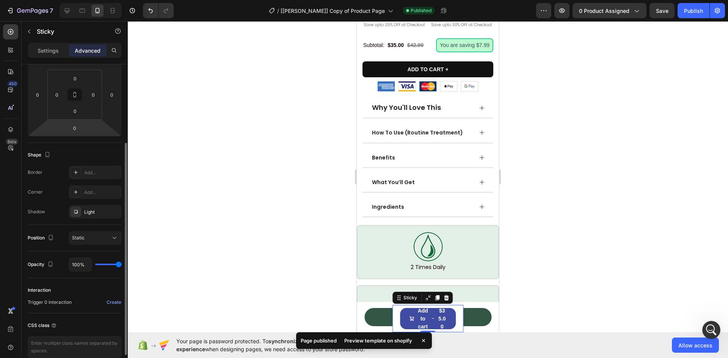
scroll to position [3, 0]
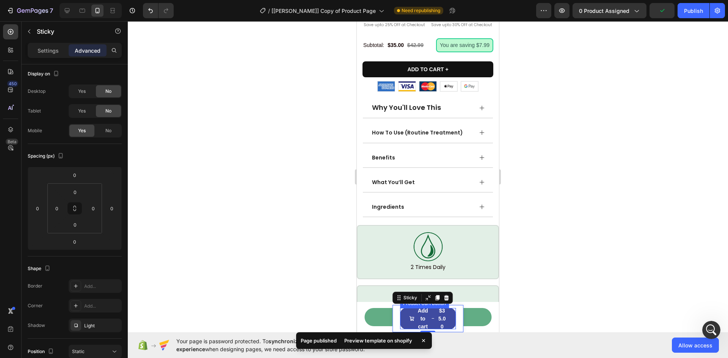
drag, startPoint x: 401, startPoint y: 317, endPoint x: 373, endPoint y: 310, distance: 29.3
click at [401, 317] on button "Add to cart $35.00" at bounding box center [428, 318] width 56 height 21
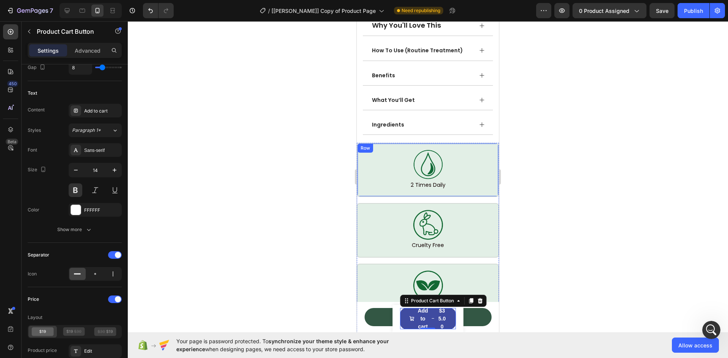
scroll to position [870, 0]
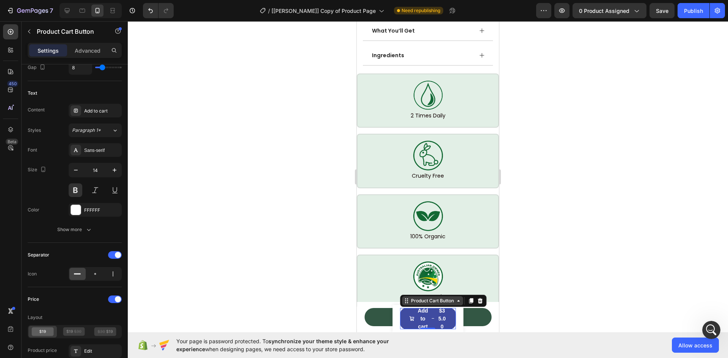
click at [418, 301] on div "Product Cart Button" at bounding box center [432, 301] width 46 height 7
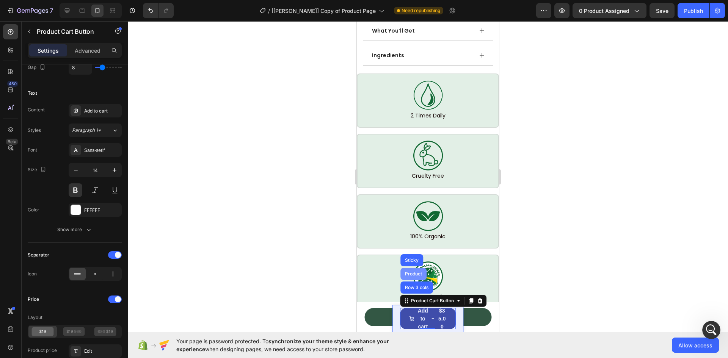
click at [408, 272] on div "Product" at bounding box center [413, 274] width 20 height 5
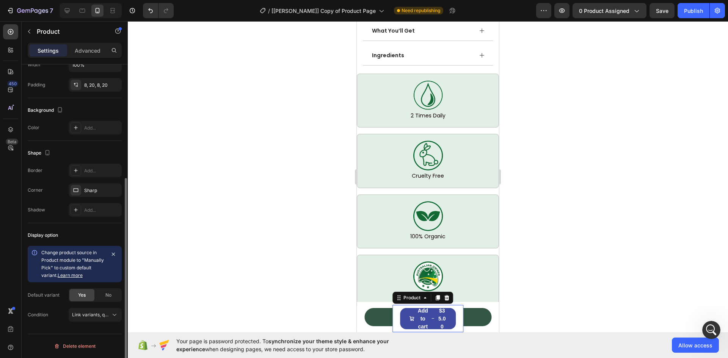
scroll to position [0, 0]
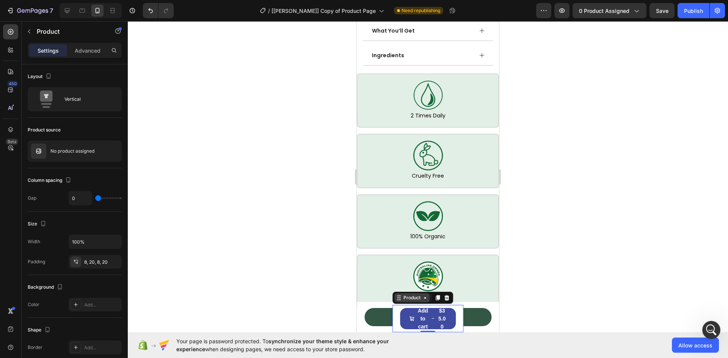
click at [402, 298] on div "Product" at bounding box center [412, 297] width 20 height 7
click at [400, 285] on div "Sticky" at bounding box center [404, 284] width 17 height 5
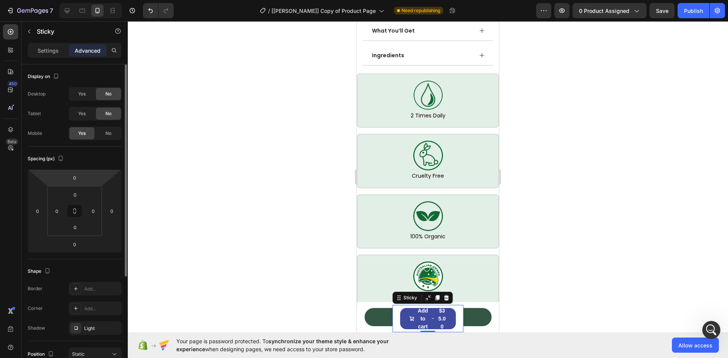
click at [52, 51] on p "Settings" at bounding box center [48, 51] width 21 height 8
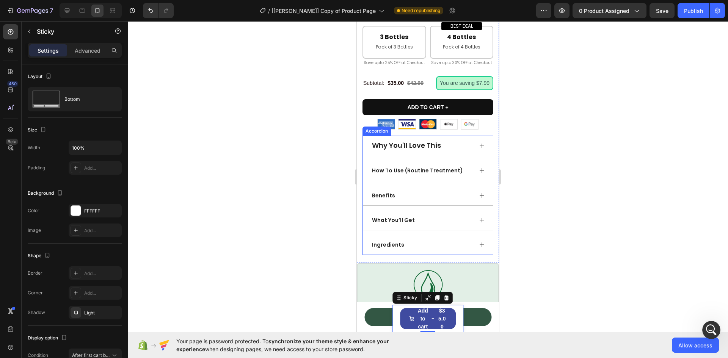
scroll to position [643, 0]
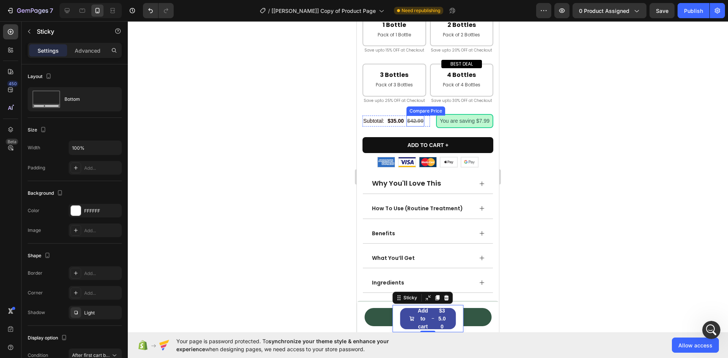
click at [421, 127] on div "$42.99" at bounding box center [415, 121] width 18 height 11
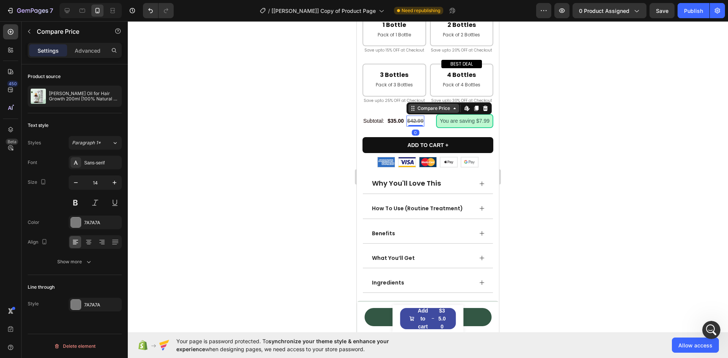
click at [425, 112] on div "Compare Price" at bounding box center [434, 108] width 36 height 7
click at [421, 97] on div "Row 3 cols" at bounding box center [423, 95] width 27 height 5
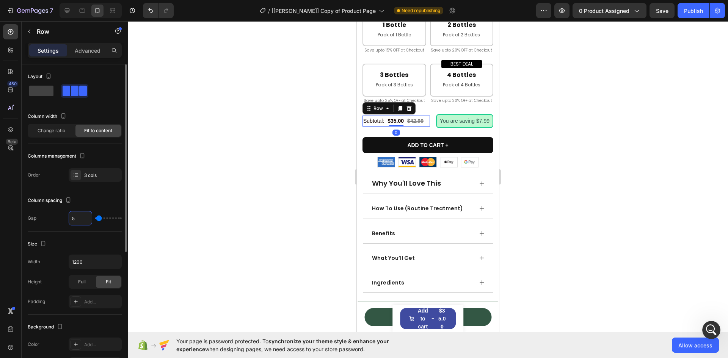
click at [81, 218] on input "5" at bounding box center [80, 218] width 23 height 14
type input "2"
click at [89, 199] on div "Column spacing" at bounding box center [75, 200] width 94 height 12
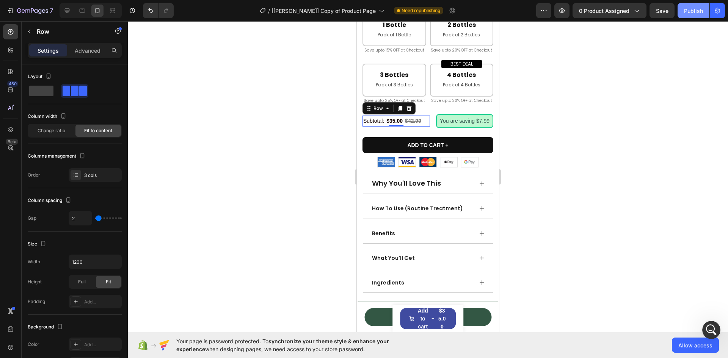
click at [695, 6] on button "Publish" at bounding box center [693, 10] width 32 height 15
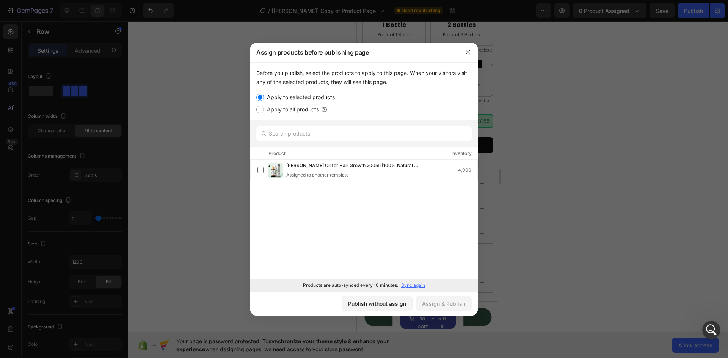
drag, startPoint x: 365, startPoint y: 307, endPoint x: 242, endPoint y: 281, distance: 125.6
click at [365, 307] on div "Publish without assign" at bounding box center [377, 304] width 58 height 8
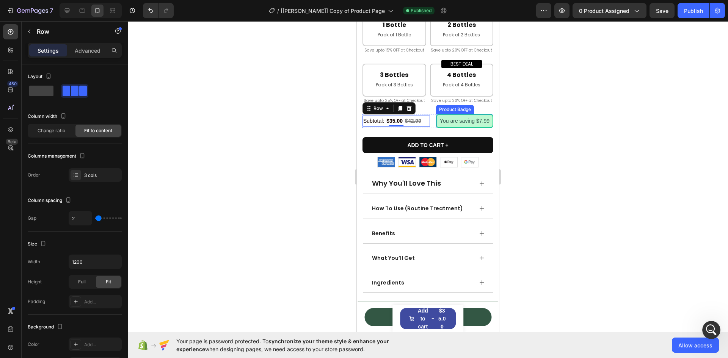
click at [440, 127] on pre "You are saving $7.99" at bounding box center [465, 121] width 56 height 13
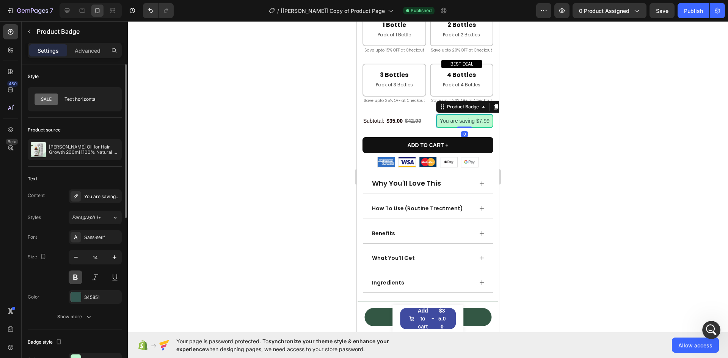
scroll to position [76, 0]
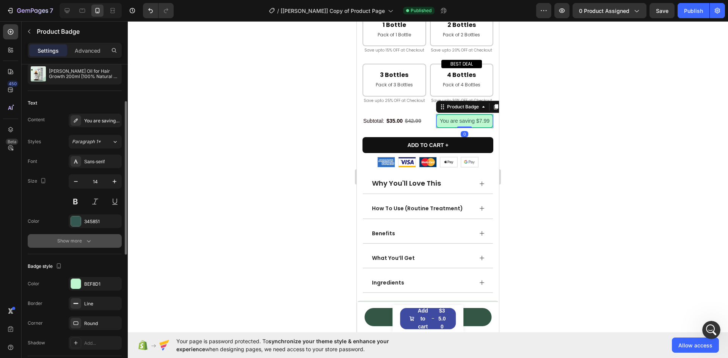
click at [68, 243] on div "Show more" at bounding box center [74, 241] width 35 height 8
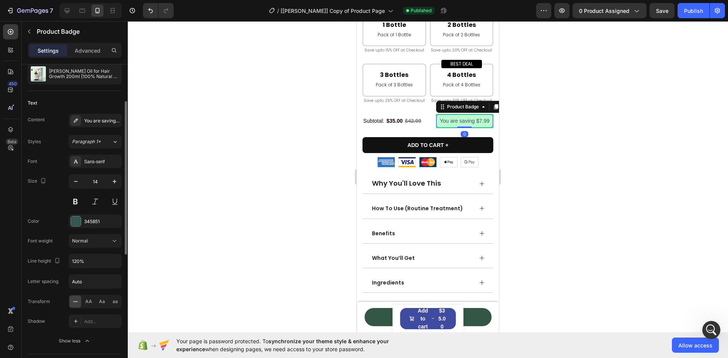
scroll to position [114, 0]
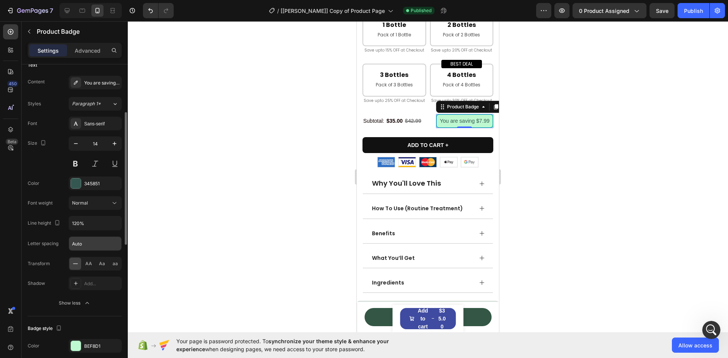
click at [98, 245] on input "Auto" at bounding box center [95, 244] width 52 height 14
click at [96, 245] on input "Auto" at bounding box center [95, 244] width 52 height 14
type input "0"
click at [8, 235] on div "450 Beta" at bounding box center [10, 163] width 15 height 279
click at [698, 10] on div "Publish" at bounding box center [693, 11] width 19 height 8
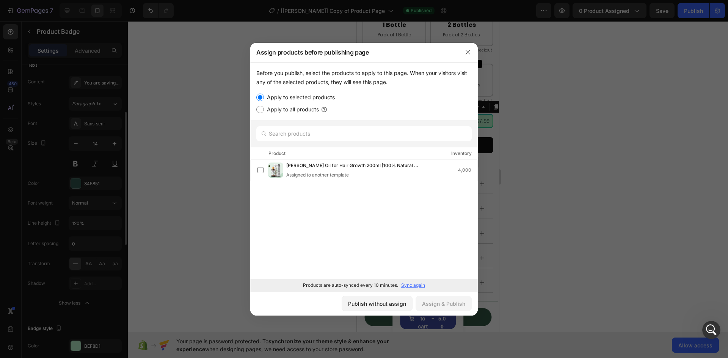
drag, startPoint x: 356, startPoint y: 301, endPoint x: 23, endPoint y: 256, distance: 335.0
click at [356, 300] on div "Publish without assign" at bounding box center [377, 304] width 58 height 8
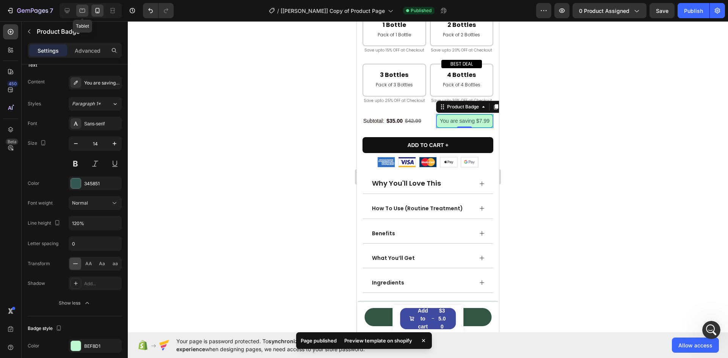
click at [85, 9] on icon at bounding box center [83, 11] width 6 height 4
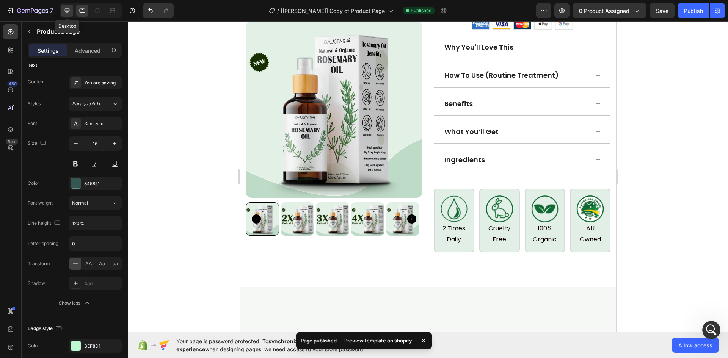
scroll to position [462, 0]
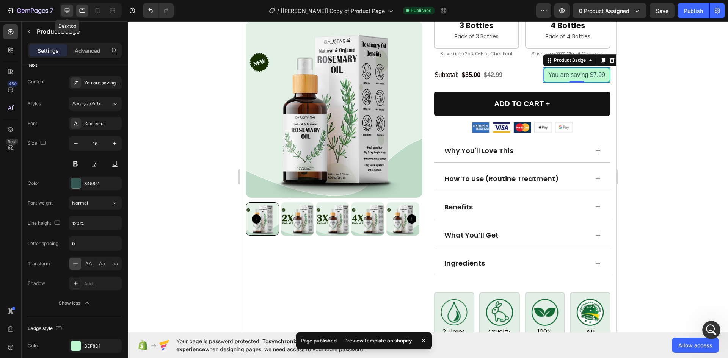
click at [68, 11] on icon at bounding box center [67, 10] width 5 height 5
type input "18"
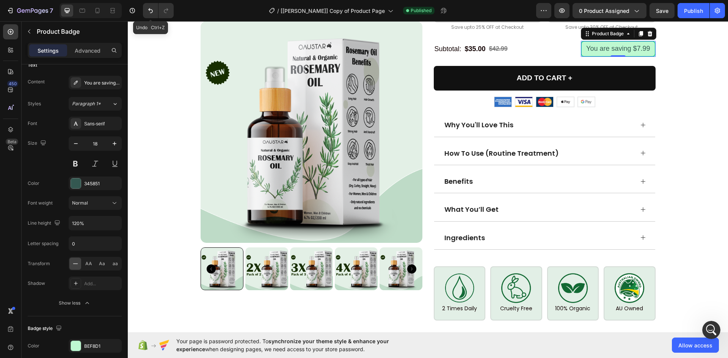
scroll to position [456, 0]
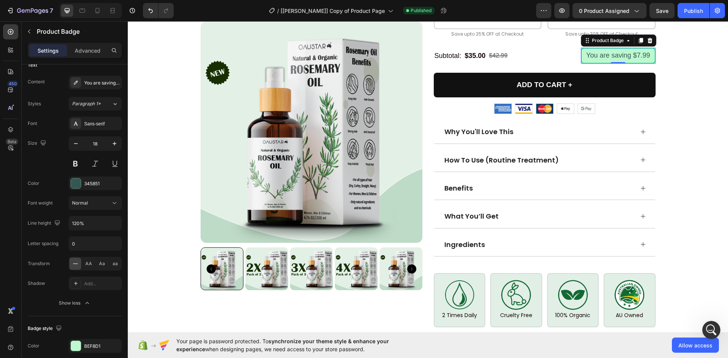
click at [627, 54] on pre "You are saving $7.99" at bounding box center [617, 56] width 73 height 14
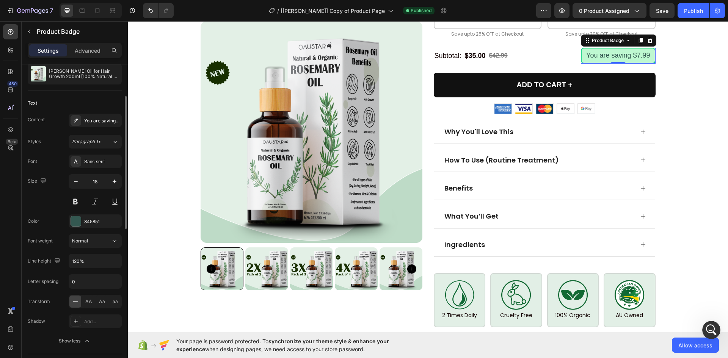
scroll to position [0, 0]
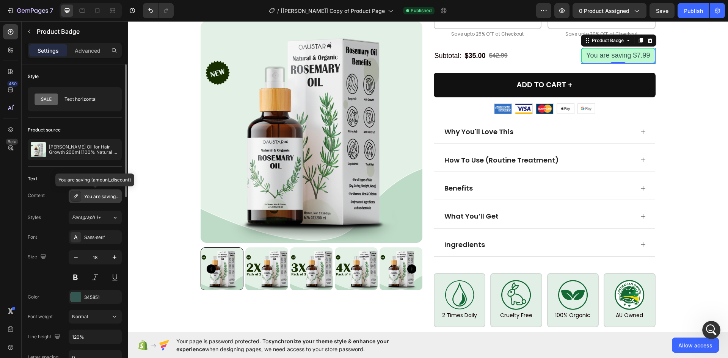
click at [81, 194] on div "You are saving {amount_discount}" at bounding box center [95, 197] width 53 height 14
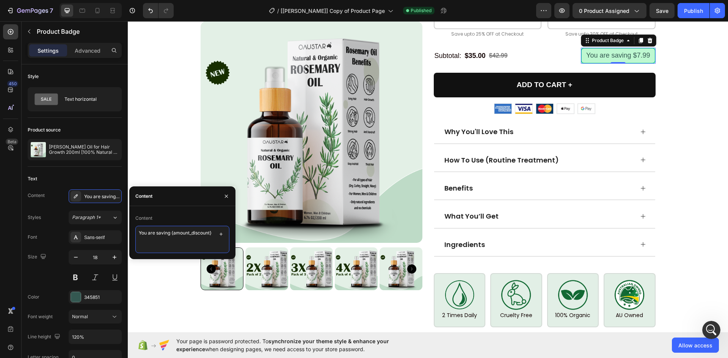
click at [167, 233] on textarea "You are saving {amount_discount}" at bounding box center [182, 239] width 94 height 27
drag, startPoint x: 172, startPoint y: 233, endPoint x: 122, endPoint y: 230, distance: 50.9
click at [122, 230] on div "450 Beta Sections(30) Elements(84) Section Element Hero Section Product Detail …" at bounding box center [64, 189] width 128 height 337
type textarea "{amount_discount}"
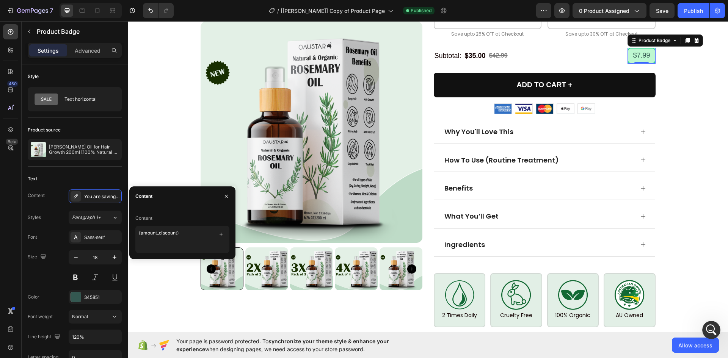
click at [11, 219] on div "450 Beta" at bounding box center [10, 163] width 15 height 279
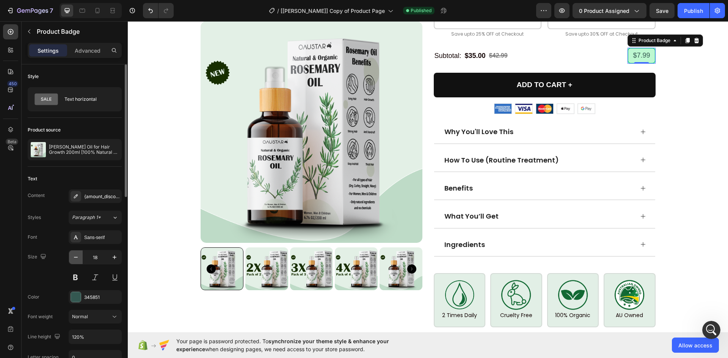
scroll to position [76, 0]
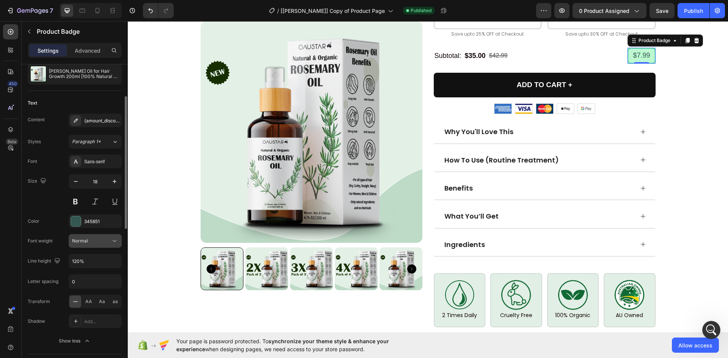
click at [80, 240] on span "Normal" at bounding box center [80, 241] width 16 height 6
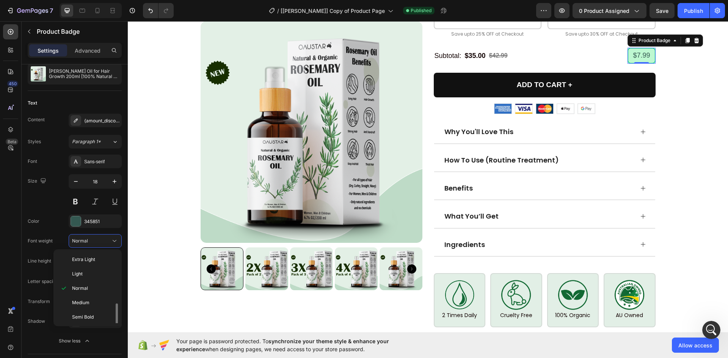
scroll to position [30, 0]
click at [0, 188] on div "450 Beta" at bounding box center [11, 189] width 22 height 337
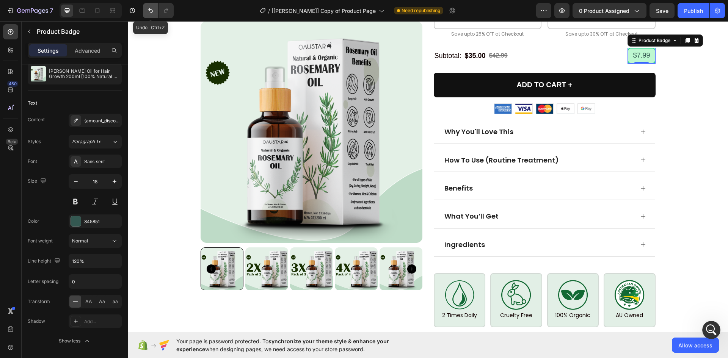
click at [148, 8] on icon "Undo/Redo" at bounding box center [151, 11] width 8 height 8
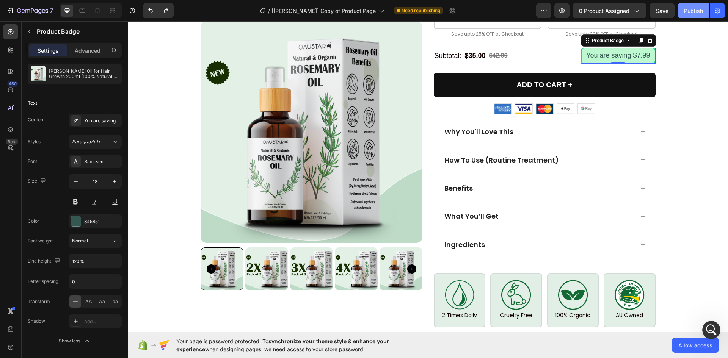
click at [690, 11] on div "Publish" at bounding box center [693, 11] width 19 height 8
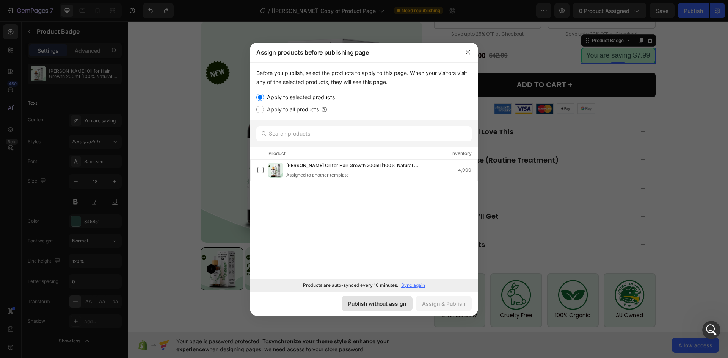
drag, startPoint x: 390, startPoint y: 305, endPoint x: 12, endPoint y: 68, distance: 446.0
click at [390, 305] on div "Publish without assign" at bounding box center [377, 304] width 58 height 8
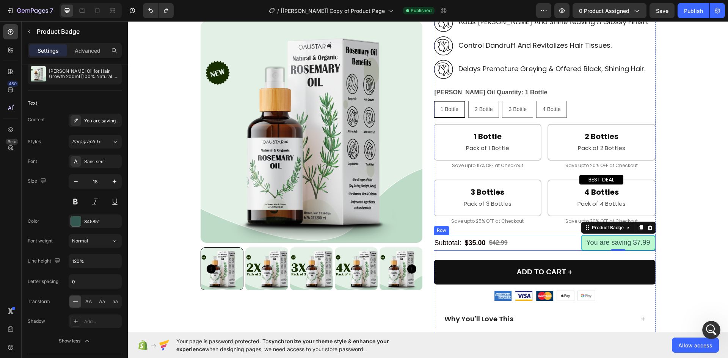
scroll to position [266, 0]
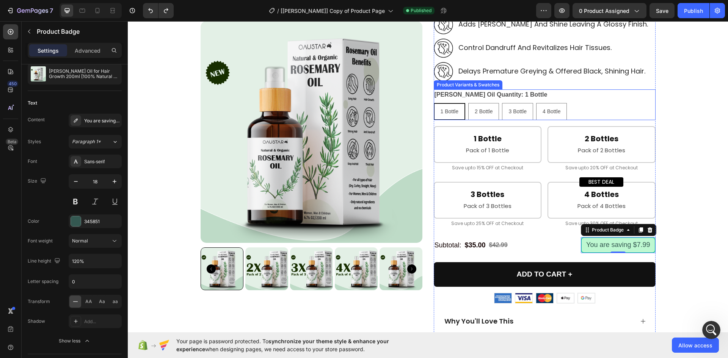
click at [589, 112] on div "1 Bottle 1 Bottle 1 Bottle 2 Bottle 2 Bottle 2 Bottle 3 Bottle 3 Bottle 3 Bottl…" at bounding box center [545, 111] width 222 height 17
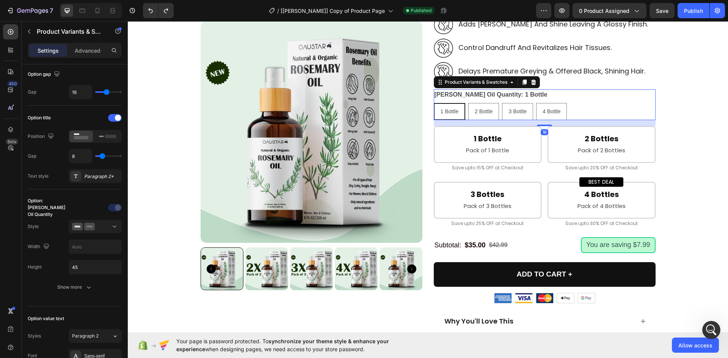
scroll to position [0, 0]
